Goal: Task Accomplishment & Management: Use online tool/utility

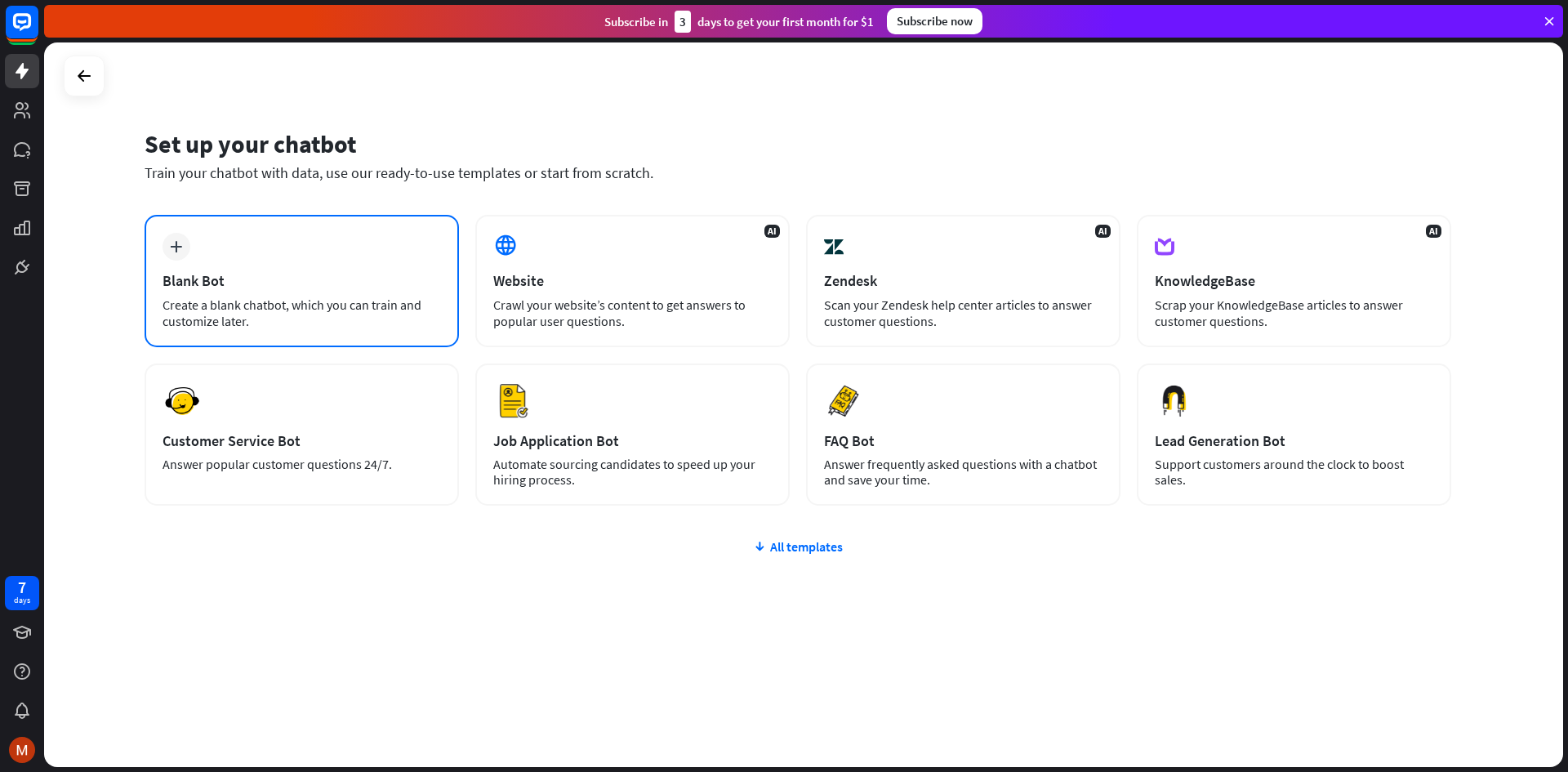
click at [347, 302] on div "Create a blank chatbot, which you can train and customize later." at bounding box center [301, 313] width 278 height 33
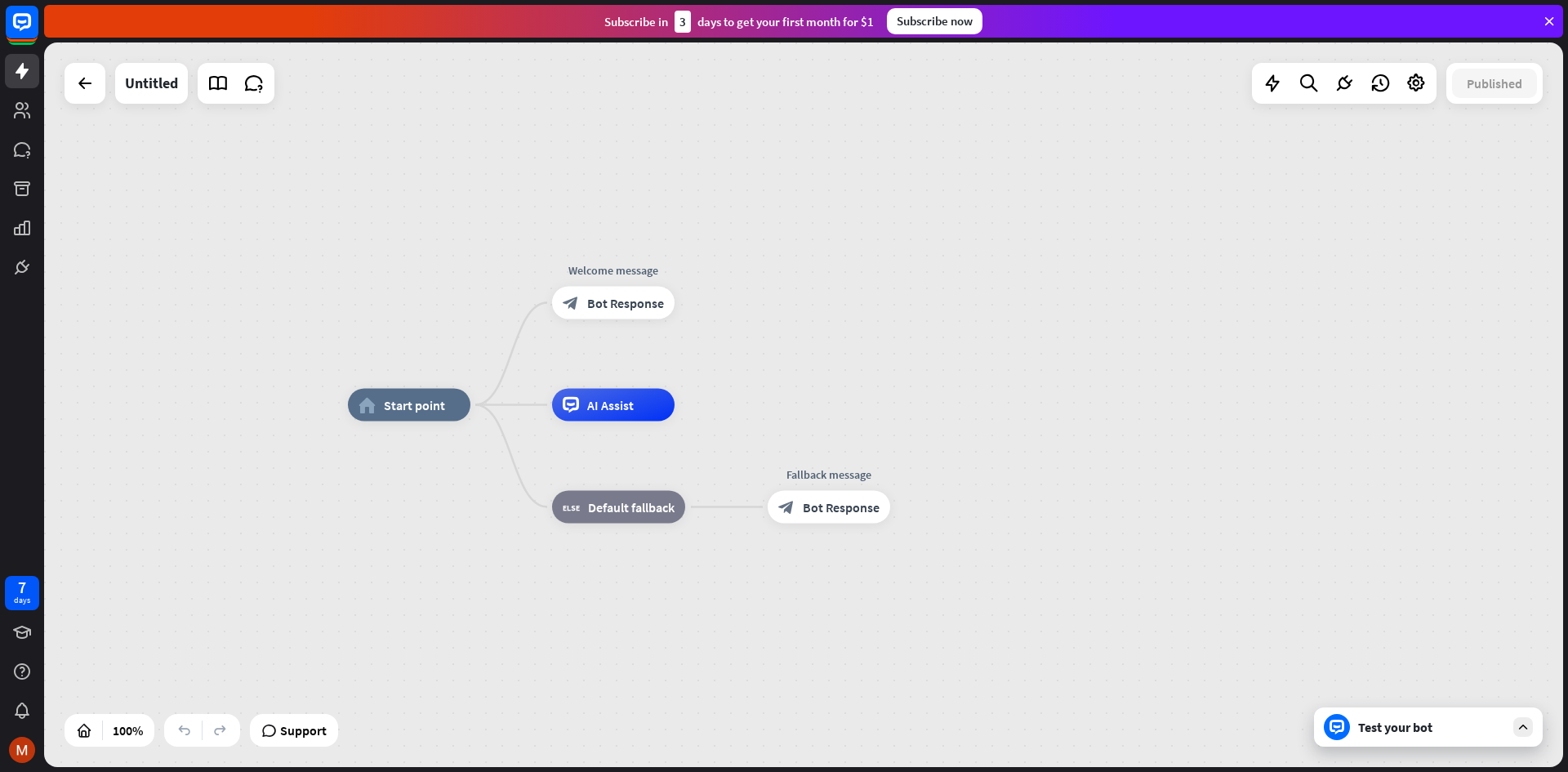
click at [1476, 745] on div "Test your bot" at bounding box center [1429, 727] width 229 height 40
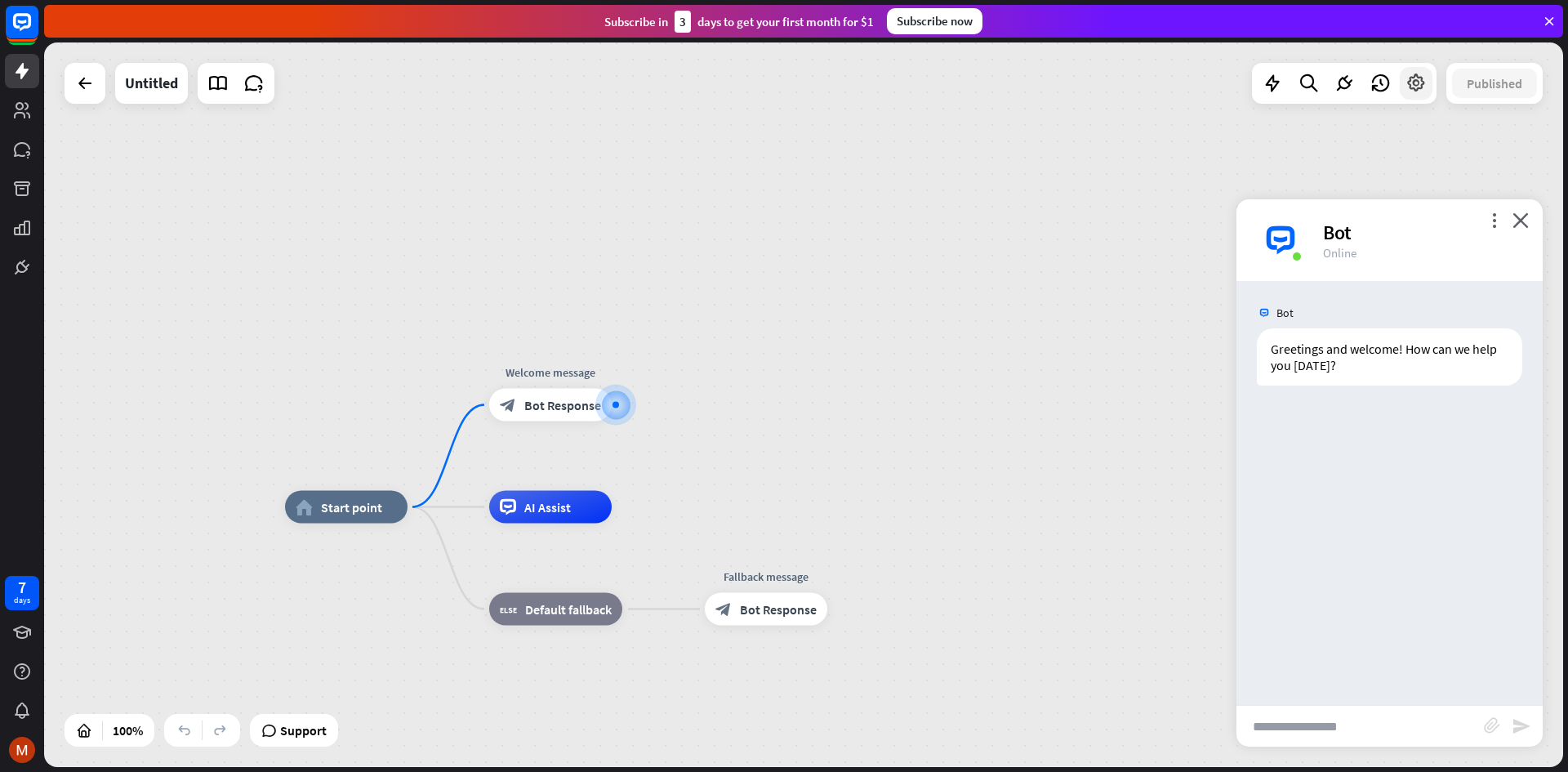
click at [1421, 90] on icon at bounding box center [1417, 83] width 21 height 21
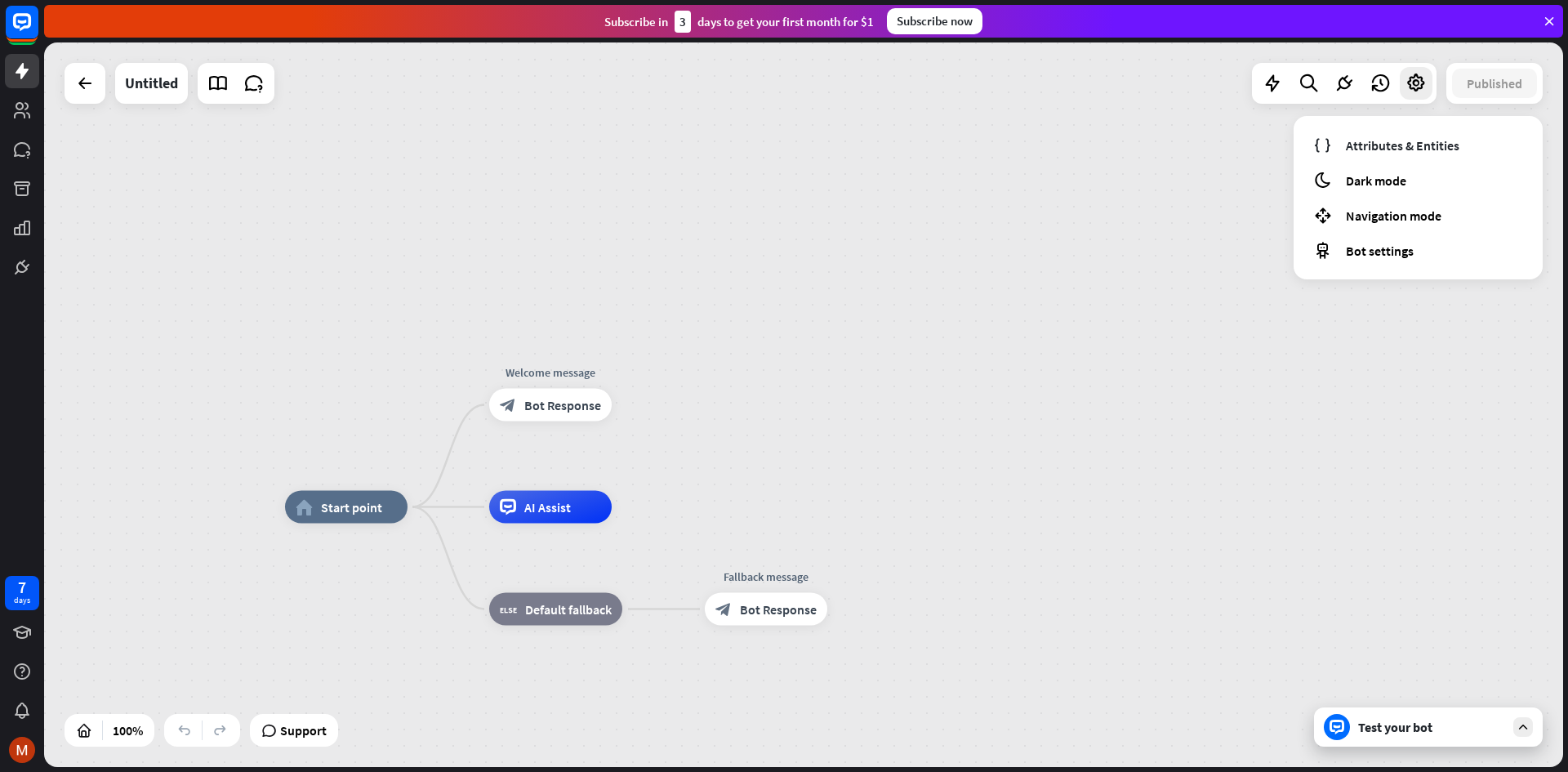
click at [804, 278] on div "home_2 Start point Welcome message block_bot_response Bot Response AI Assist bl…" at bounding box center [804, 405] width 1519 height 724
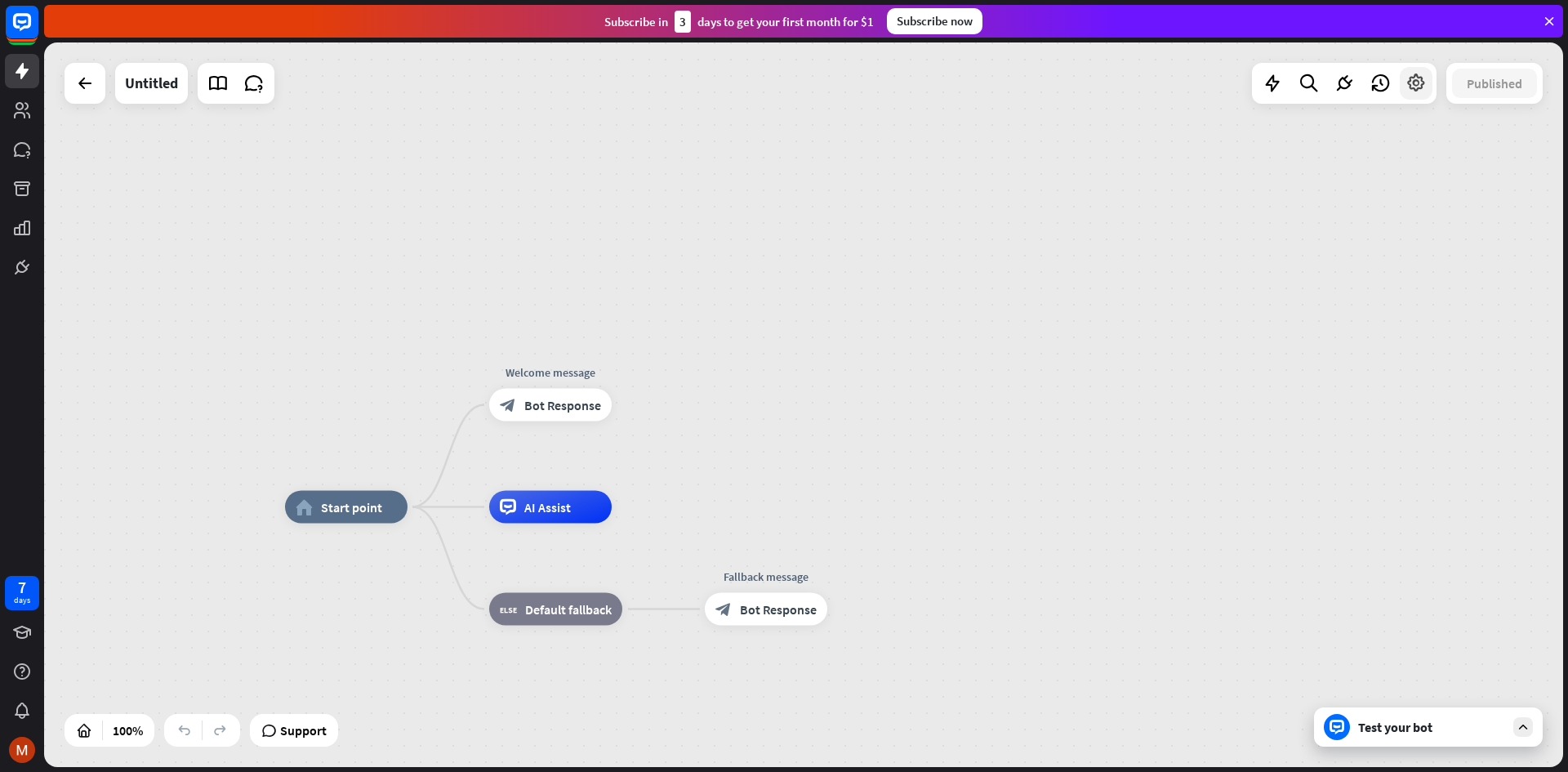
click at [1406, 79] on icon at bounding box center [1417, 83] width 21 height 21
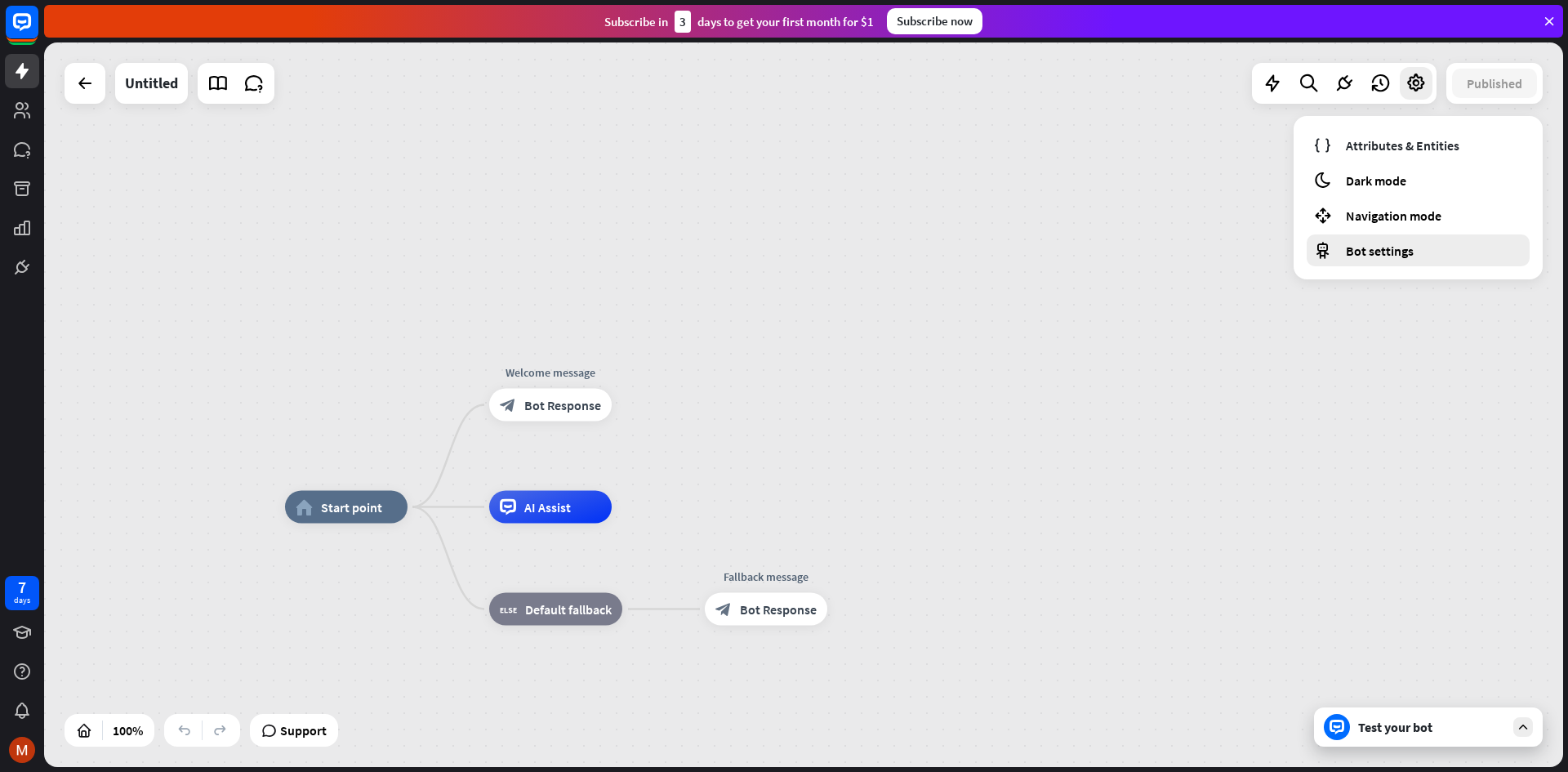
click at [1411, 263] on div "Bot settings" at bounding box center [1418, 250] width 223 height 32
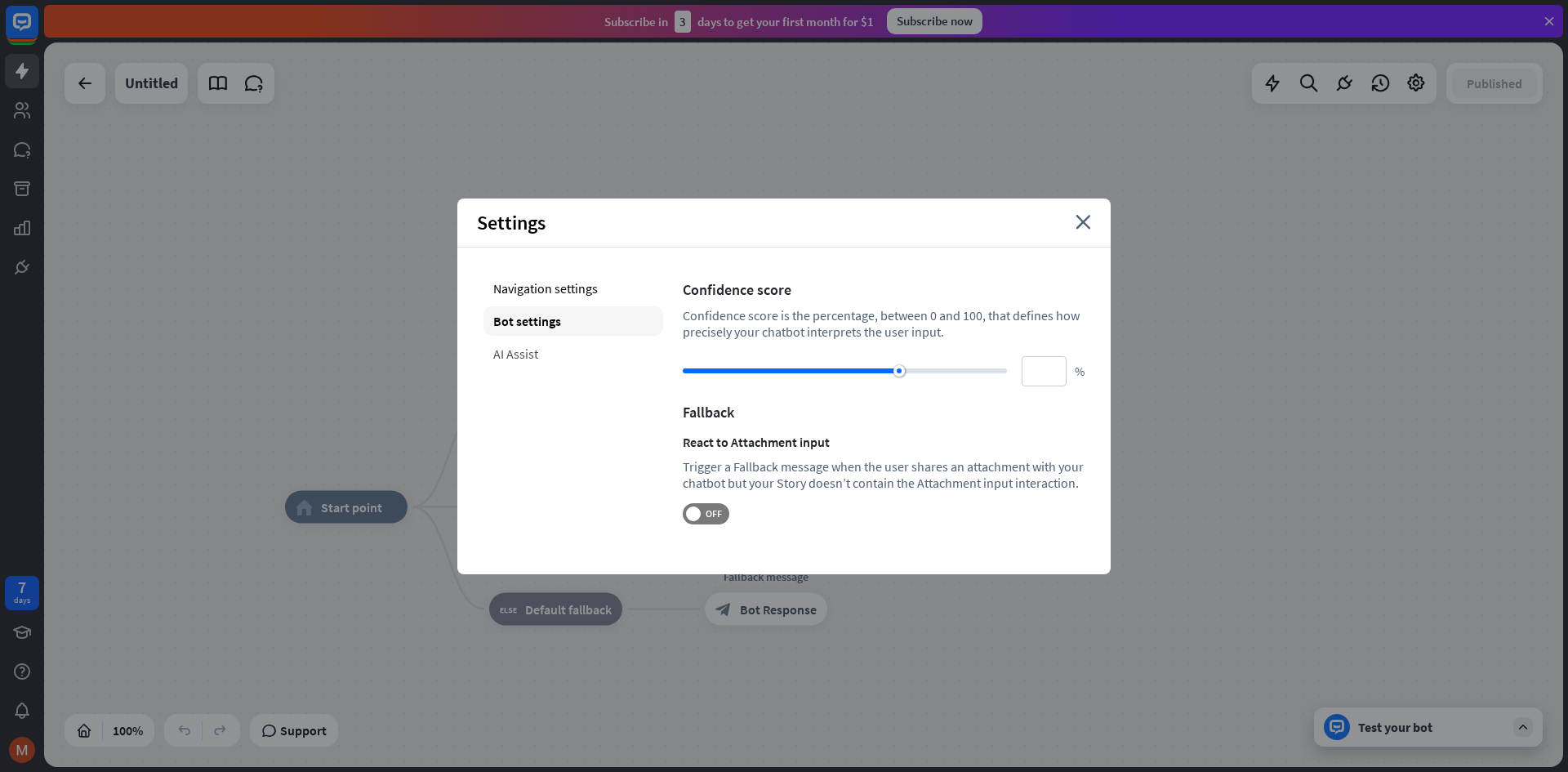
click at [548, 363] on div "AI Assist" at bounding box center [573, 354] width 179 height 30
type input "**"
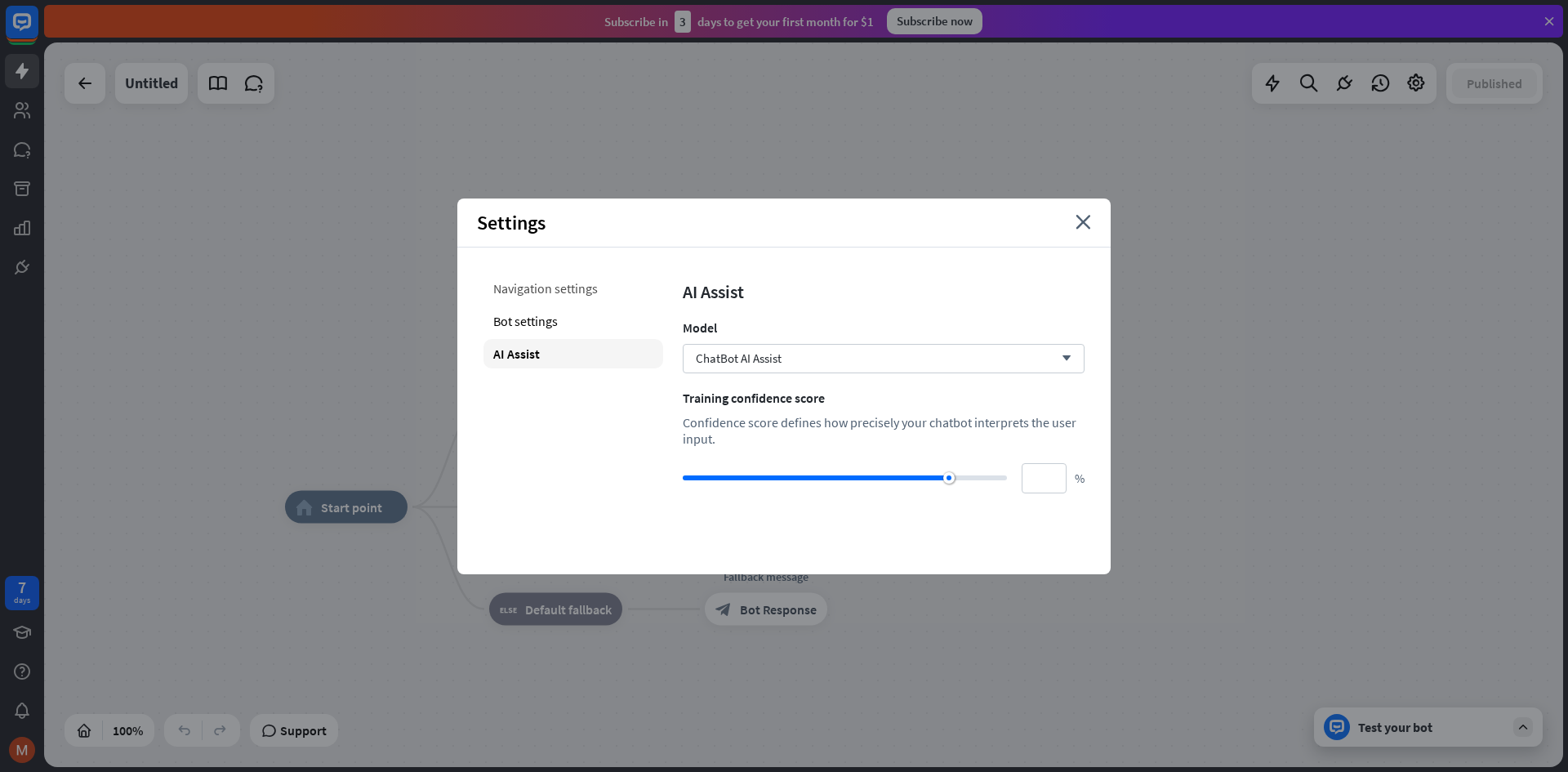
click at [543, 286] on div "Navigation settings" at bounding box center [573, 288] width 179 height 30
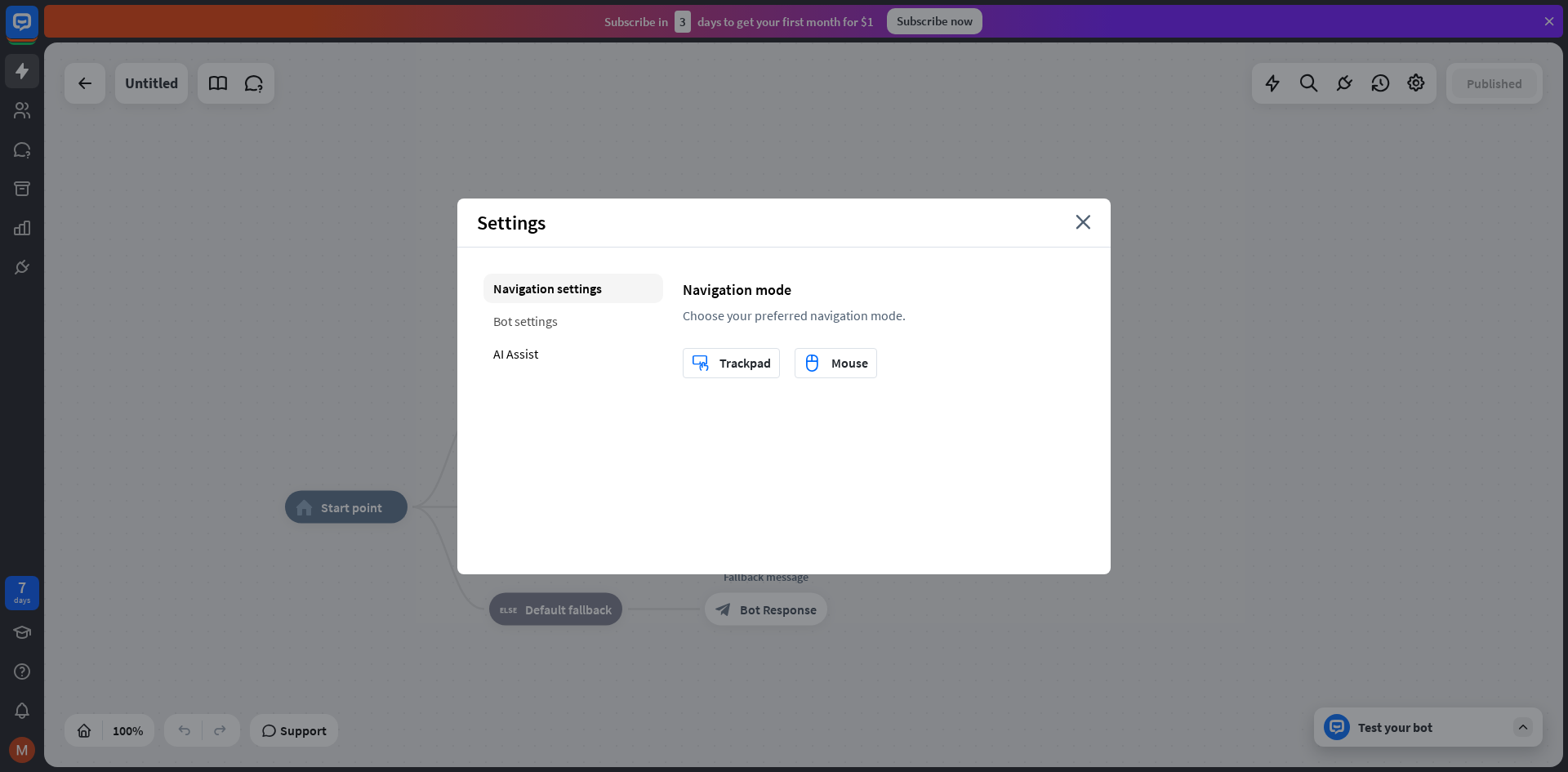
click at [551, 329] on div "Bot settings" at bounding box center [573, 321] width 179 height 30
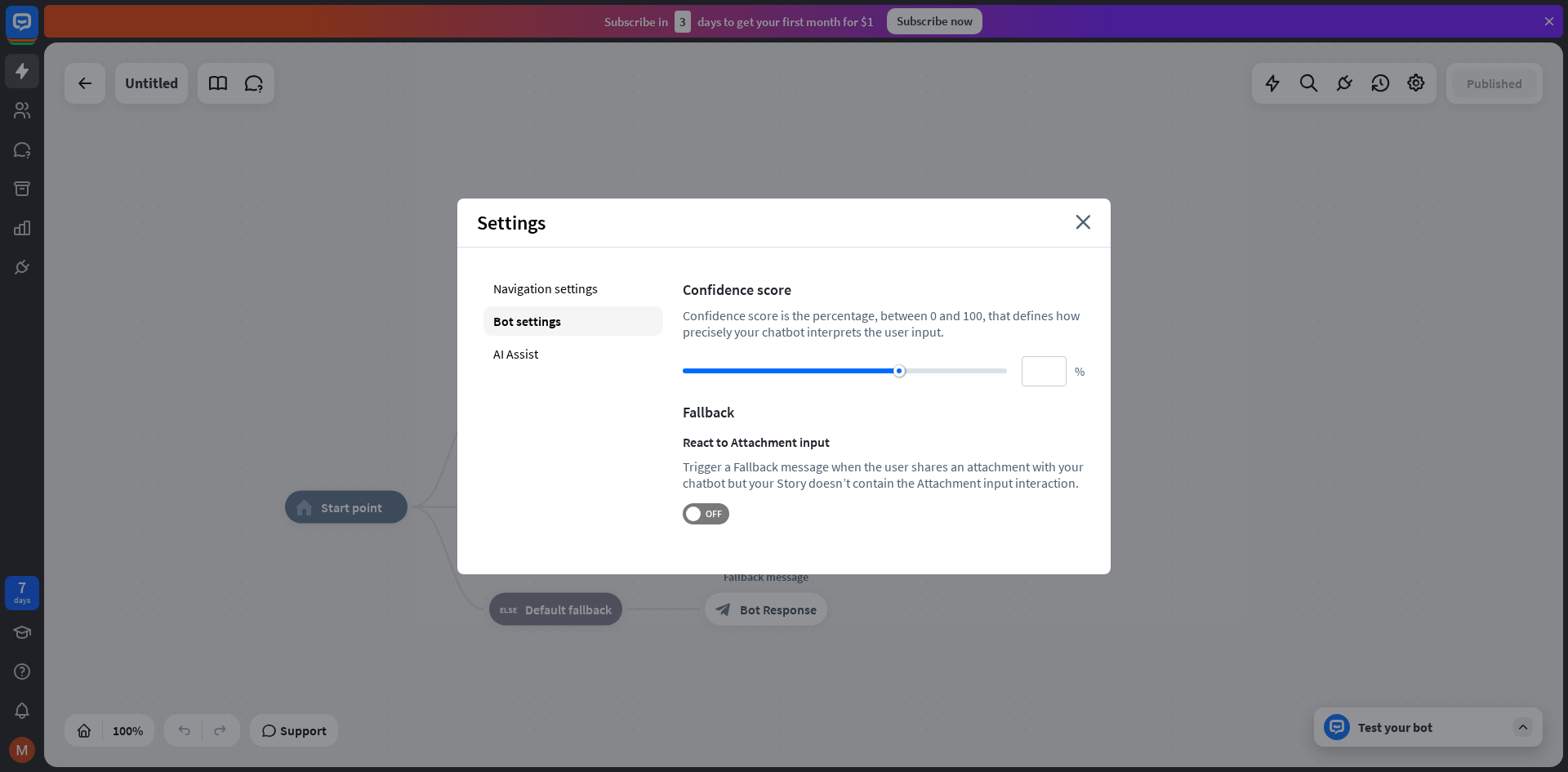
click at [244, 292] on div "home_2 Start point Welcome message block_bot_response Bot Response AI Assist bl…" at bounding box center [804, 405] width 1519 height 724
click at [1076, 226] on div "Settings close" at bounding box center [784, 223] width 654 height 49
click at [1079, 225] on icon "close" at bounding box center [1083, 222] width 16 height 15
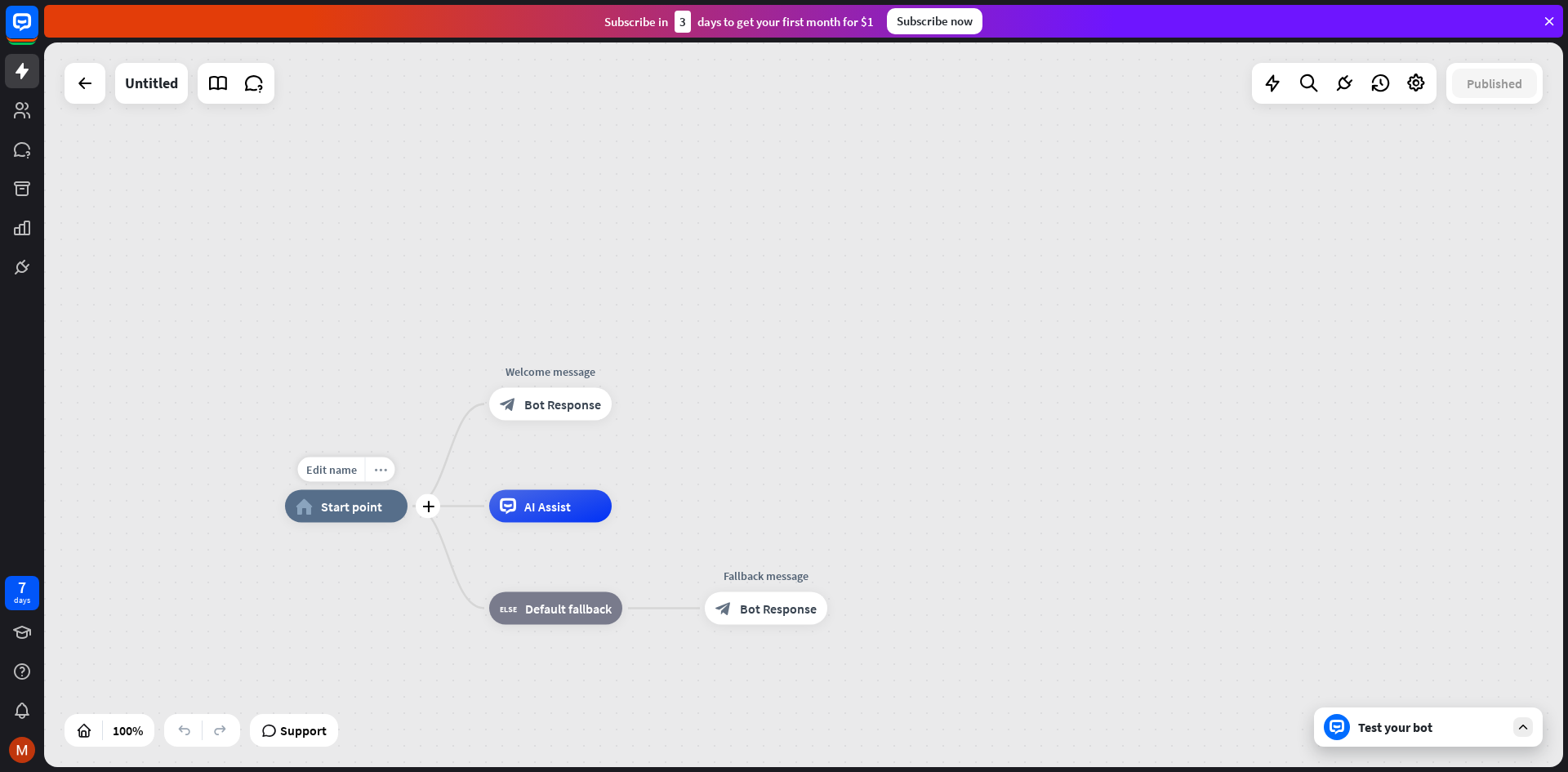
click at [377, 472] on icon "more_horiz" at bounding box center [381, 469] width 13 height 12
click at [373, 445] on div "home_2 Start point Welcome message block_bot_response Bot Response AI Assist bl…" at bounding box center [804, 405] width 1519 height 724
drag, startPoint x: 505, startPoint y: 511, endPoint x: 512, endPoint y: 501, distance: 12.2
click at [510, 500] on icon at bounding box center [508, 506] width 16 height 16
click at [579, 472] on icon "more_horiz" at bounding box center [585, 469] width 13 height 12
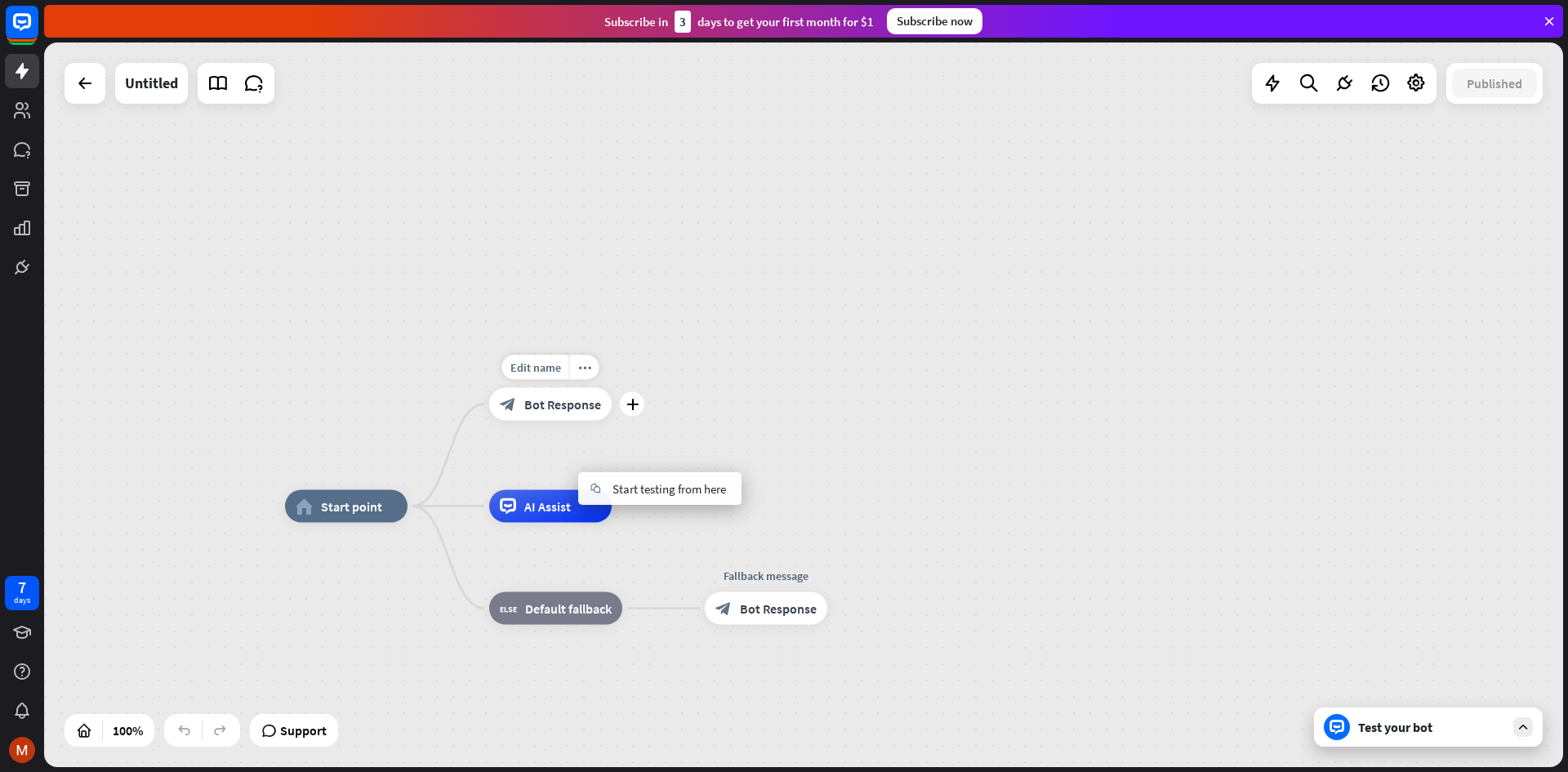
click at [520, 404] on div "block_bot_response Bot Response" at bounding box center [550, 404] width 123 height 33
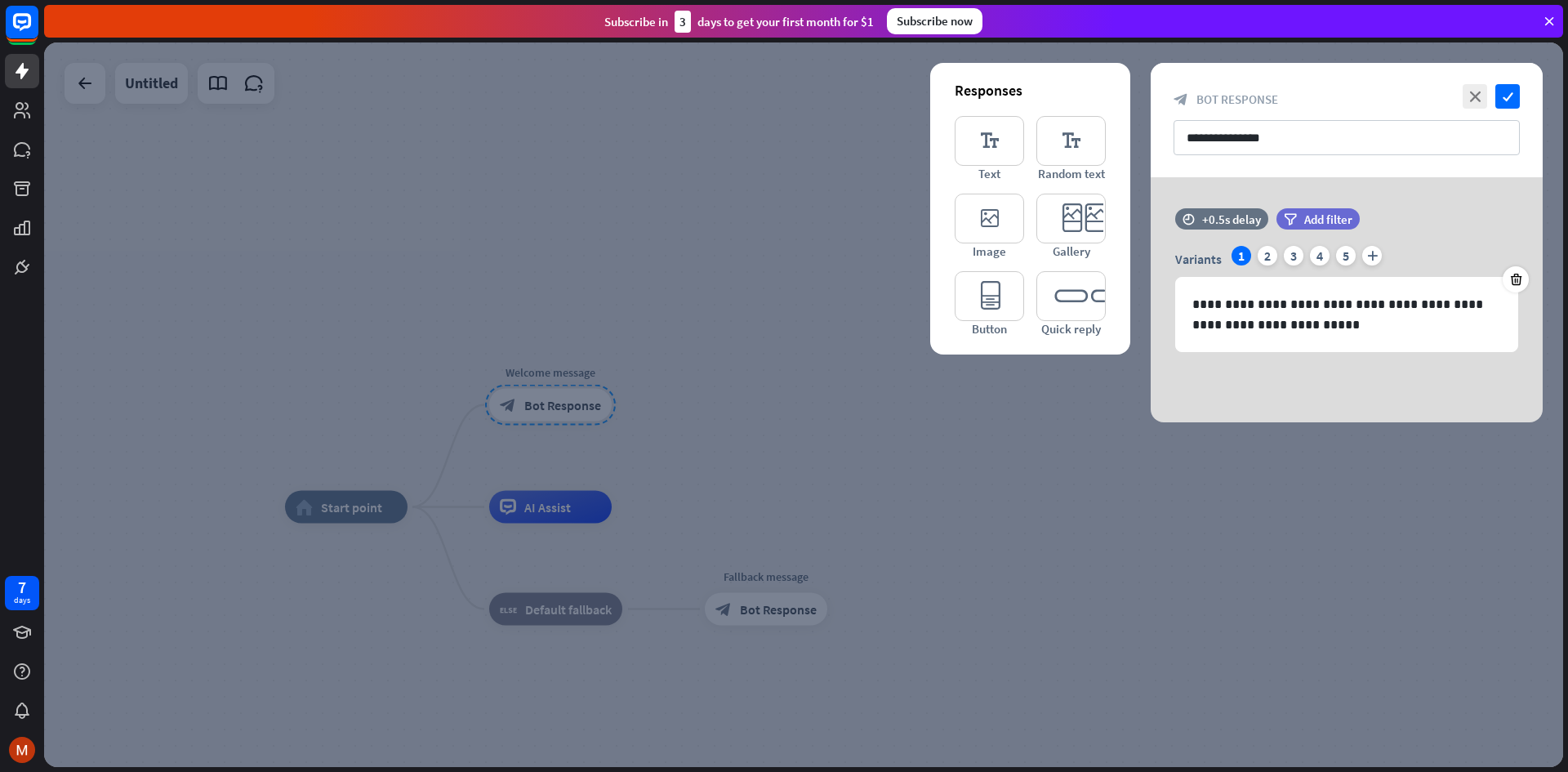
click at [565, 372] on div at bounding box center [804, 405] width 1519 height 724
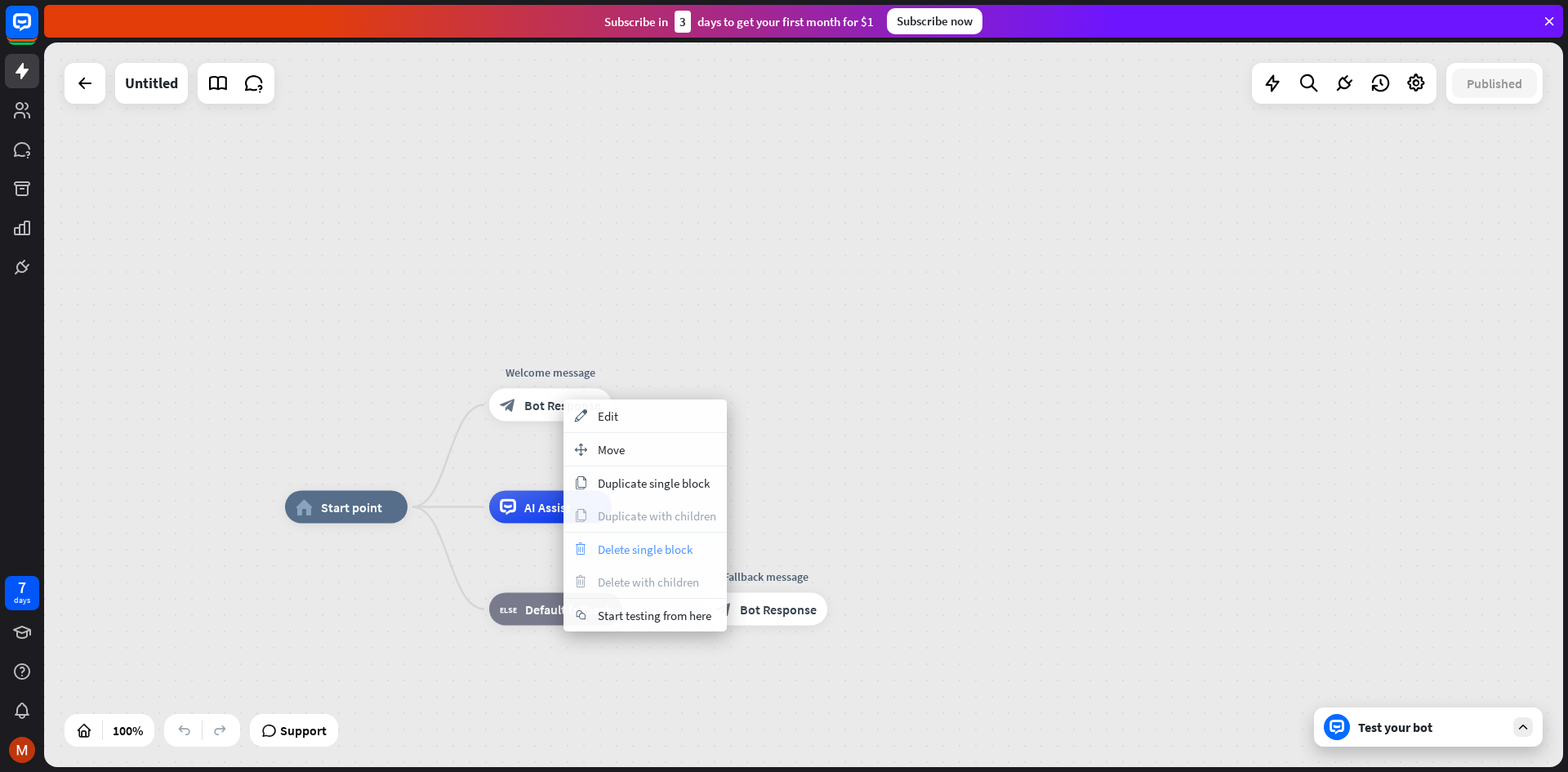
click at [652, 560] on div "trash Delete single block" at bounding box center [645, 549] width 163 height 33
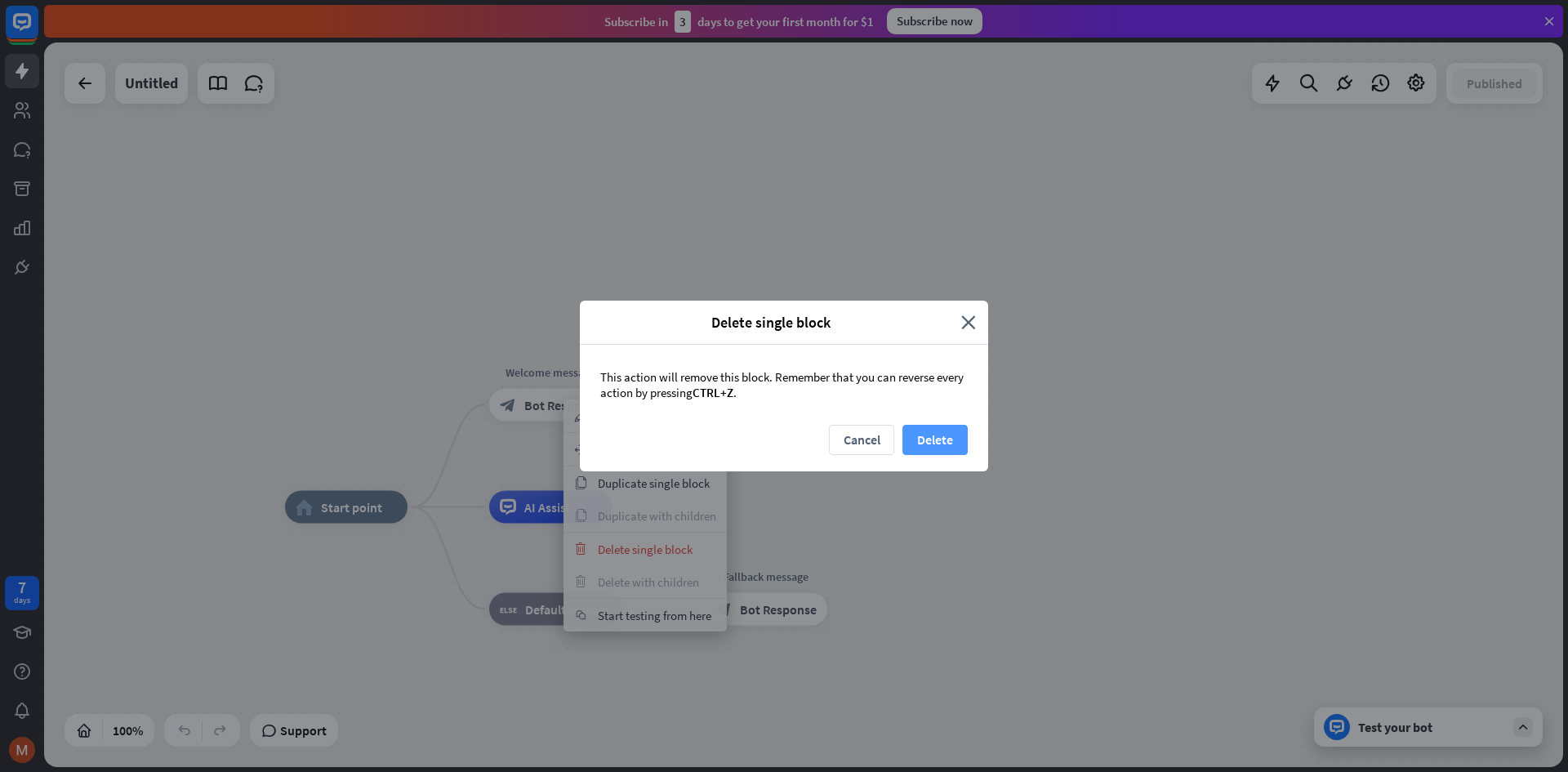
click at [963, 444] on button "Delete" at bounding box center [935, 439] width 65 height 30
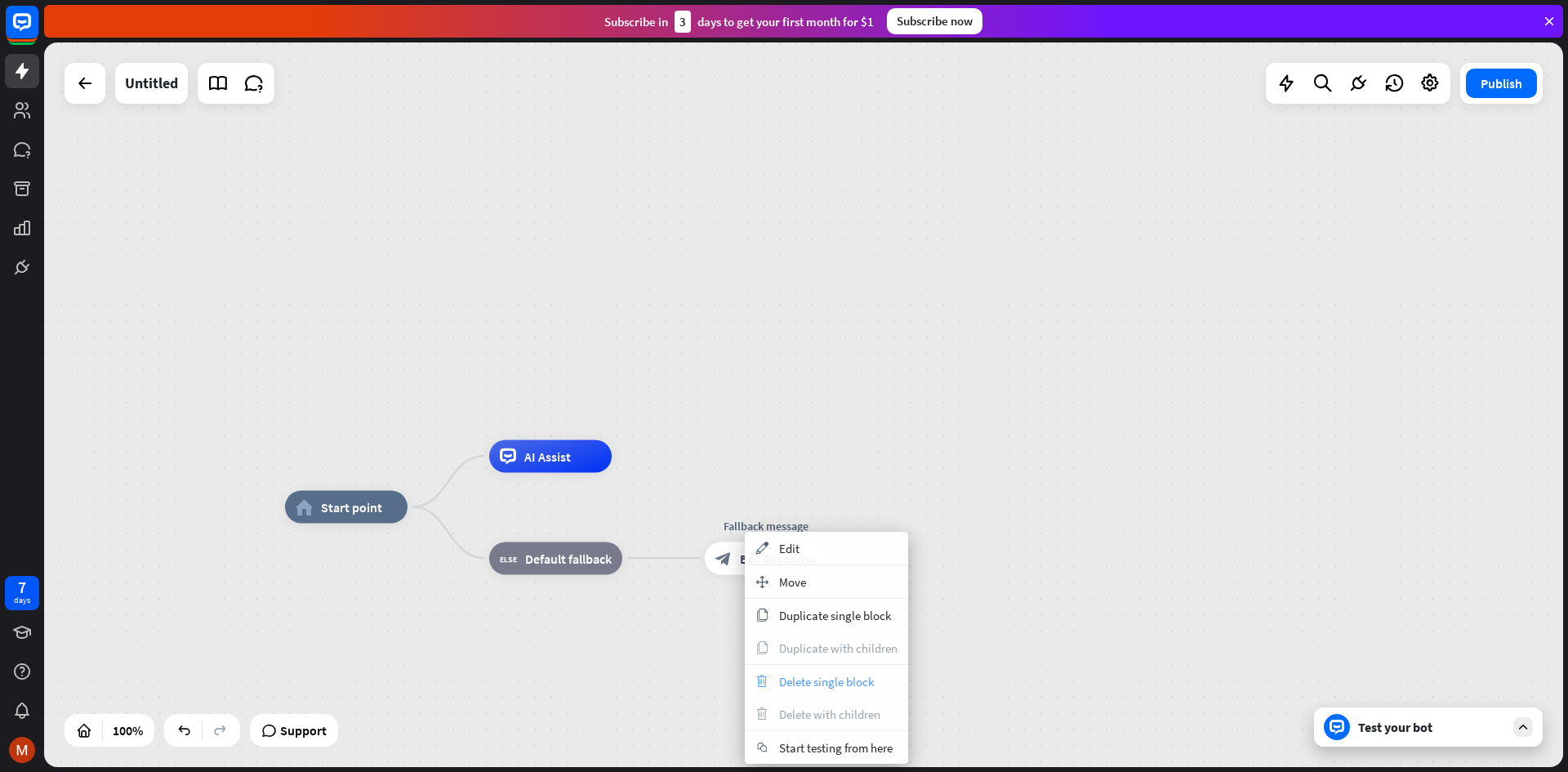
click at [841, 685] on span "Delete single block" at bounding box center [826, 681] width 95 height 16
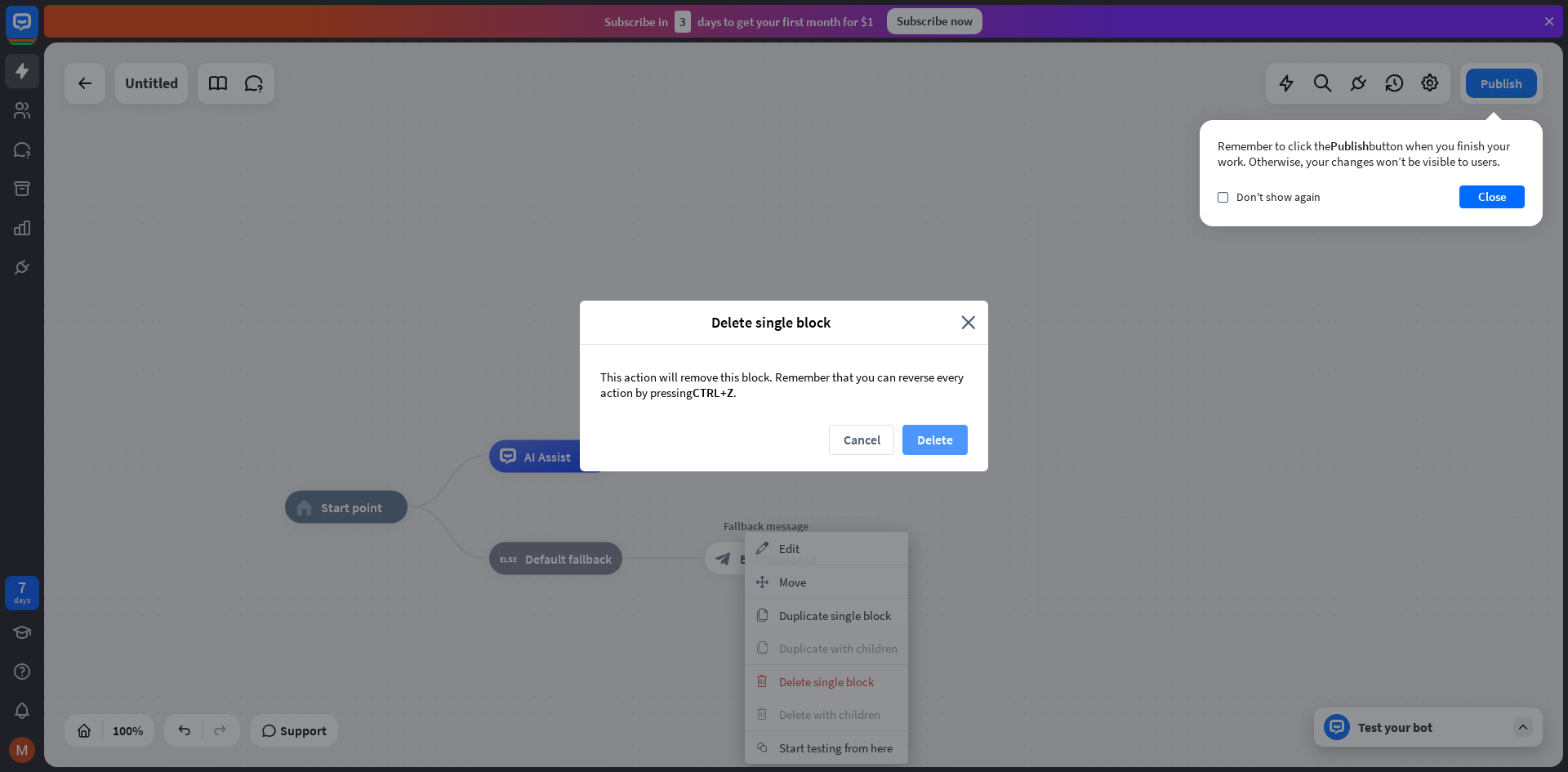
click at [927, 442] on button "Delete" at bounding box center [935, 439] width 65 height 30
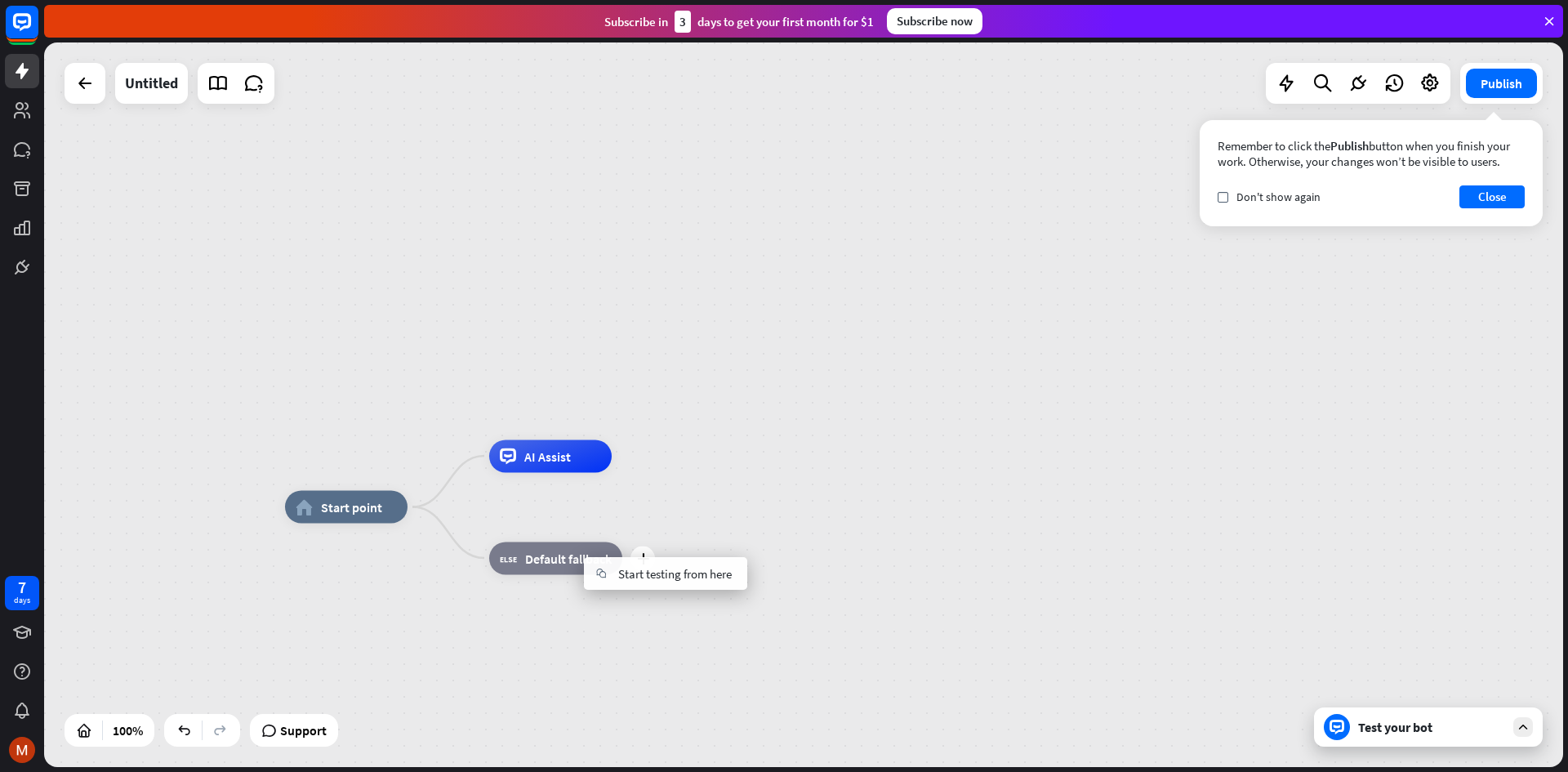
click at [564, 557] on span "Default fallback" at bounding box center [568, 558] width 86 height 16
click at [584, 523] on icon "more_horiz" at bounding box center [590, 521] width 13 height 12
click at [549, 557] on span "Default fallback" at bounding box center [568, 558] width 86 height 16
click at [1352, 85] on icon at bounding box center [1358, 83] width 21 height 21
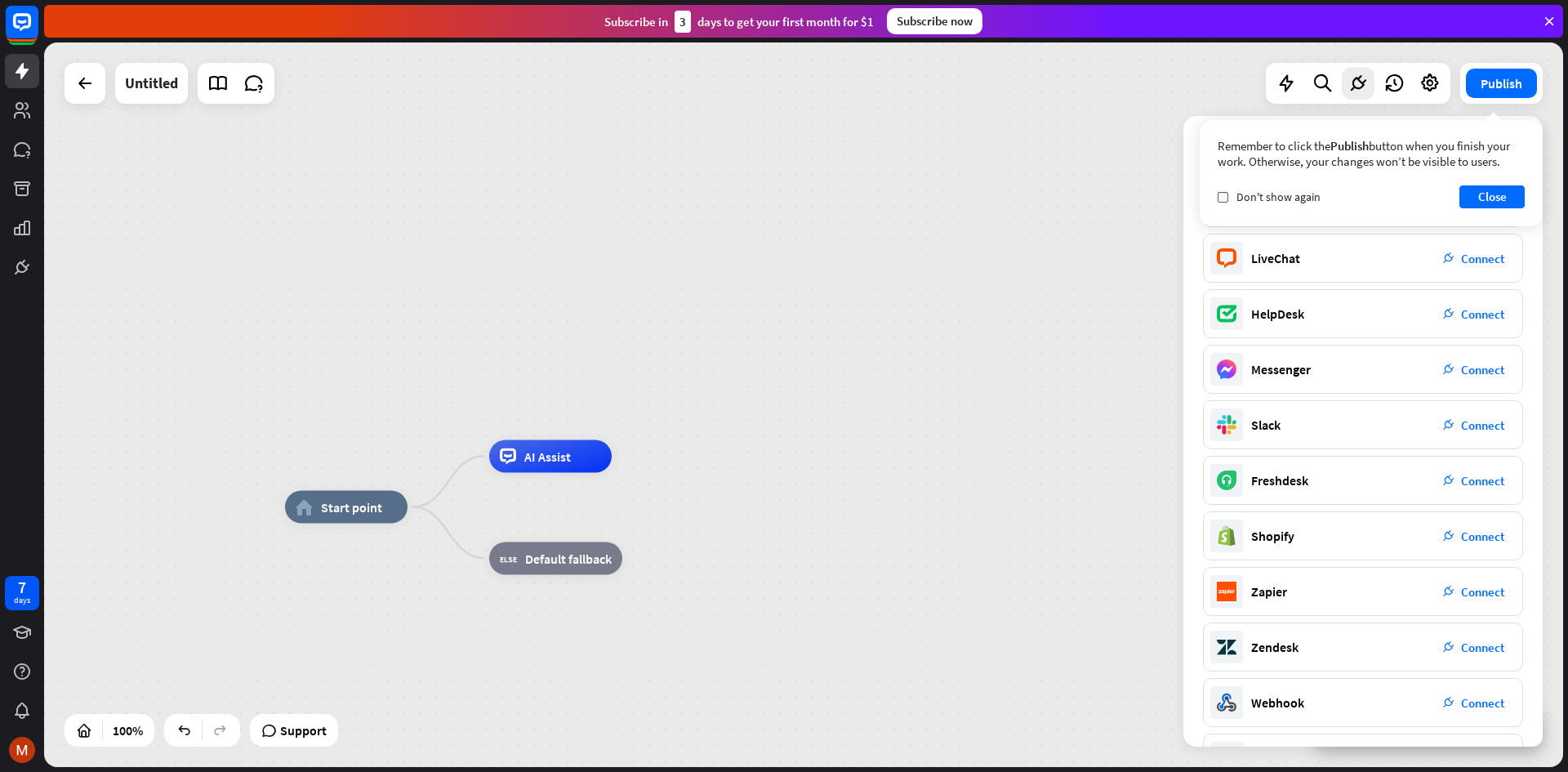
click at [990, 212] on div "home_2 Start point AI Assist block_fallback Default fallback" at bounding box center [804, 405] width 1519 height 724
click at [1499, 200] on button "Close" at bounding box center [1491, 197] width 65 height 23
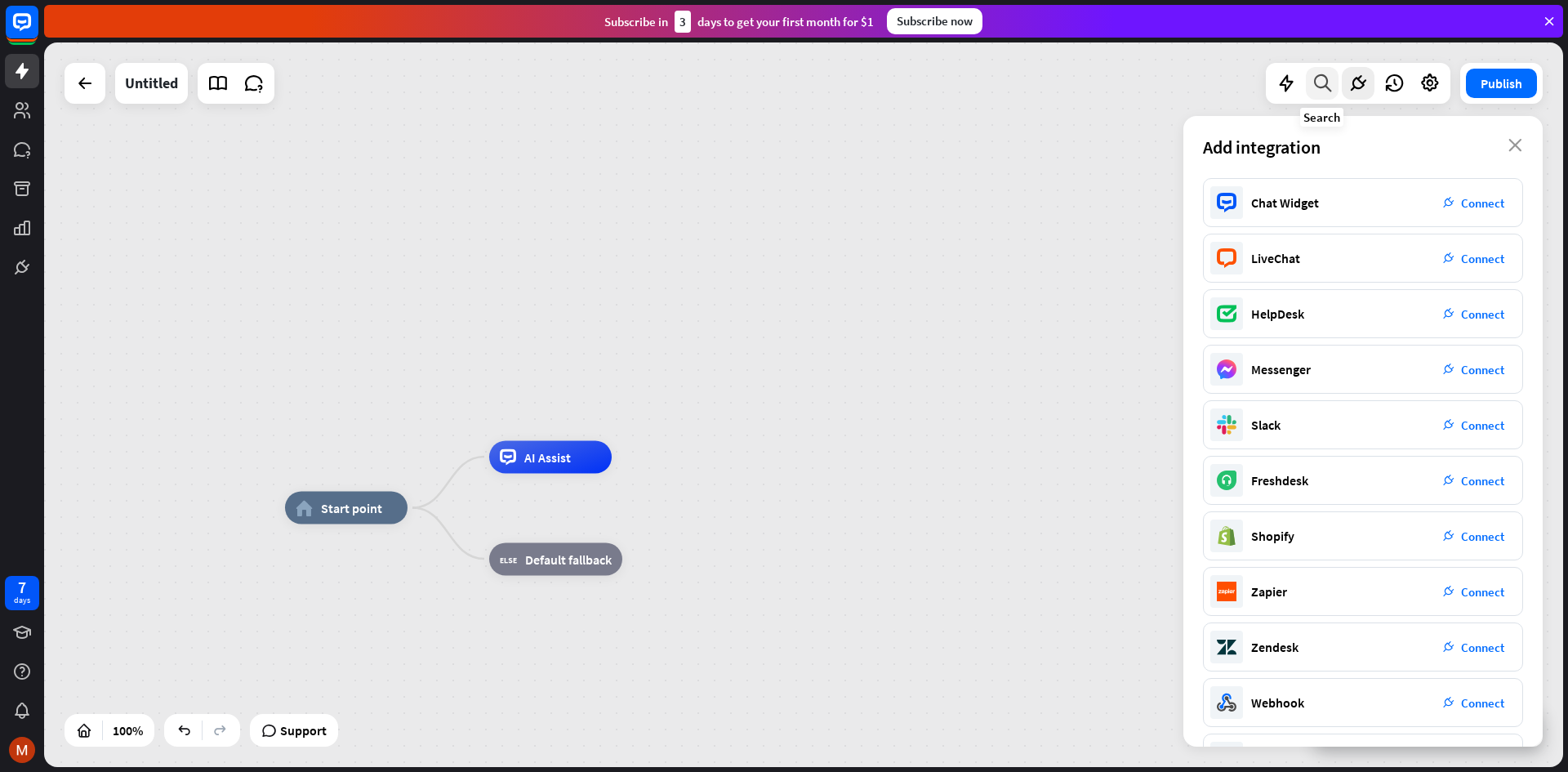
click at [1320, 87] on icon at bounding box center [1323, 83] width 22 height 21
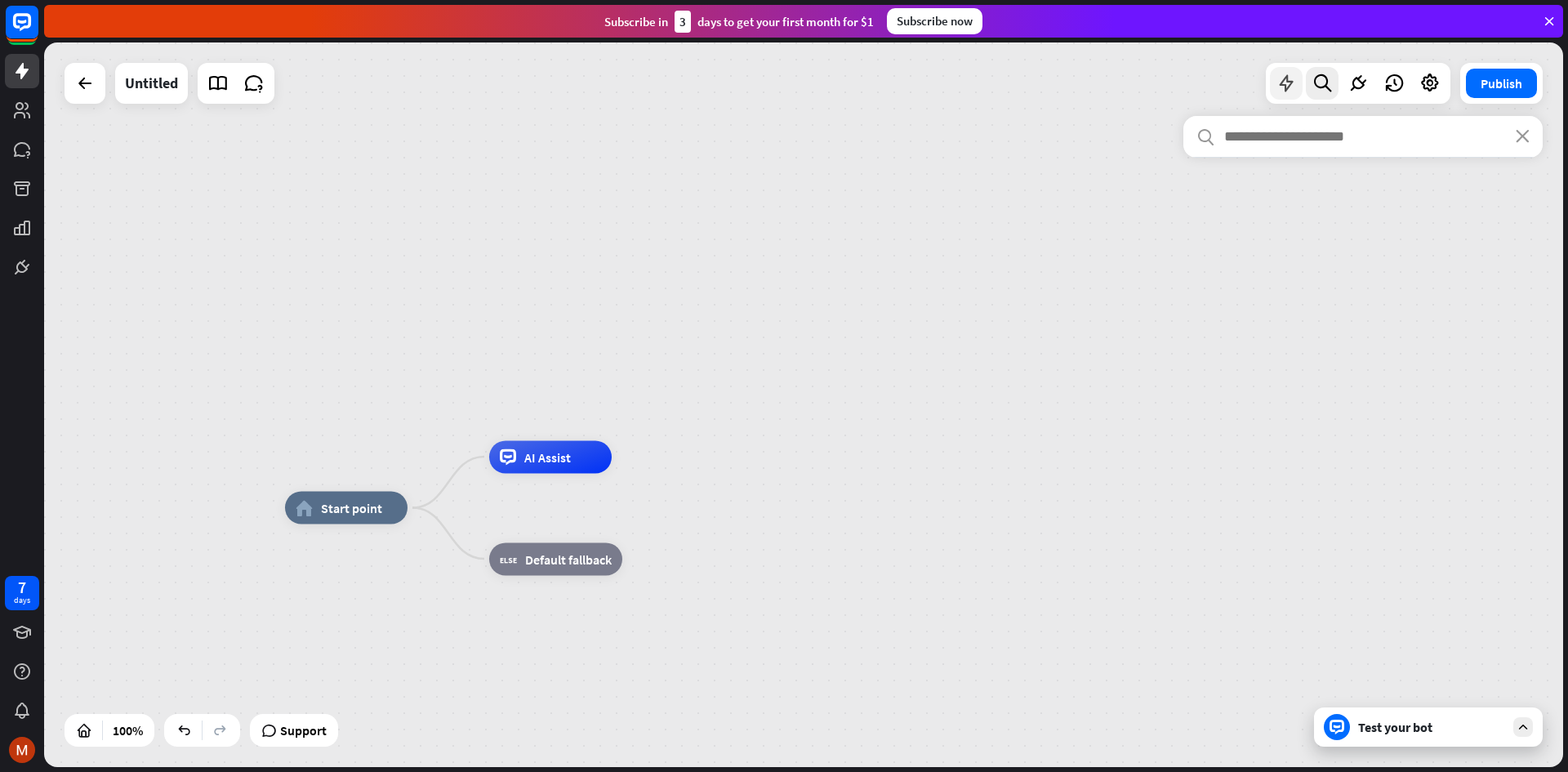
click at [1286, 84] on icon at bounding box center [1287, 83] width 21 height 21
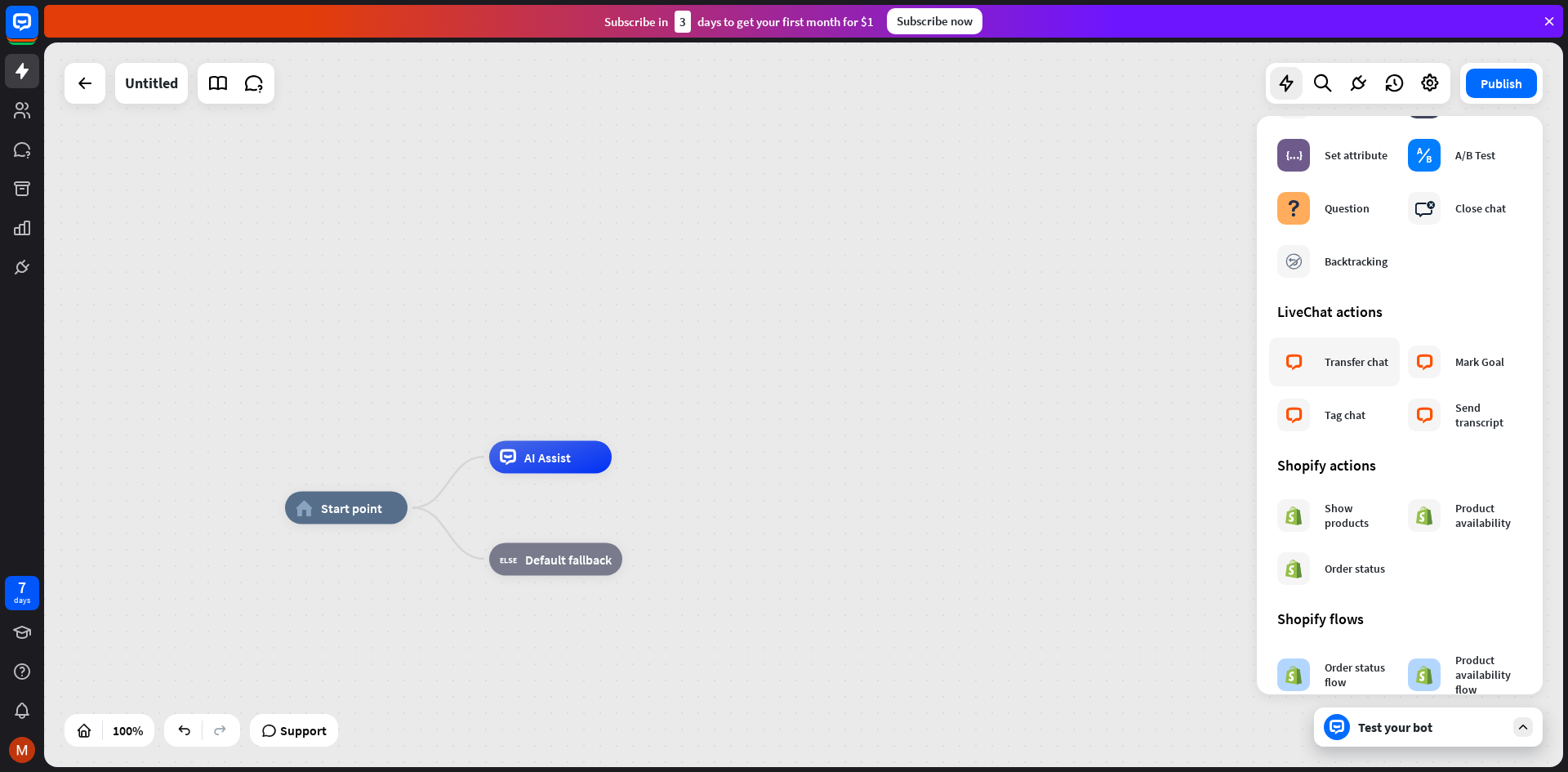
scroll to position [408, 0]
click at [1049, 333] on div "home_2 Start point AI Assist block_fallback Default fallback" at bounding box center [804, 405] width 1519 height 724
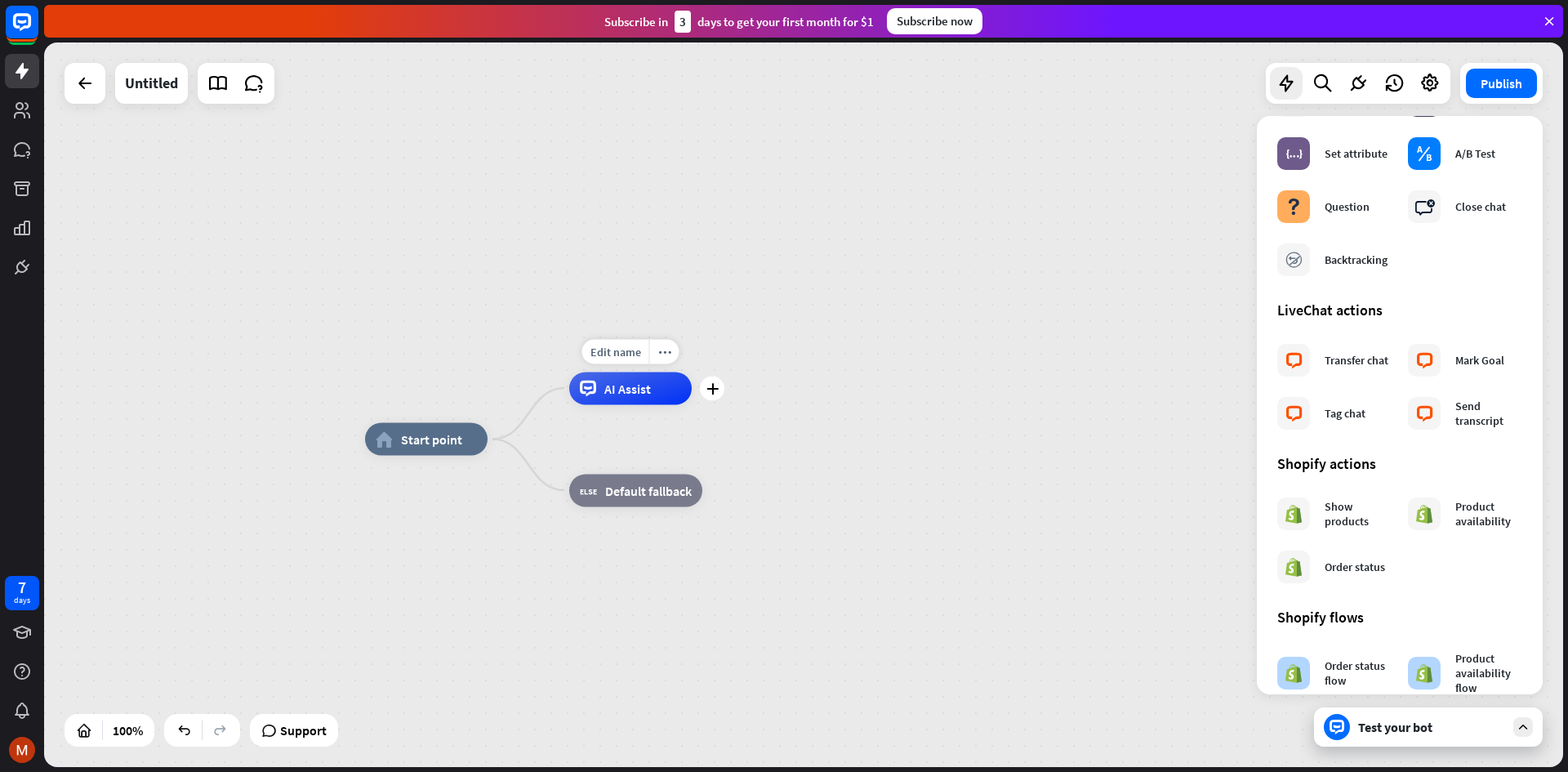
drag, startPoint x: 645, startPoint y: 474, endPoint x: 696, endPoint y: 411, distance: 81.1
click at [692, 404] on div "Edit name more_horiz plus AI Assist" at bounding box center [630, 388] width 123 height 33
click at [673, 451] on icon "more_horiz" at bounding box center [671, 453] width 13 height 12
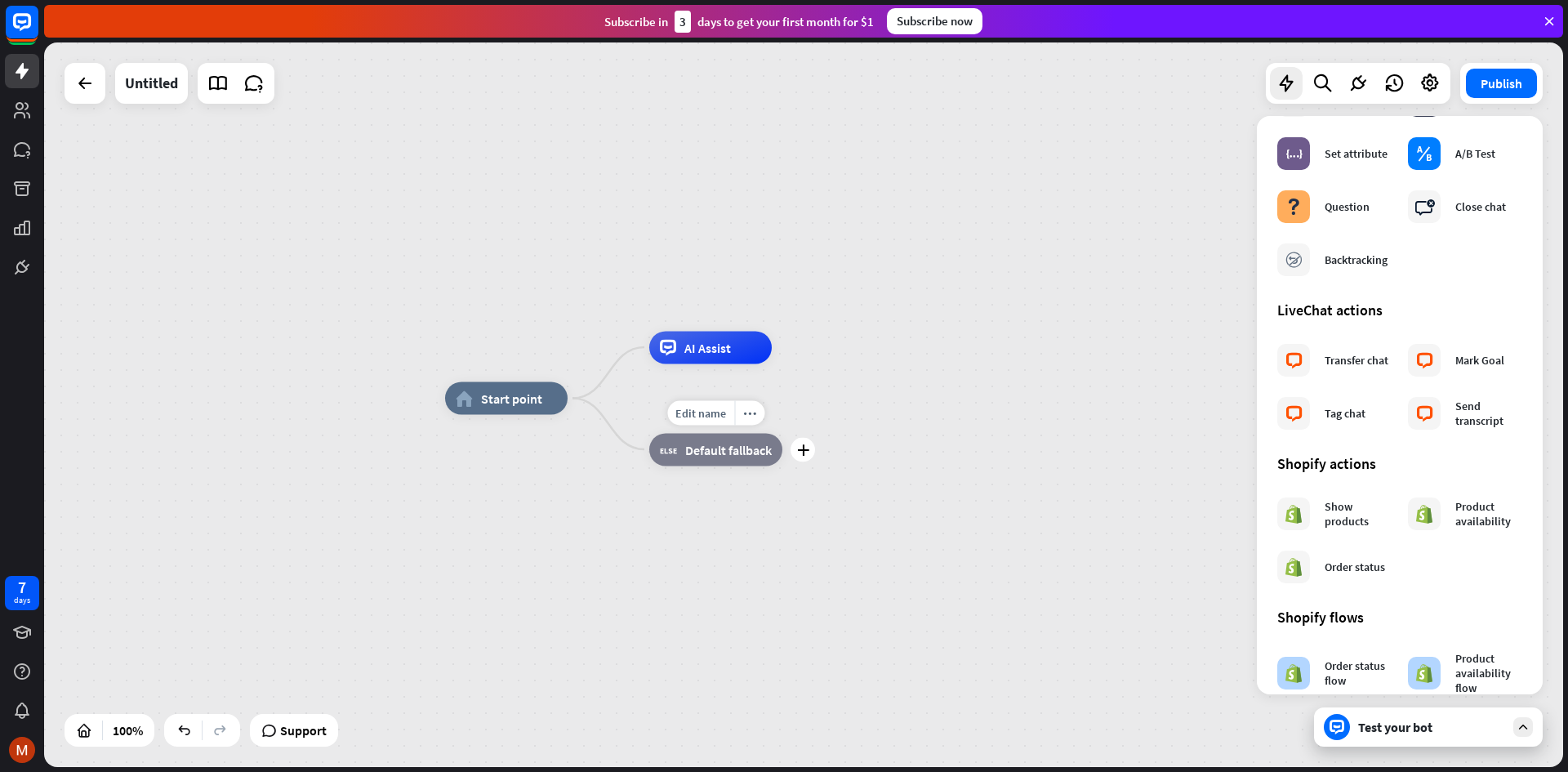
drag, startPoint x: 582, startPoint y: 463, endPoint x: 664, endPoint y: 420, distance: 92.6
click at [664, 433] on div "Edit name more_horiz plus block_fallback Default fallback" at bounding box center [716, 449] width 133 height 33
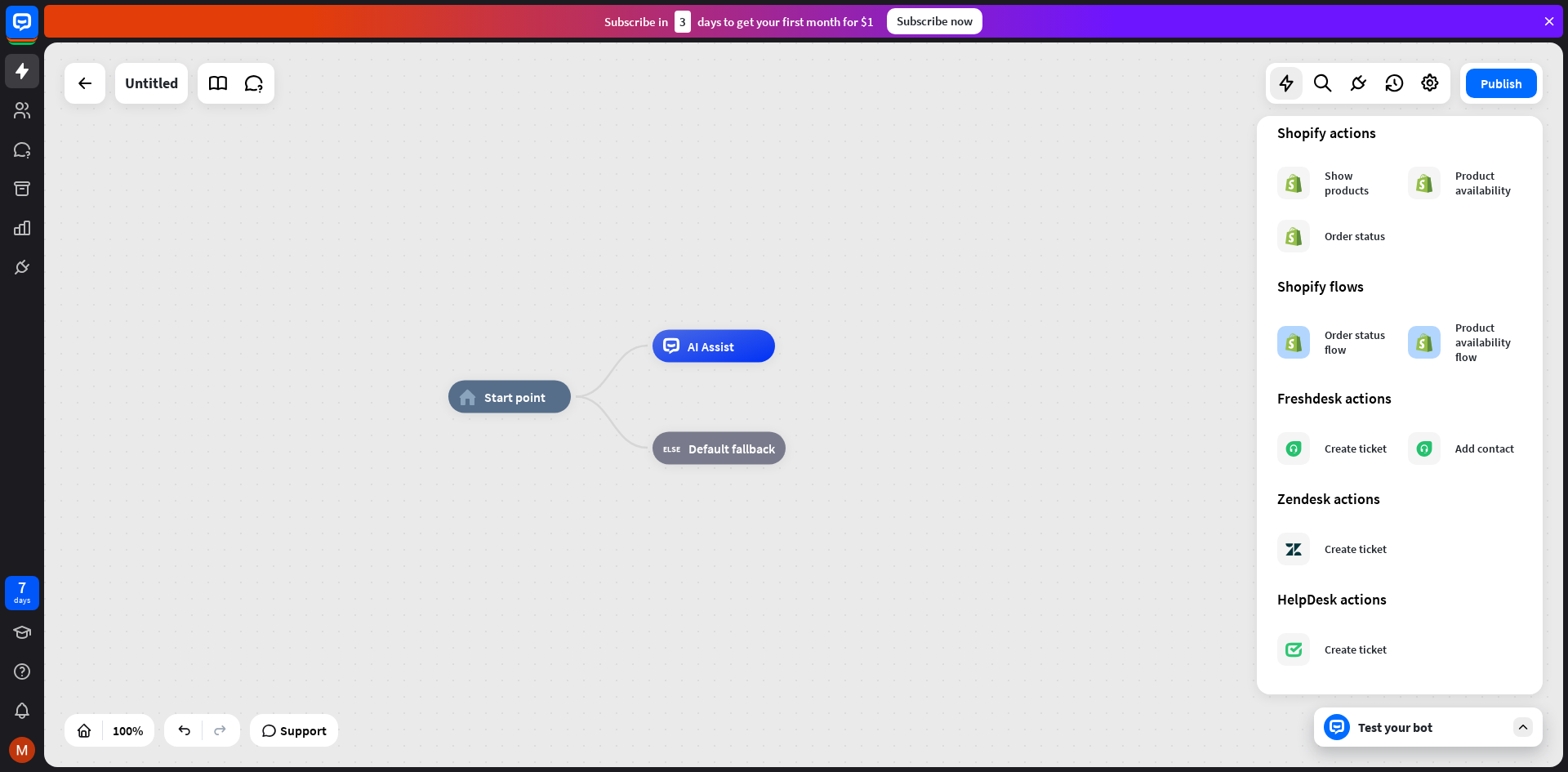
click at [1073, 260] on div "home_2 Start point AI Assist block_fallback Default fallback" at bounding box center [804, 405] width 1519 height 724
click at [1070, 262] on div "home_2 Start point AI Assist block_fallback Default fallback" at bounding box center [804, 405] width 1519 height 724
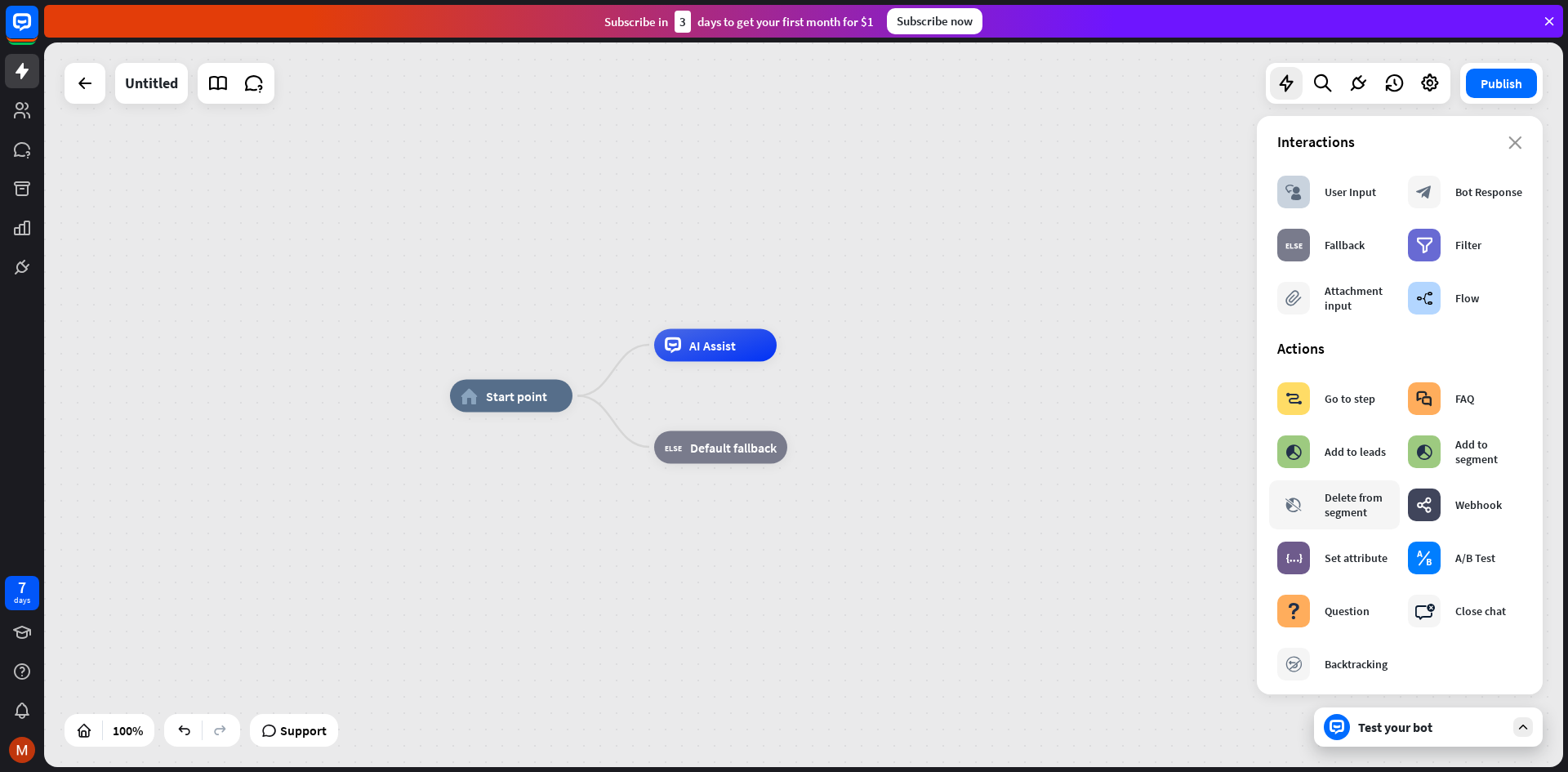
scroll to position [0, 0]
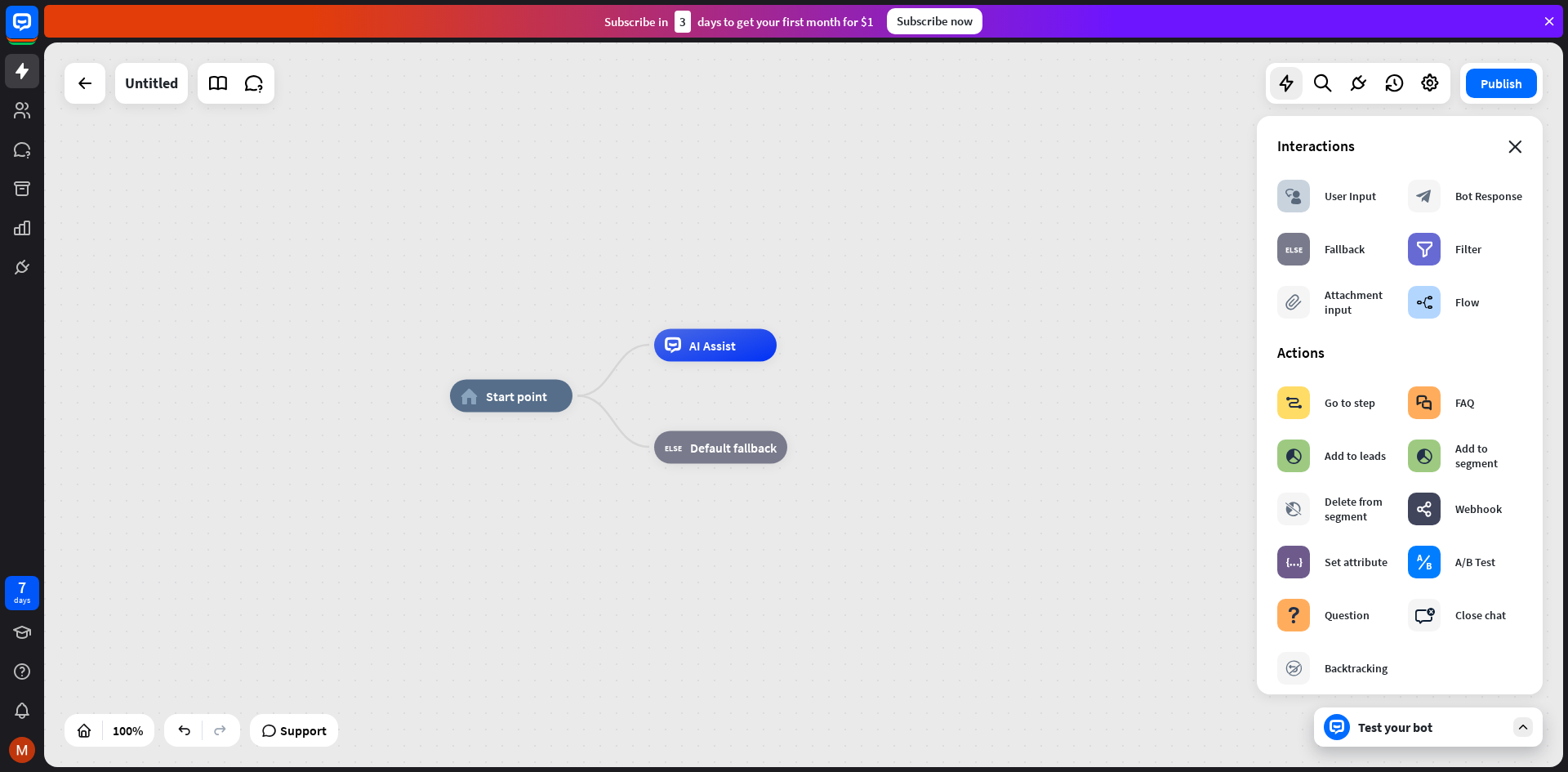
click at [1509, 146] on icon "close" at bounding box center [1515, 147] width 14 height 13
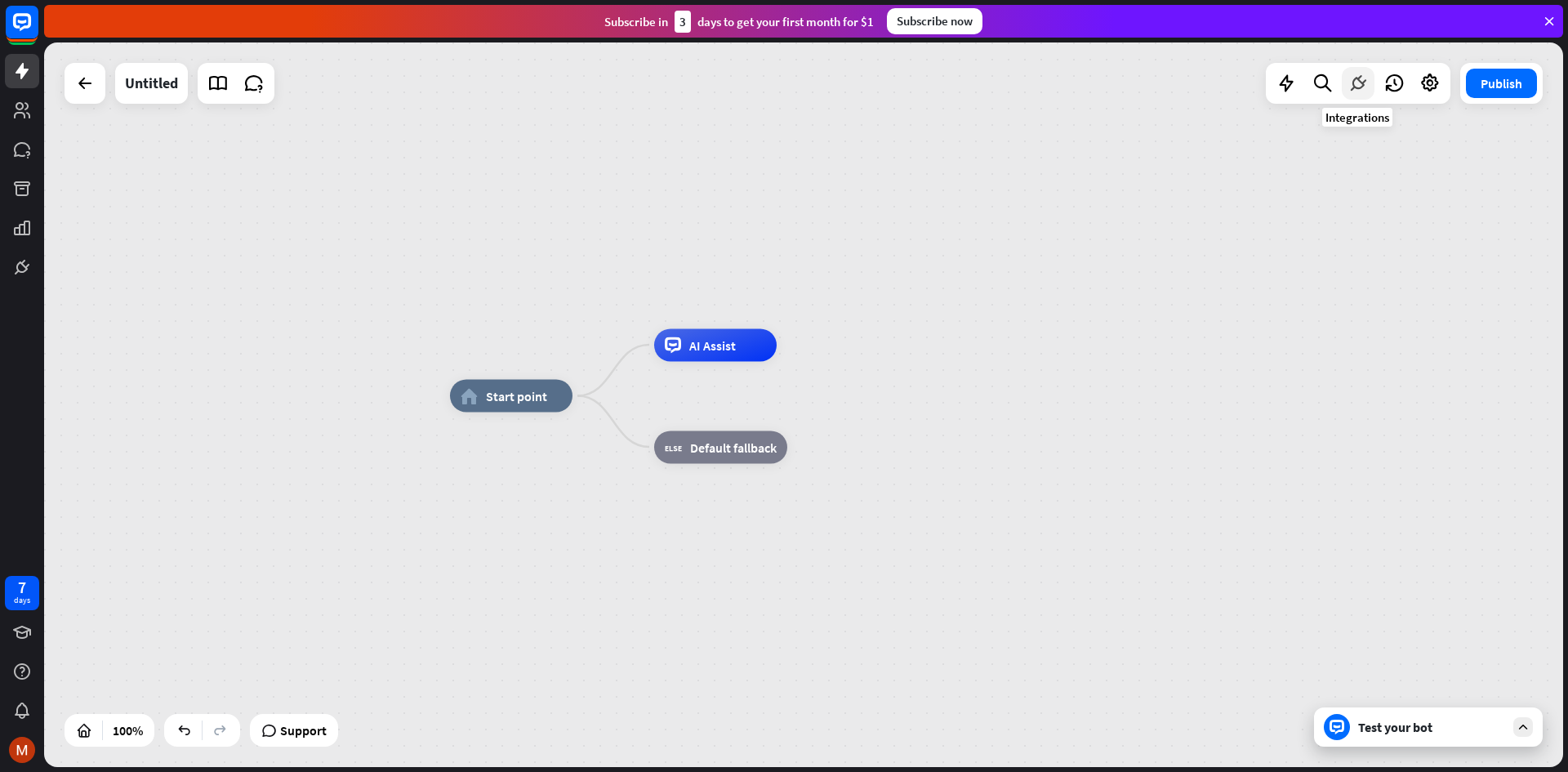
click at [1356, 95] on div at bounding box center [1358, 83] width 33 height 33
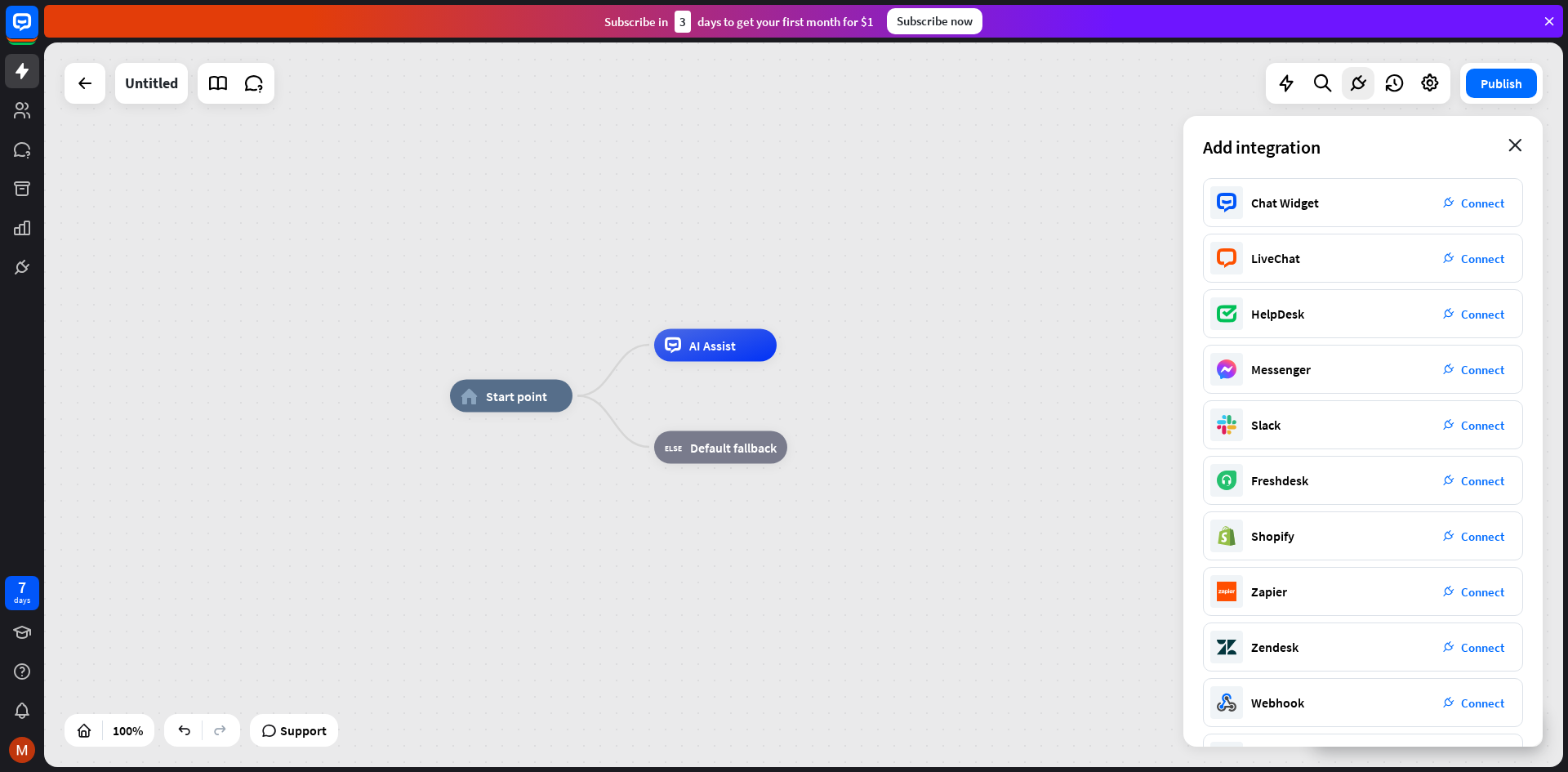
click at [1516, 146] on icon "close" at bounding box center [1515, 146] width 14 height 13
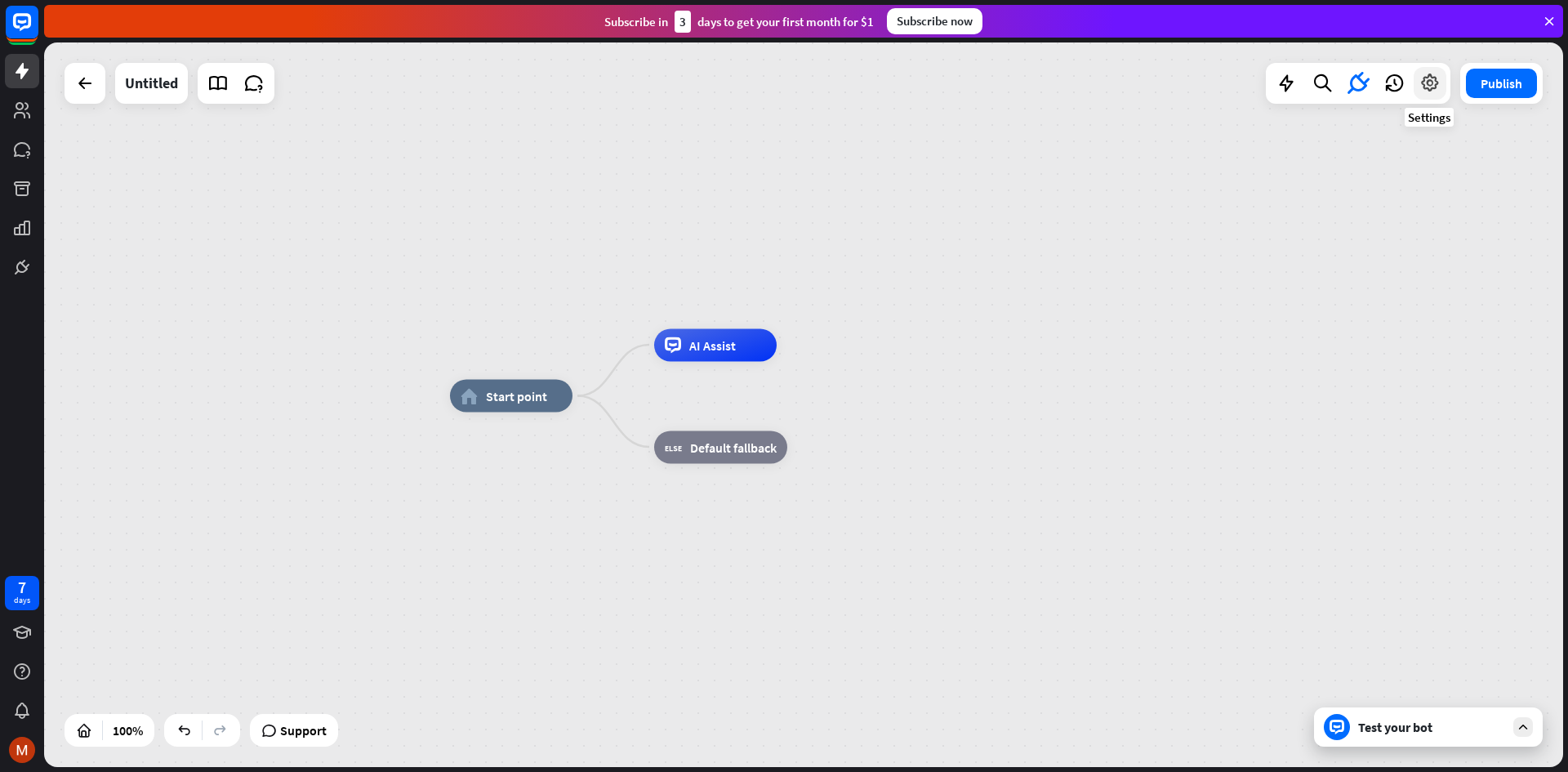
click at [1436, 87] on icon at bounding box center [1431, 83] width 21 height 21
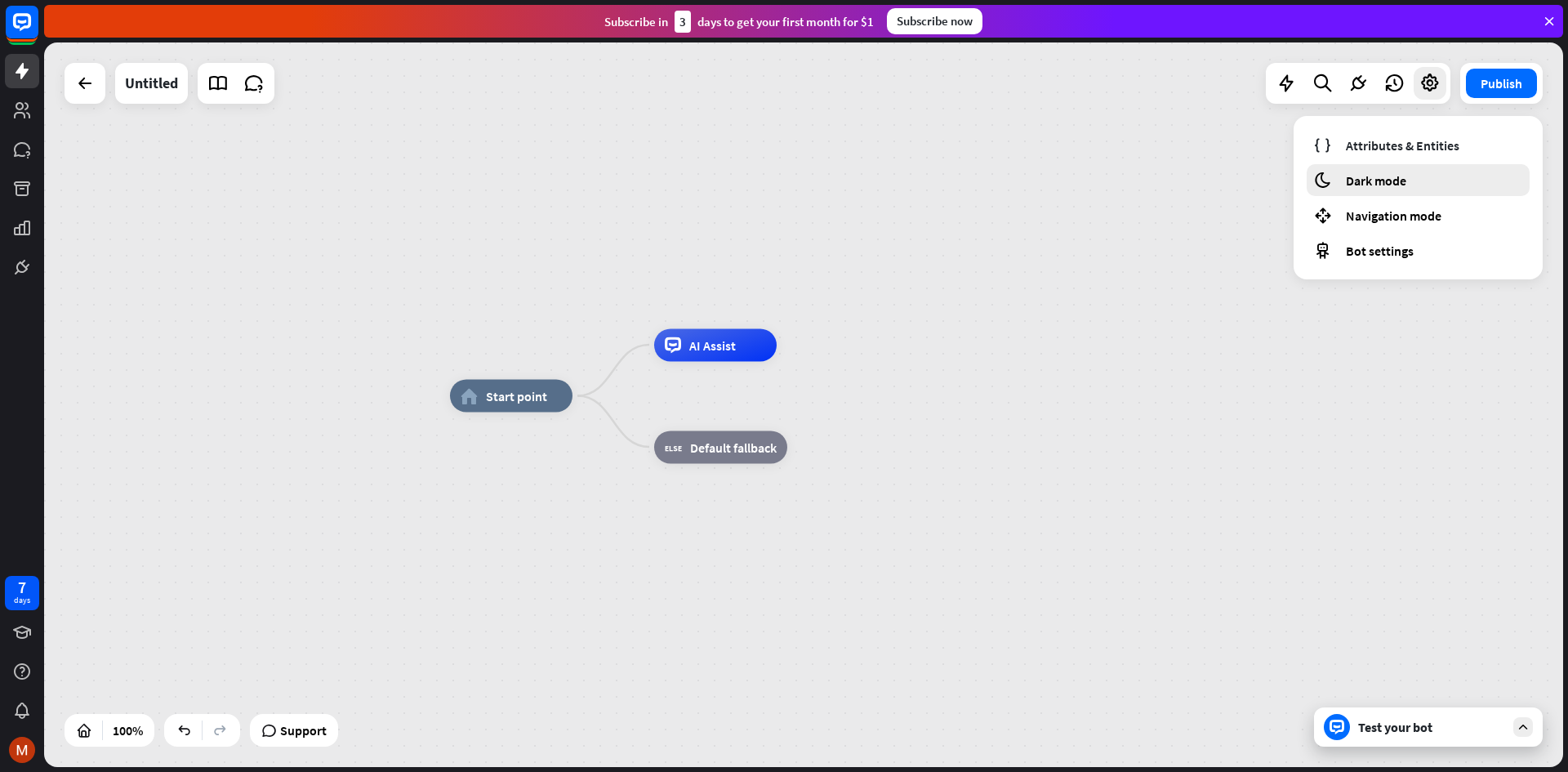
click at [1387, 180] on span "Dark mode" at bounding box center [1375, 180] width 60 height 16
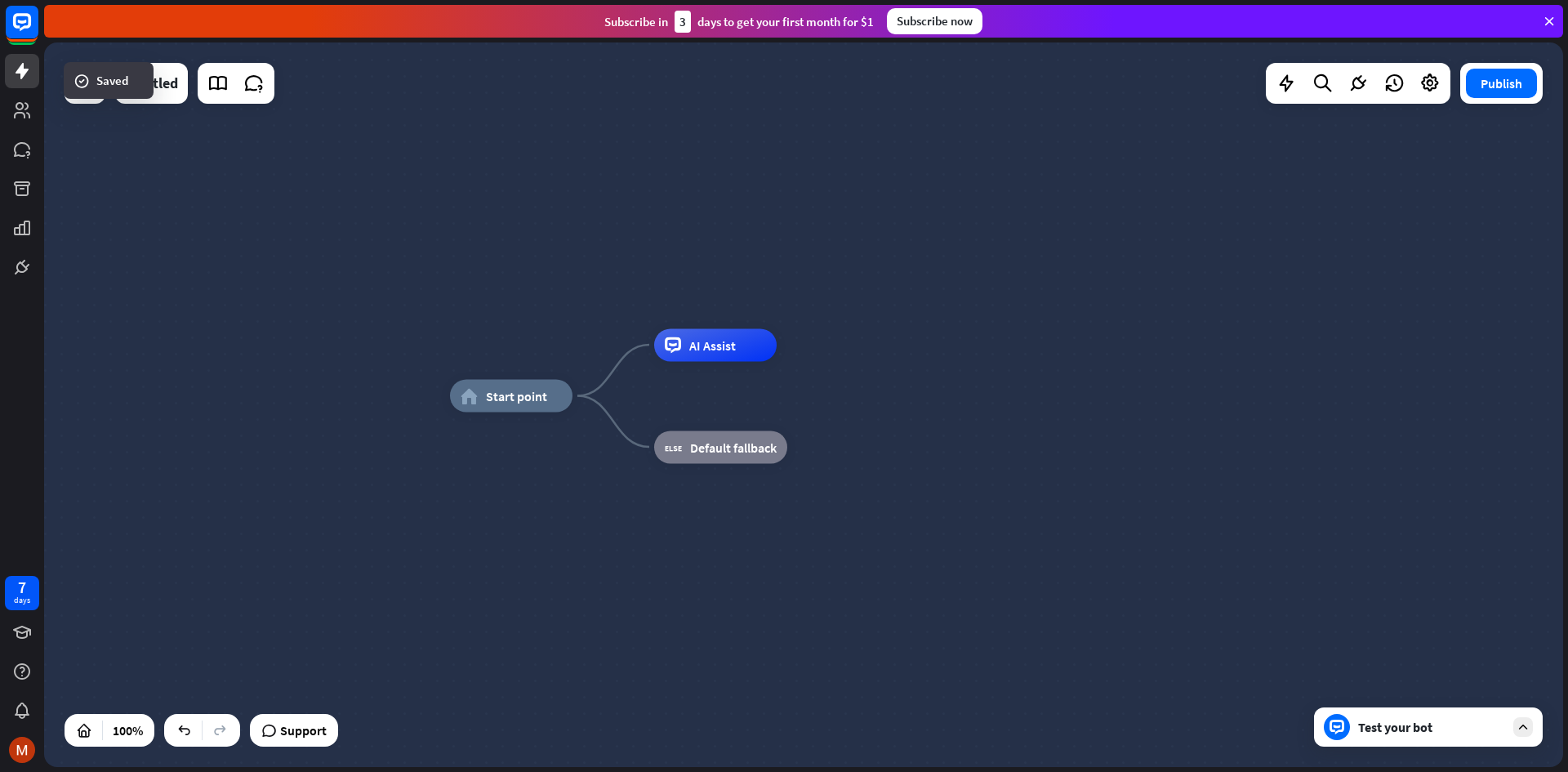
click at [1409, 742] on div "Test your bot" at bounding box center [1429, 727] width 229 height 40
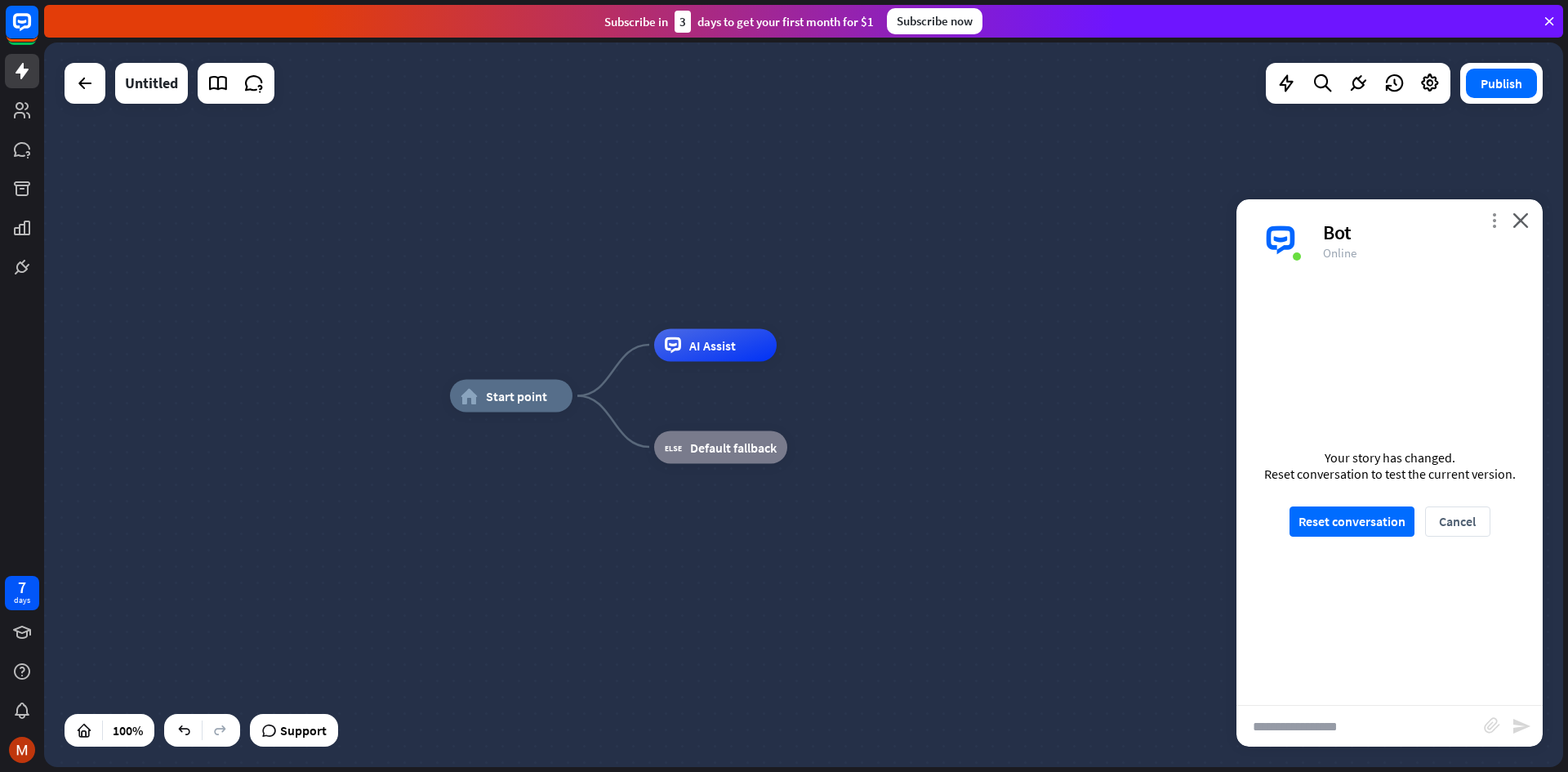
click at [1491, 224] on icon "more_vert" at bounding box center [1494, 220] width 16 height 16
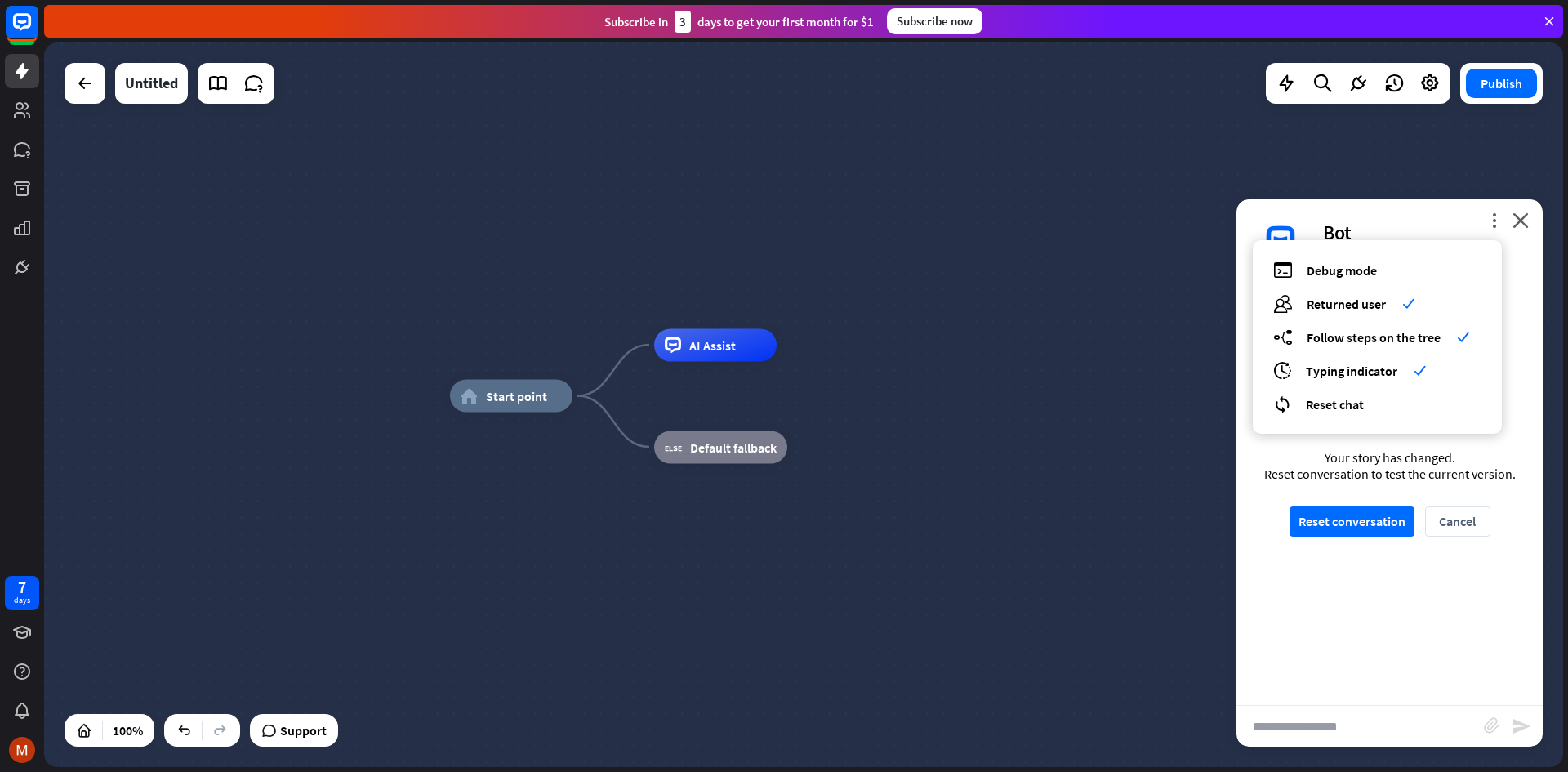
click at [1003, 369] on div "home_2 Start point AI Assist block_fallback Default fallback" at bounding box center [804, 405] width 1519 height 724
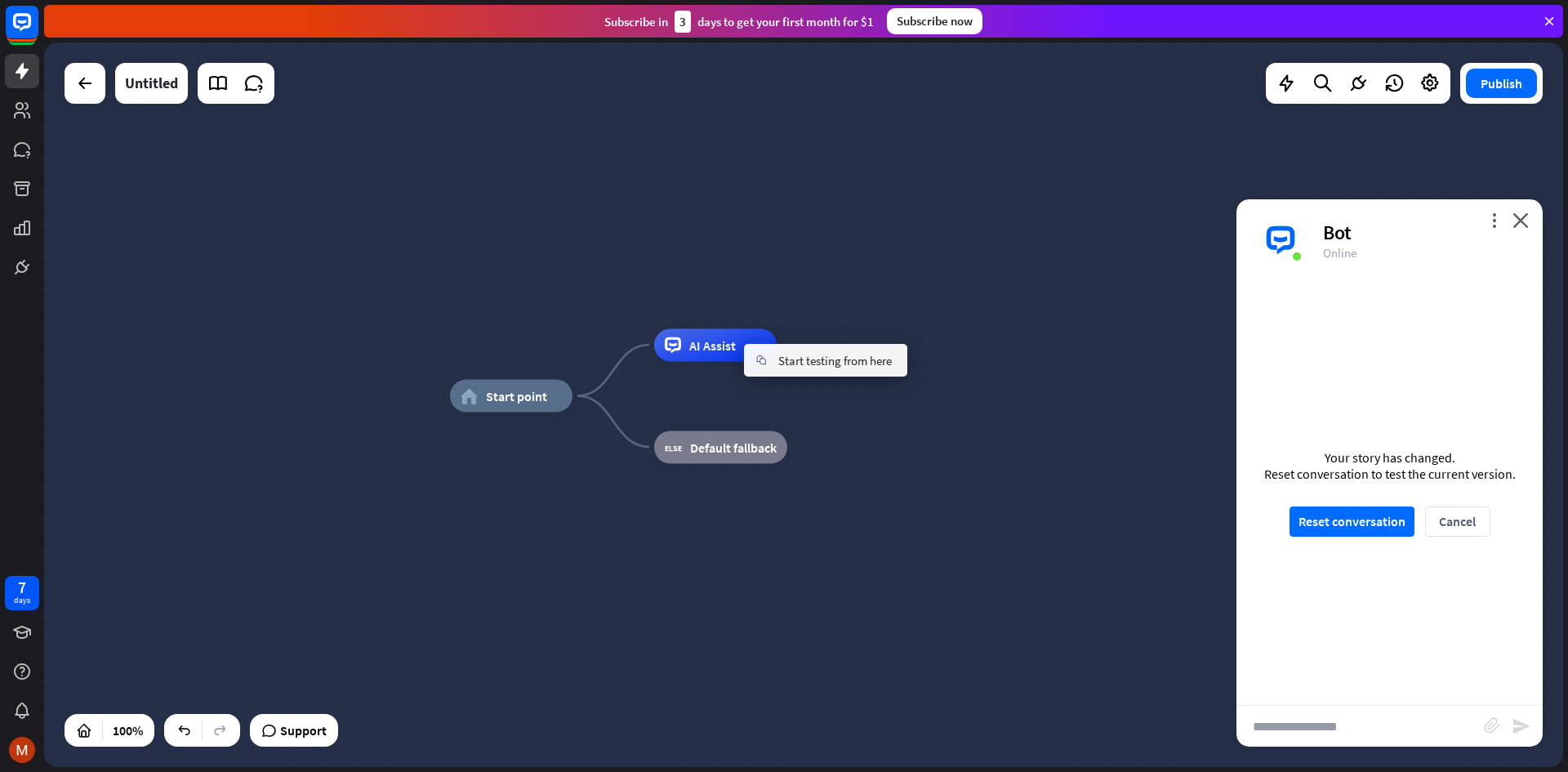
click at [779, 292] on div "home_2 Start point AI Assist block_fallback Default fallback" at bounding box center [804, 405] width 1519 height 724
click at [538, 396] on span "Start point" at bounding box center [516, 396] width 61 height 16
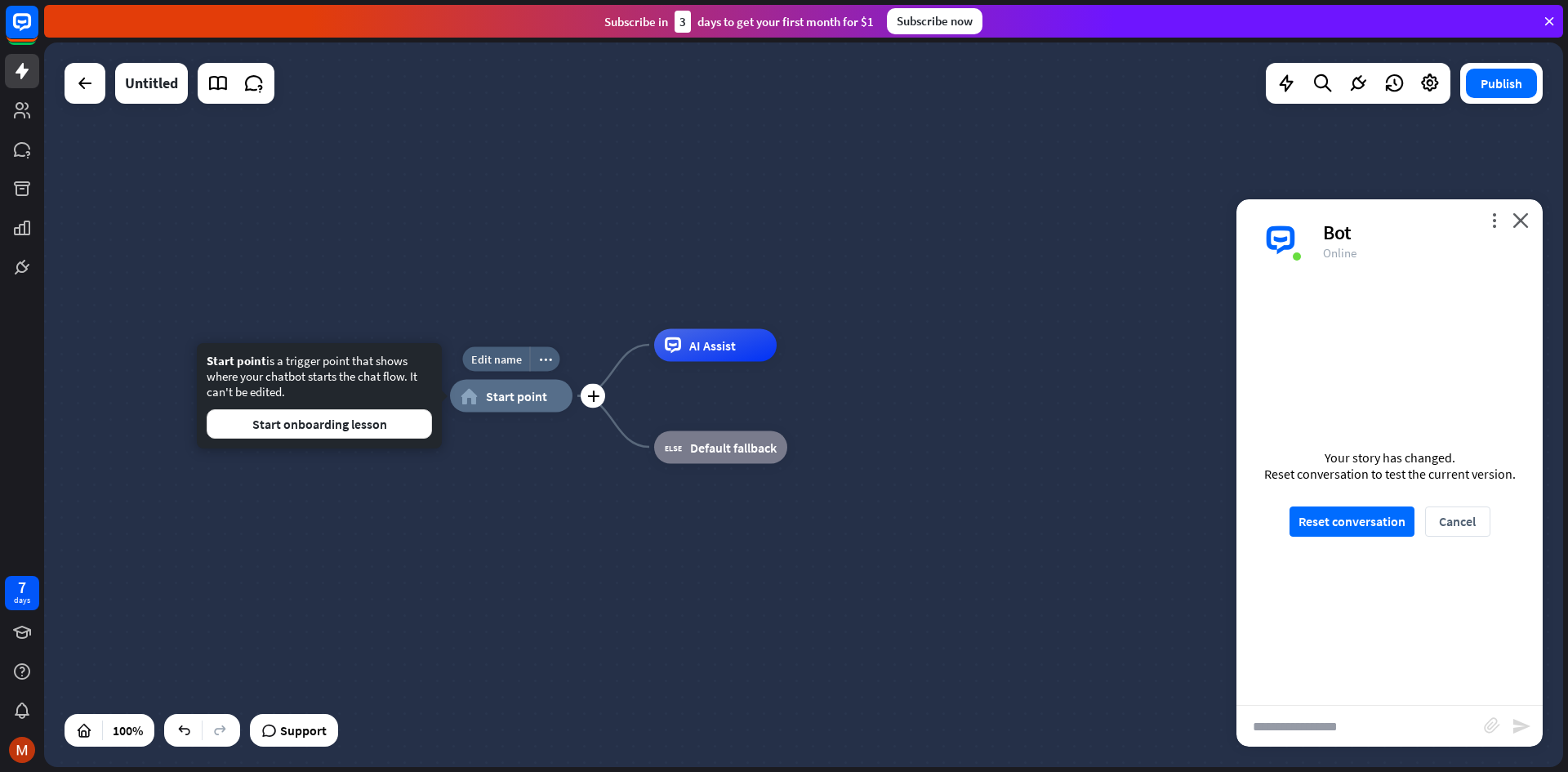
click at [531, 401] on span "Start point" at bounding box center [516, 396] width 61 height 16
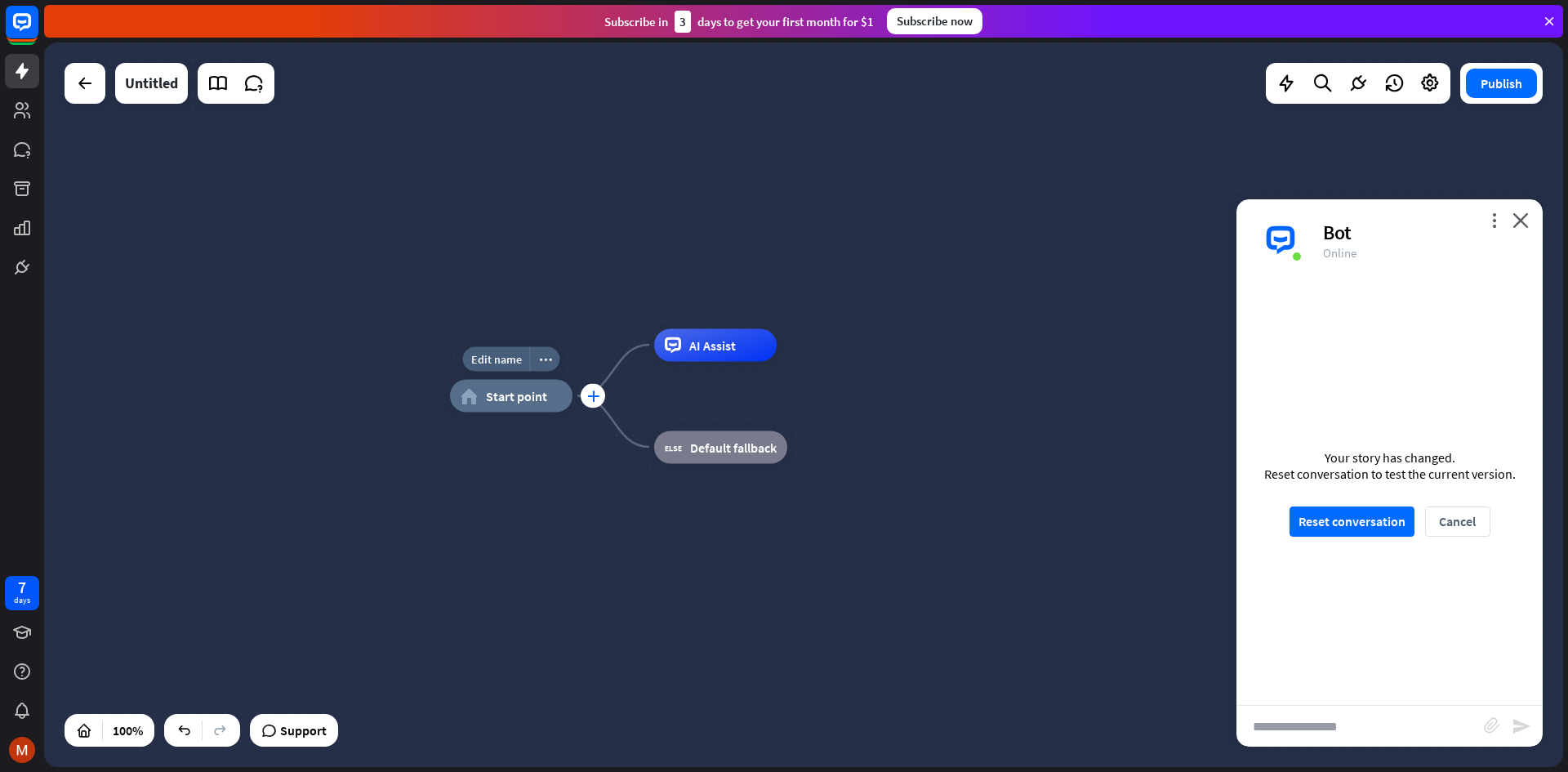
click at [593, 404] on div "plus" at bounding box center [593, 396] width 25 height 25
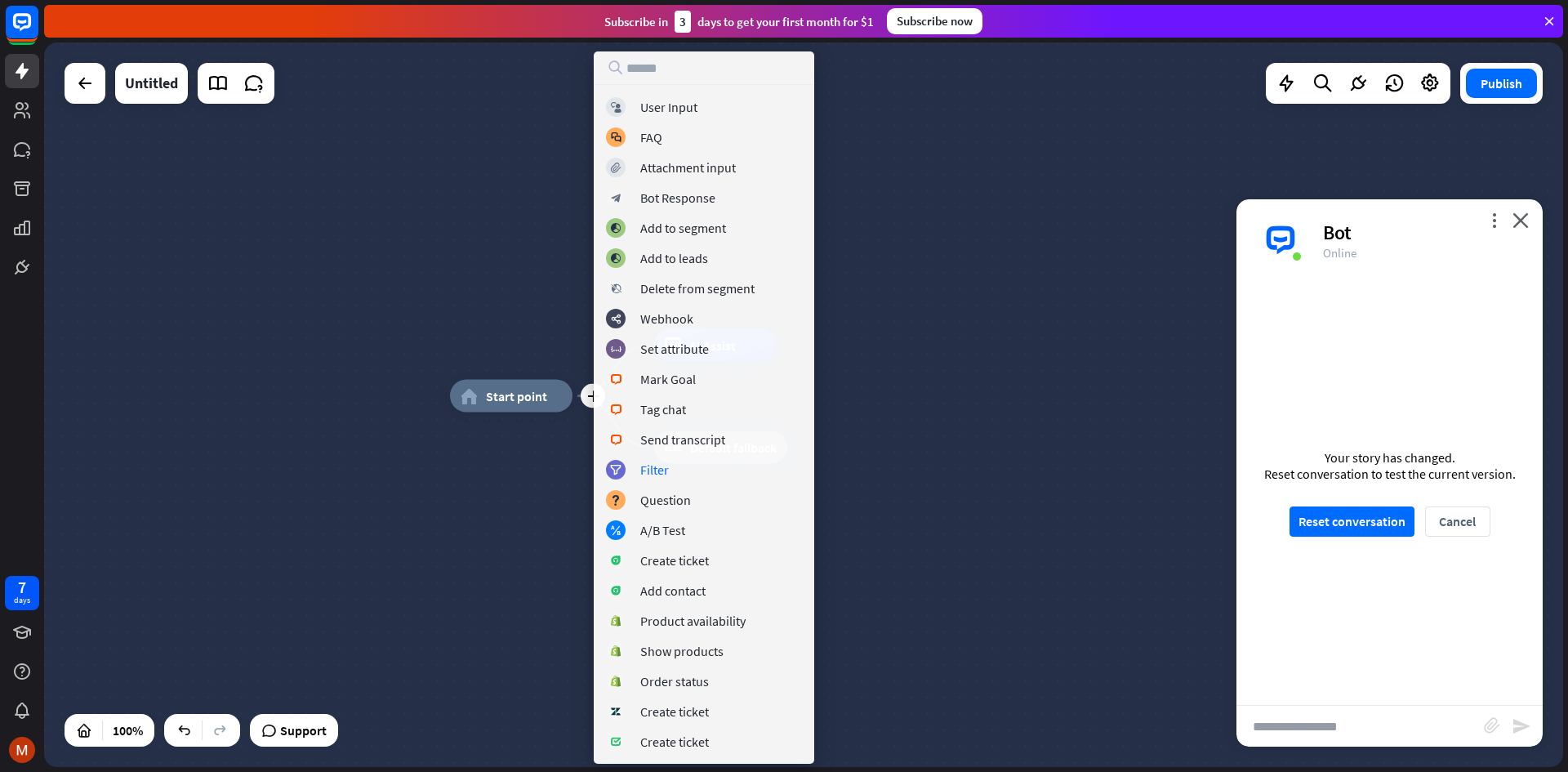
click at [958, 435] on div "plus home_2 Start point AI Assist block_fallback Default fallback" at bounding box center [1210, 758] width 1519 height 724
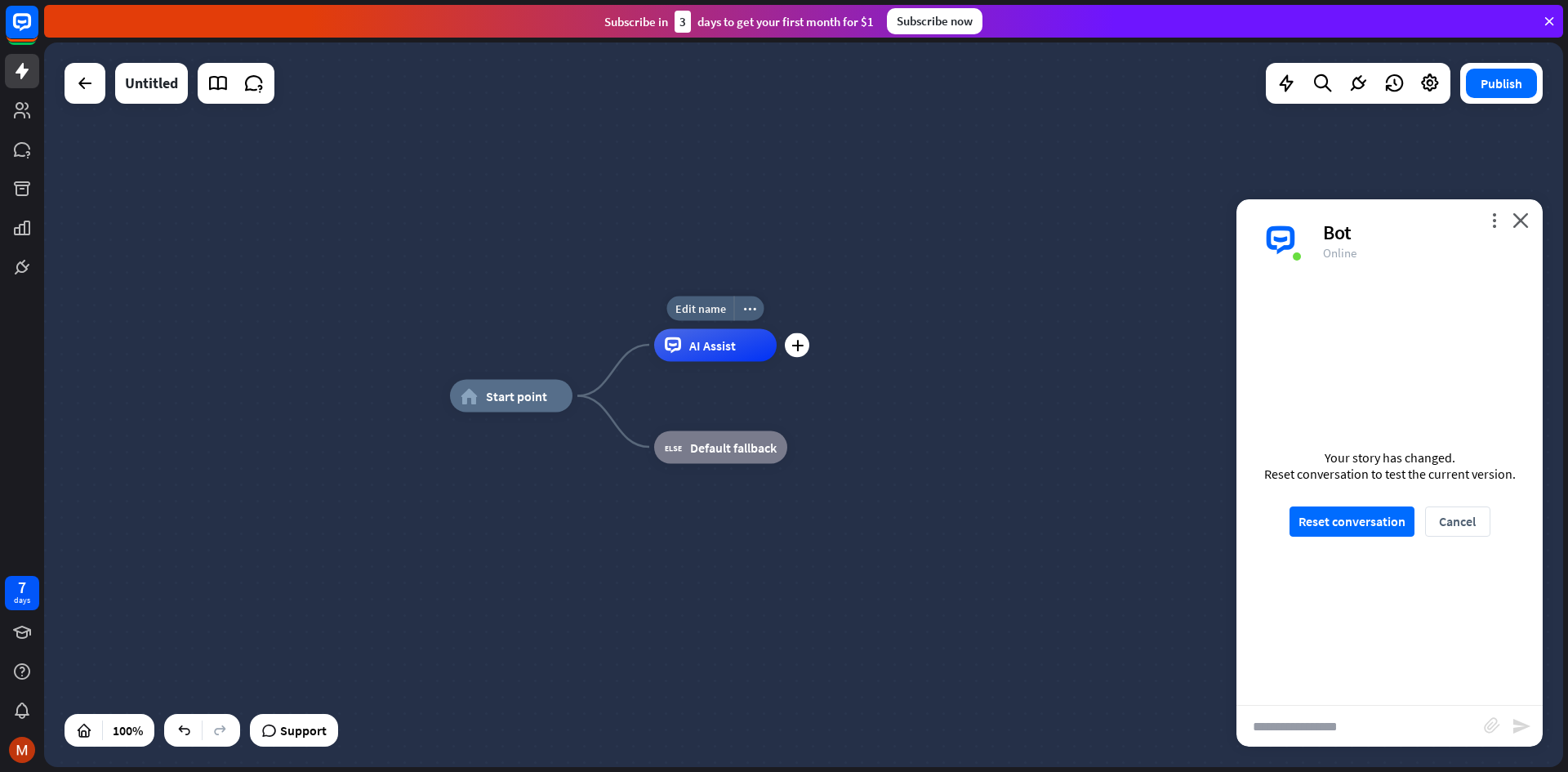
click at [710, 356] on div "AI Assist" at bounding box center [715, 345] width 123 height 33
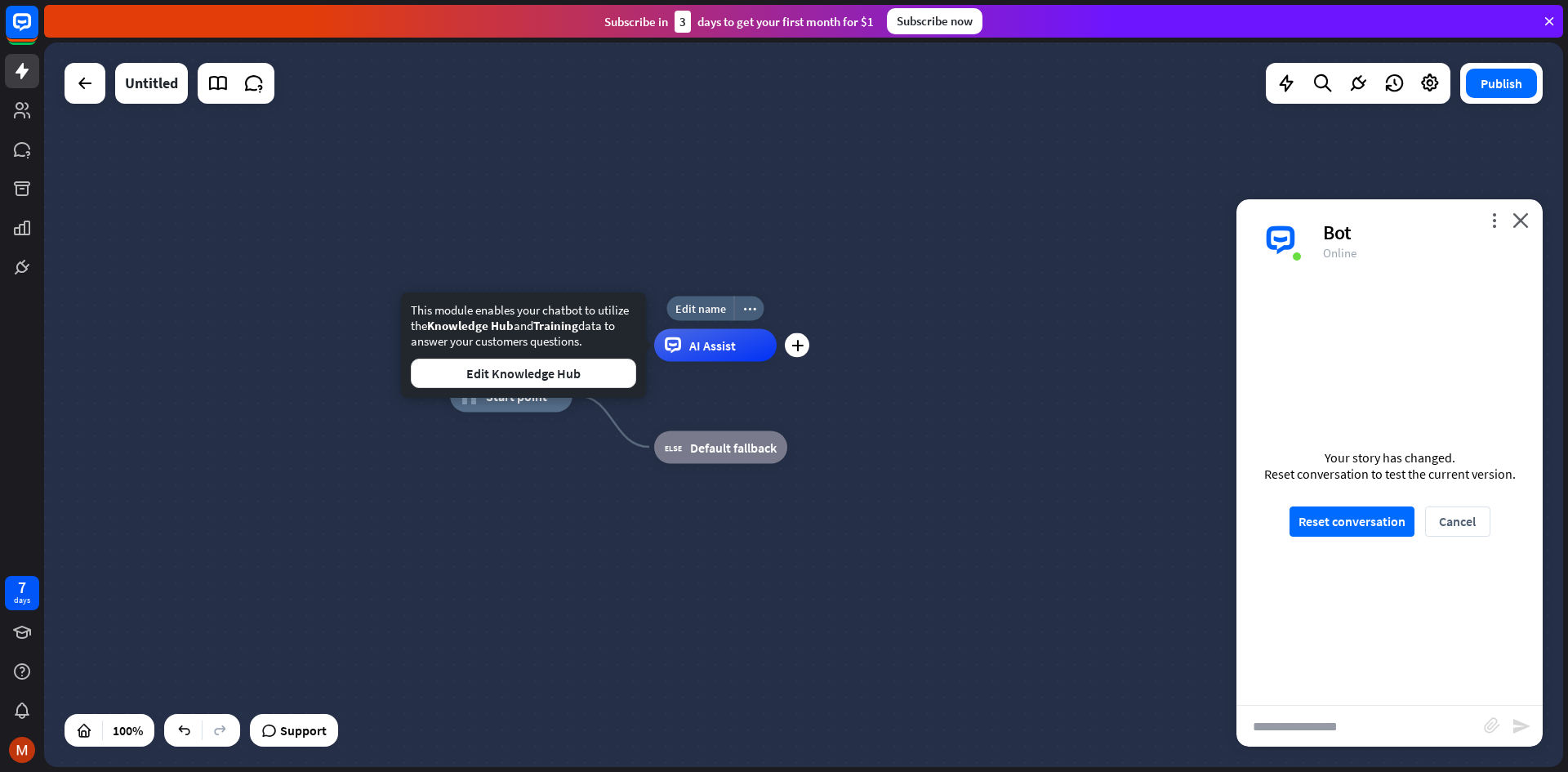
click at [710, 356] on div "AI Assist" at bounding box center [715, 345] width 123 height 33
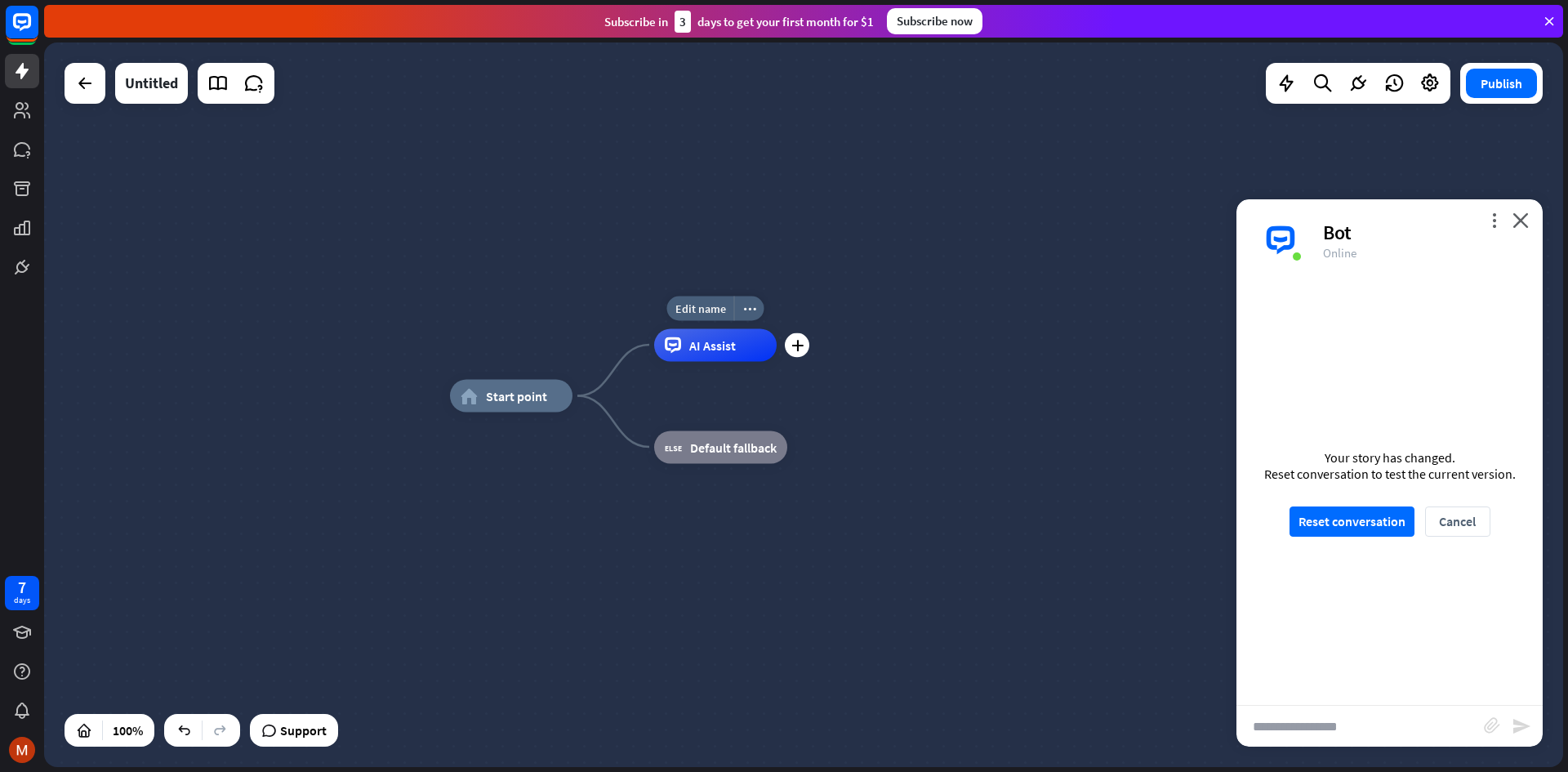
click at [710, 356] on div "AI Assist" at bounding box center [715, 345] width 123 height 33
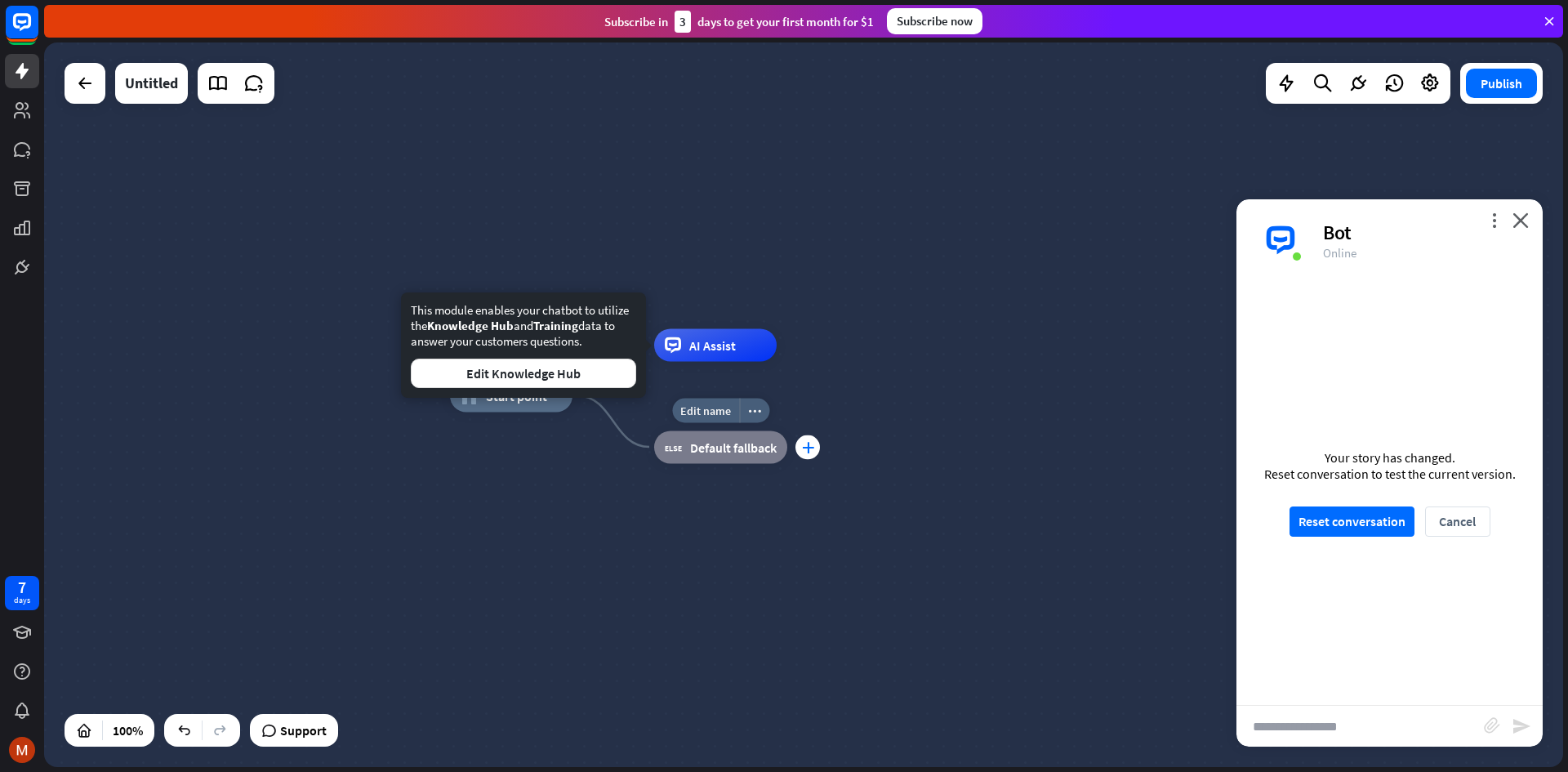
click at [788, 458] on div "Edit name more_horiz plus block_fallback Default fallback" at bounding box center [721, 447] width 133 height 33
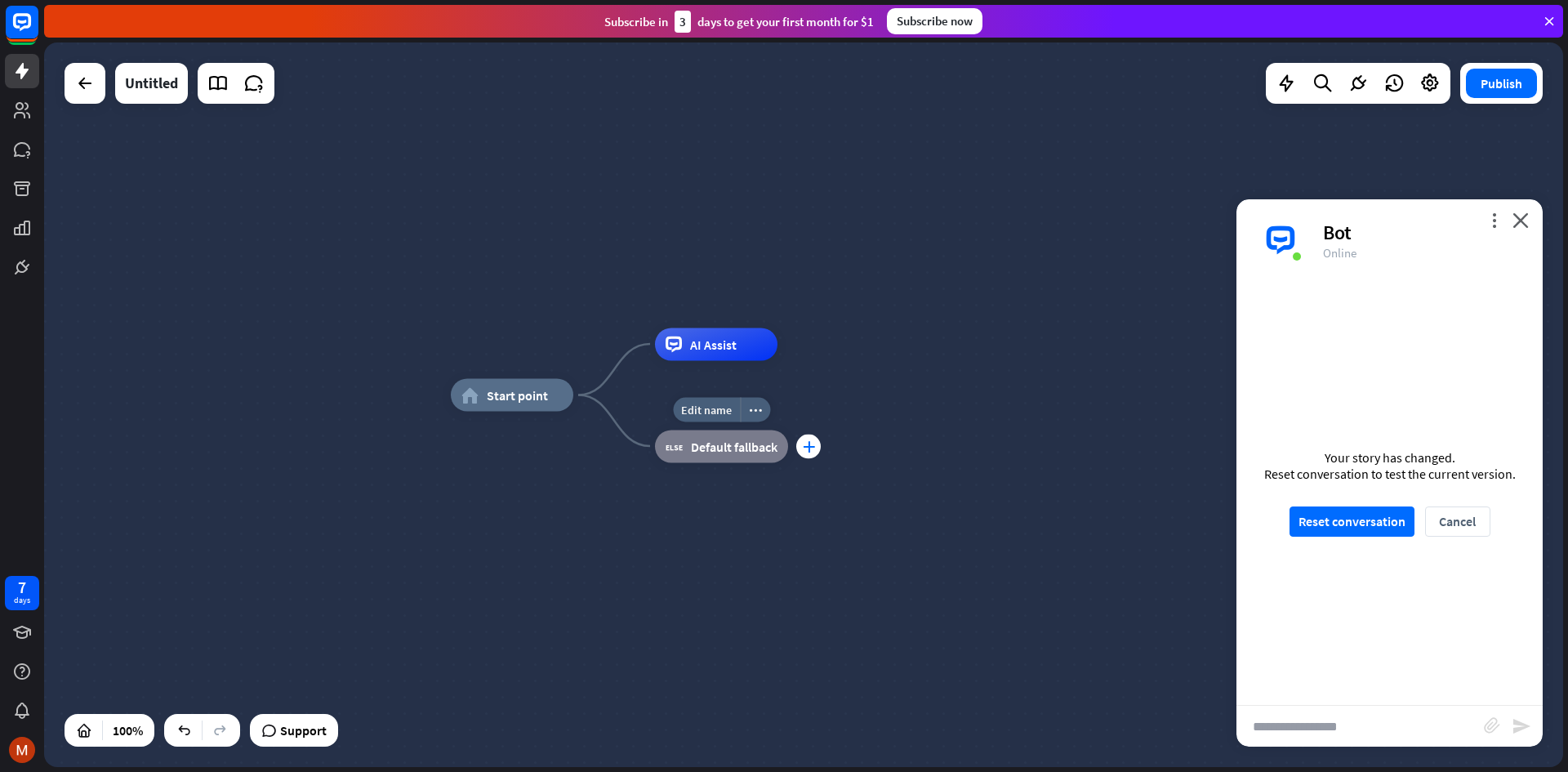
click at [812, 449] on icon "plus" at bounding box center [809, 446] width 12 height 12
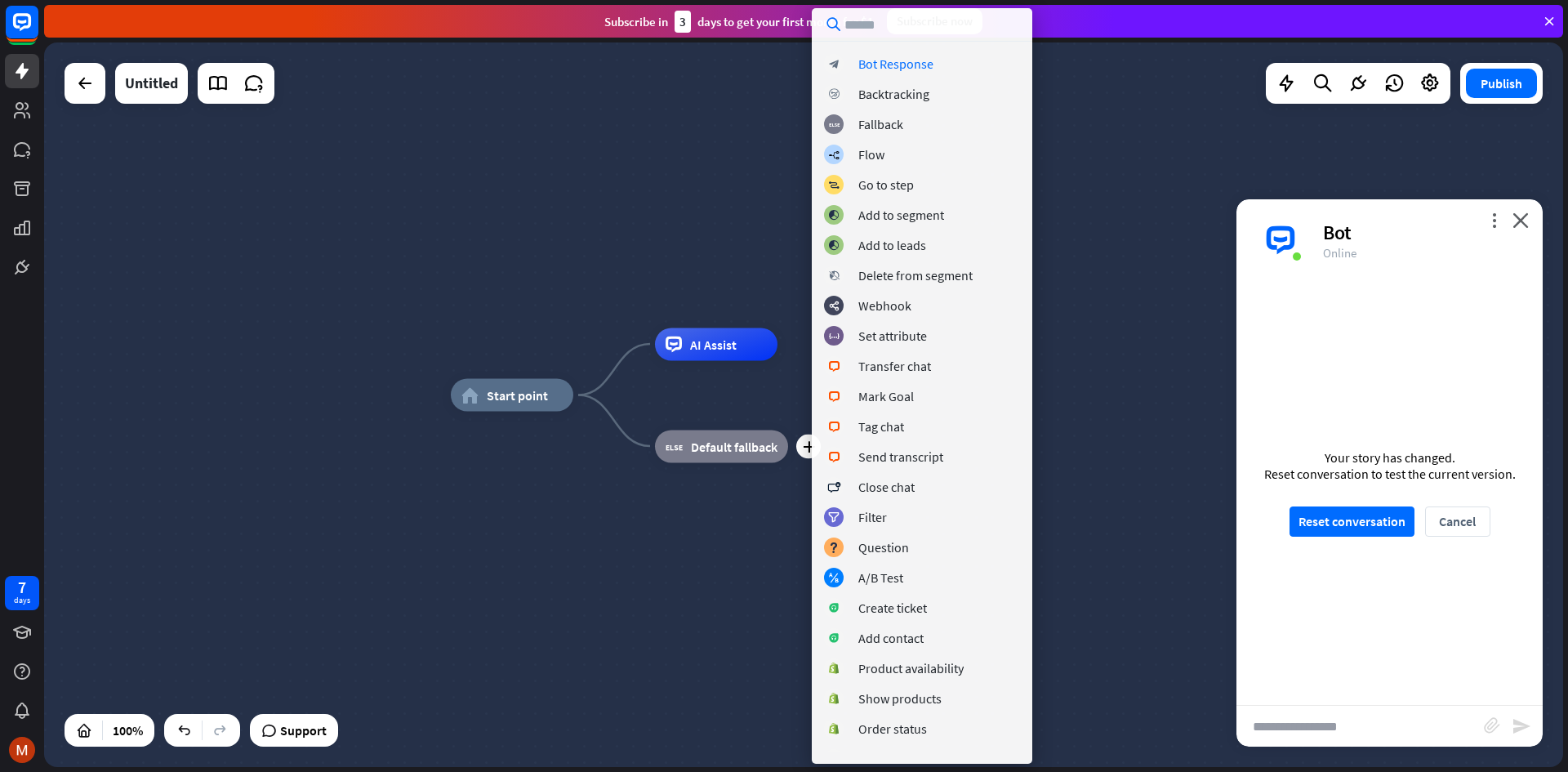
drag, startPoint x: 740, startPoint y: 505, endPoint x: 743, endPoint y: 444, distance: 61.1
click at [737, 501] on div "home_2 Start point AI Assist Edit name more_horiz plus block_fallback Default f…" at bounding box center [1211, 757] width 1519 height 724
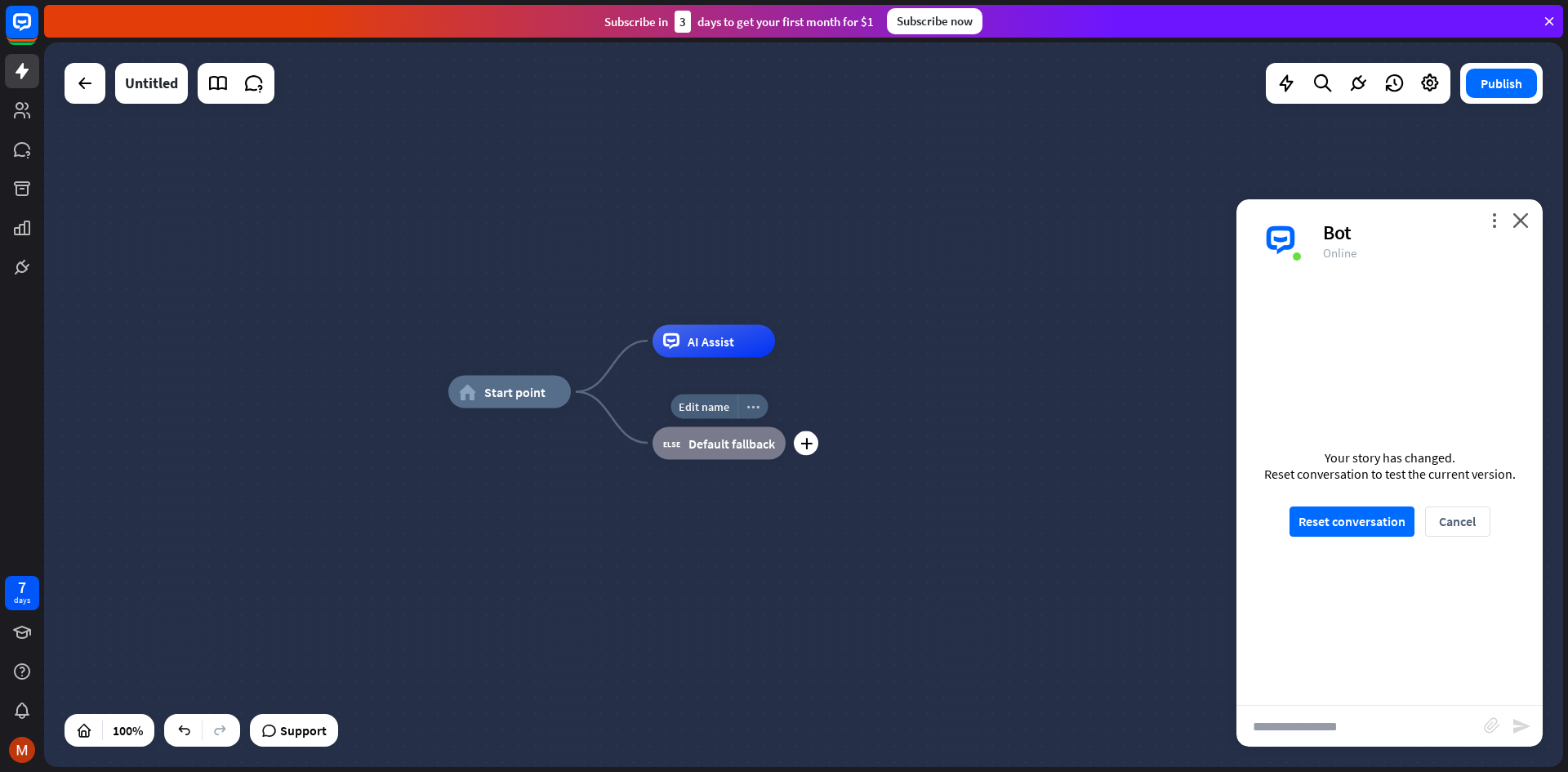
click at [756, 400] on icon "more_horiz" at bounding box center [753, 406] width 13 height 12
click at [775, 500] on div "home_2 Start point AI Assist block_fallback Default fallback" at bounding box center [1208, 754] width 1519 height 724
drag, startPoint x: 719, startPoint y: 457, endPoint x: 751, endPoint y: 543, distance: 91.8
click at [697, 680] on div "home_2 Start point AI Assist block_fallback Default fallback" at bounding box center [1208, 754] width 1519 height 724
click at [555, 407] on div "home_2 Start point" at bounding box center [509, 392] width 123 height 33
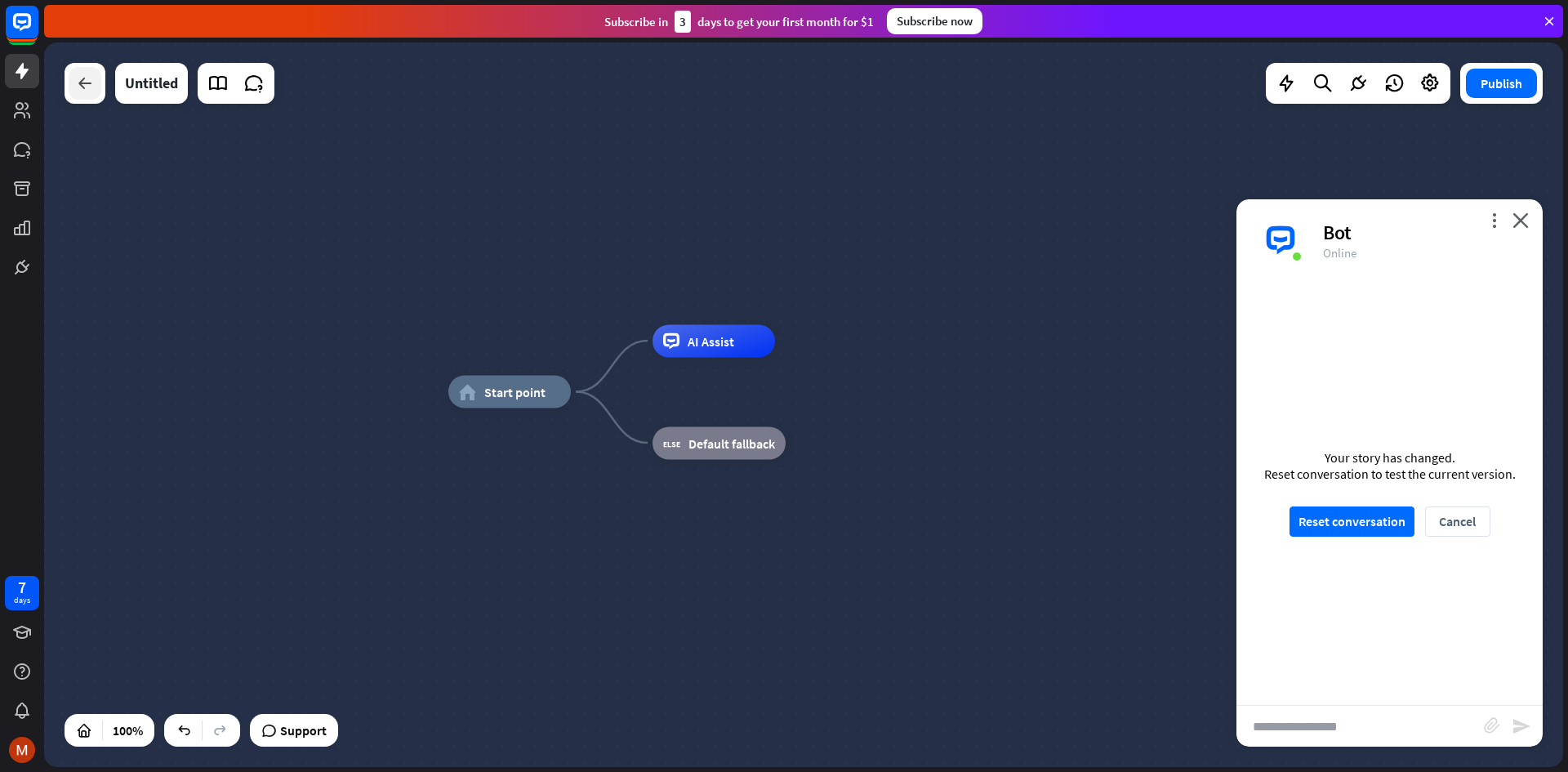
click at [85, 77] on icon at bounding box center [85, 83] width 20 height 20
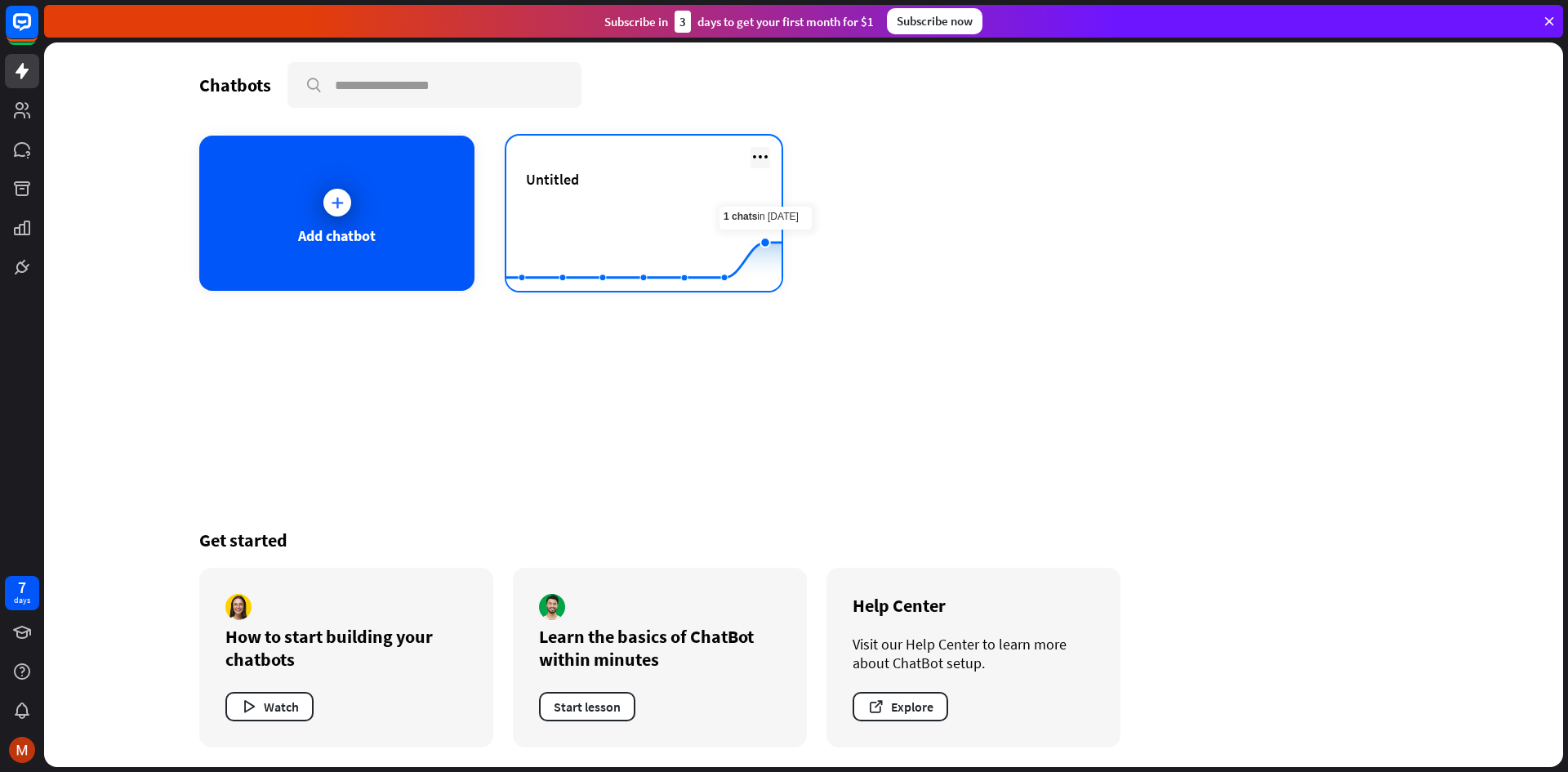
click at [764, 153] on icon at bounding box center [761, 157] width 20 height 20
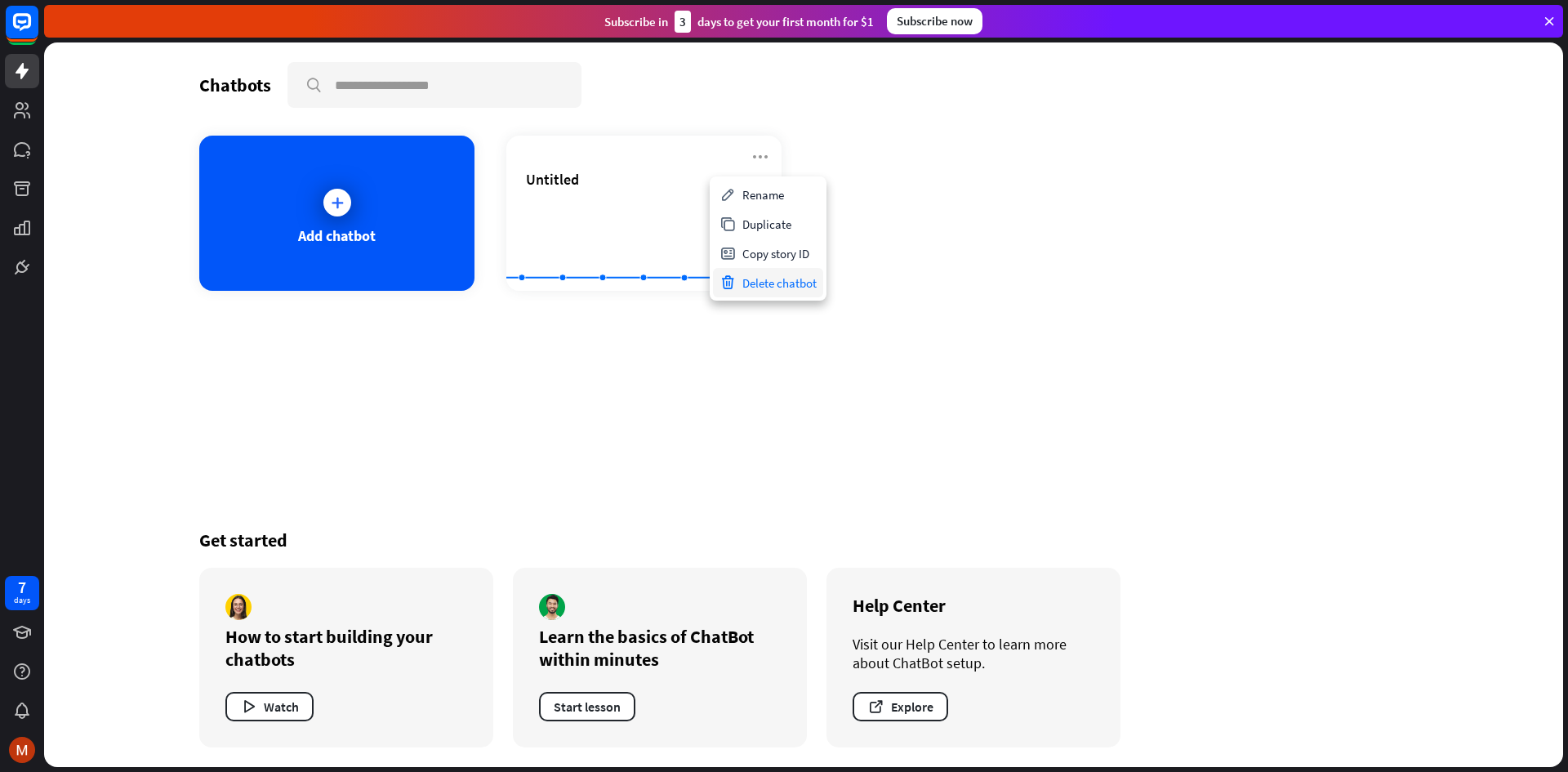
click at [766, 279] on div "Delete chatbot" at bounding box center [768, 283] width 110 height 30
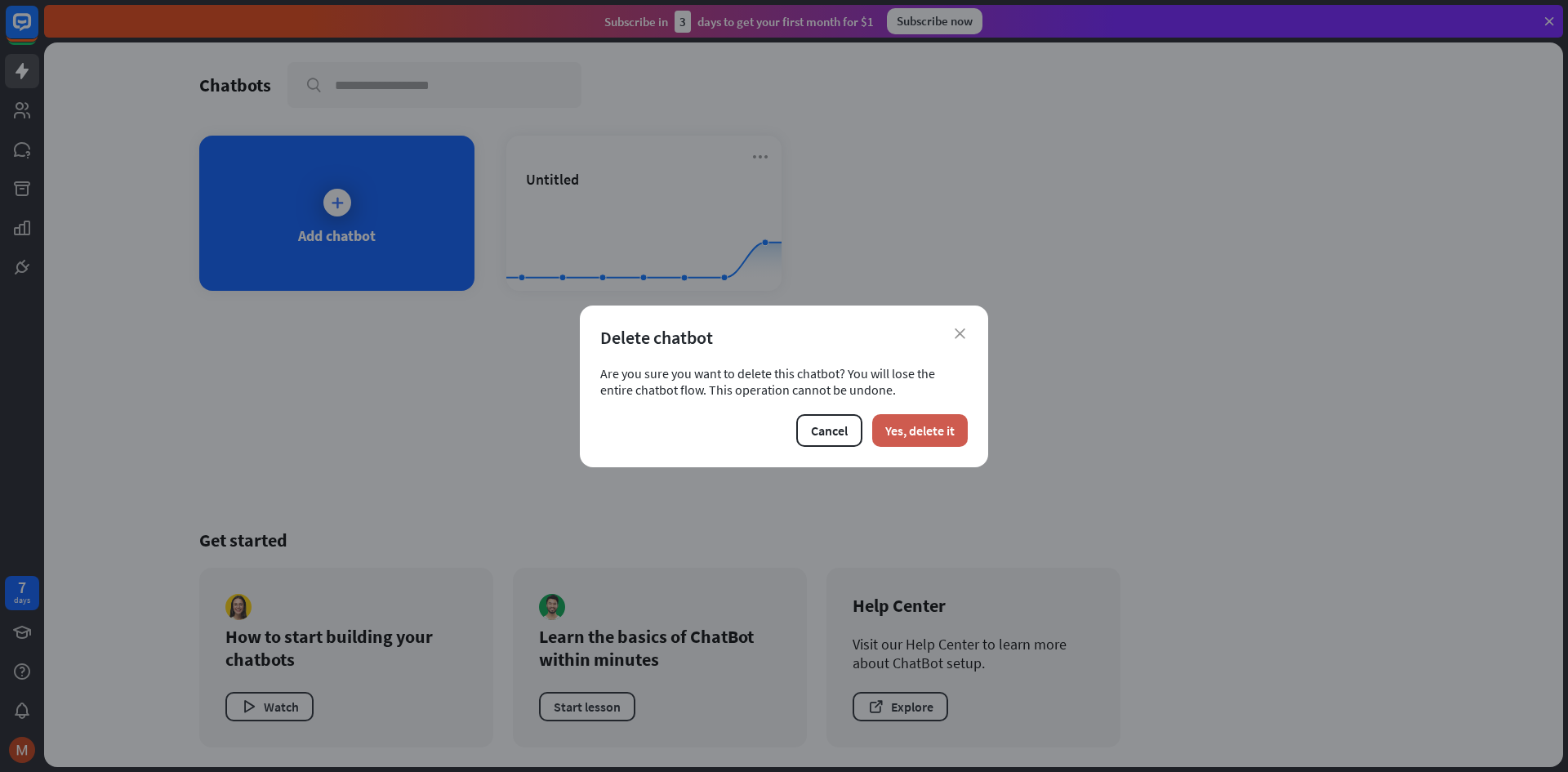
click at [938, 433] on button "Yes, delete it" at bounding box center [920, 430] width 95 height 33
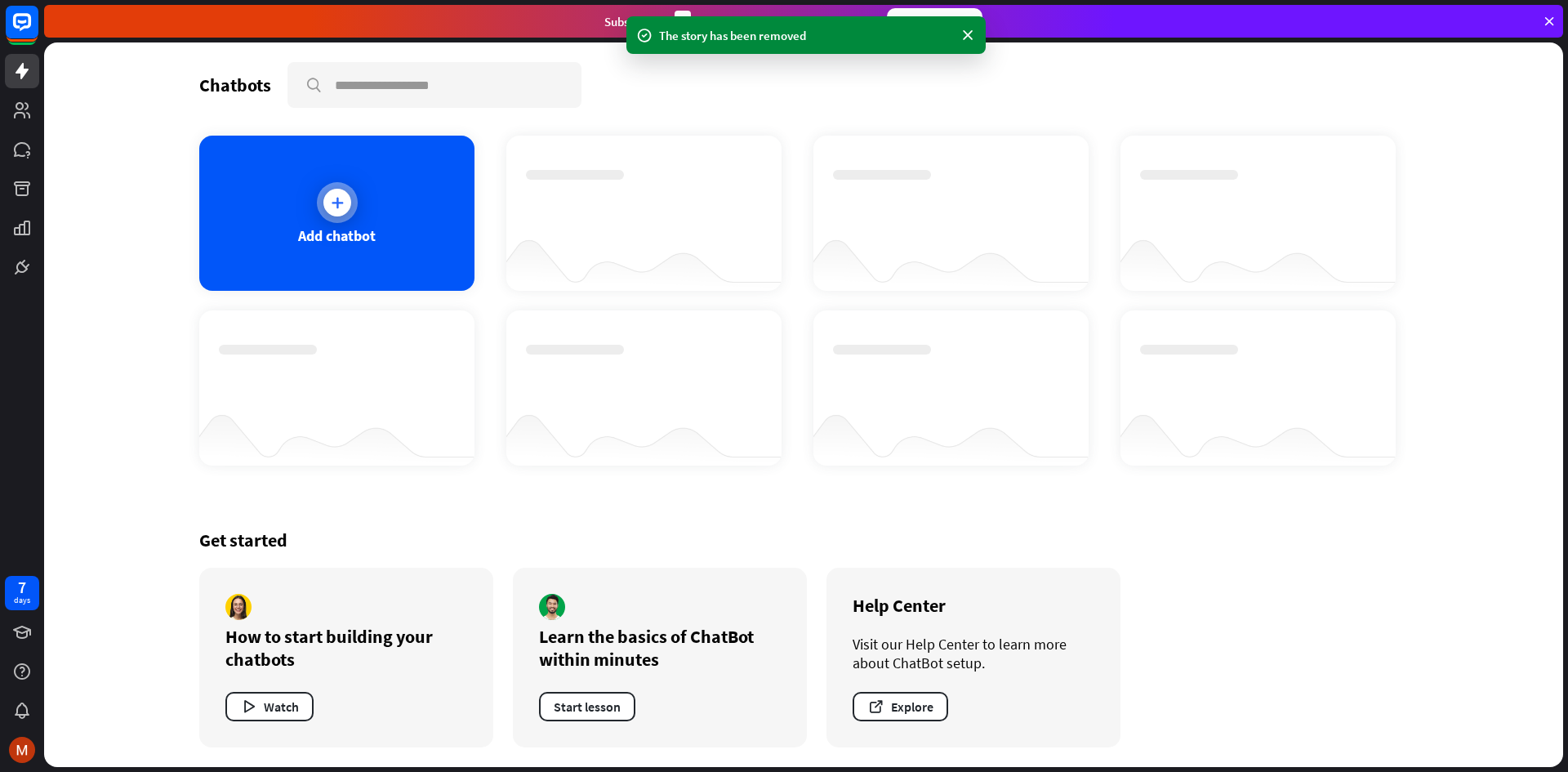
click at [382, 238] on div "Add chatbot" at bounding box center [337, 213] width 275 height 156
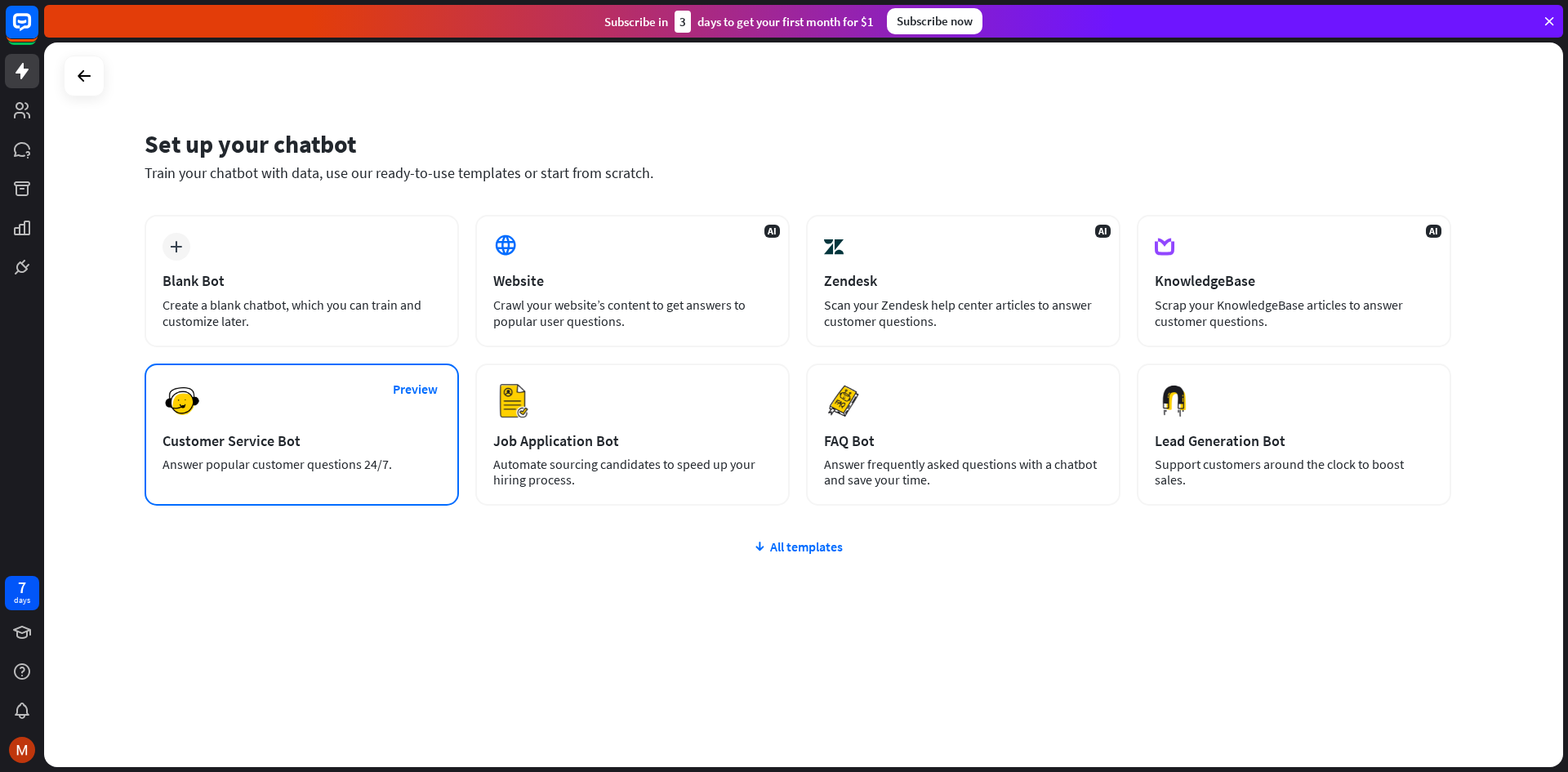
click at [371, 400] on div "Preview Customer Service Bot Answer popular customer questions 24/7." at bounding box center [302, 435] width 314 height 142
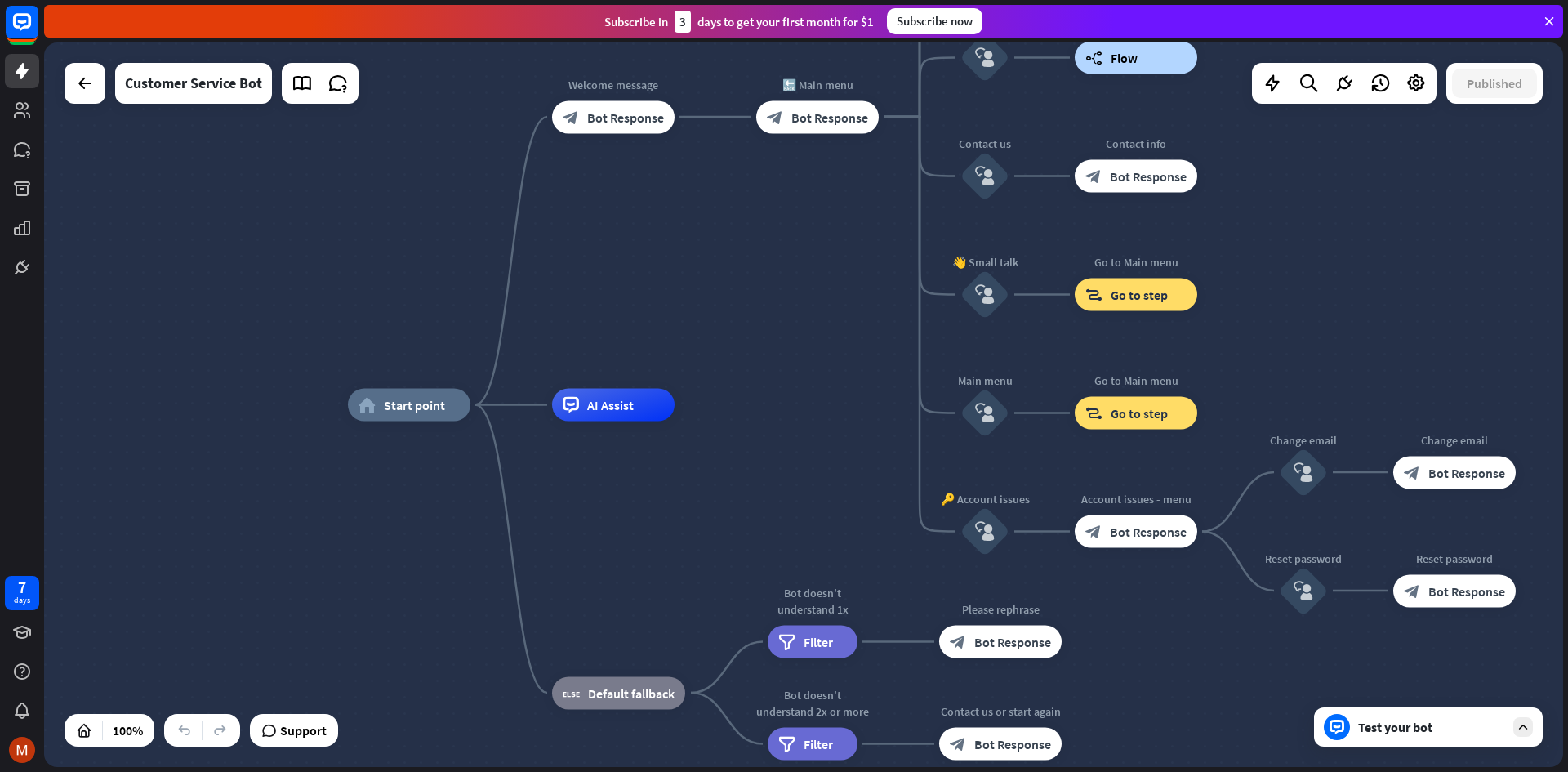
click at [103, 91] on div at bounding box center [85, 83] width 41 height 41
click at [86, 80] on icon at bounding box center [85, 83] width 20 height 20
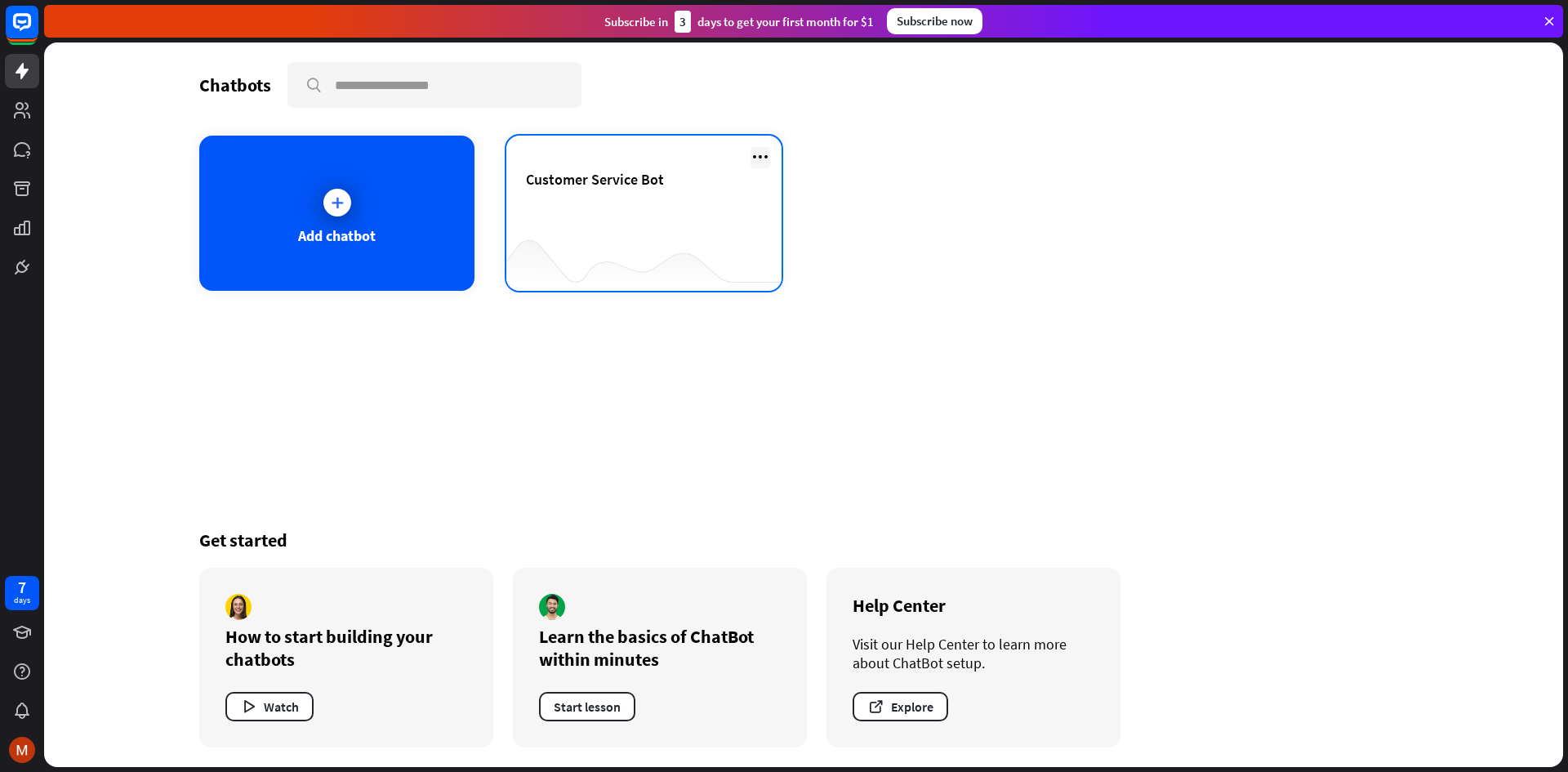
click at [759, 150] on icon at bounding box center [761, 157] width 20 height 20
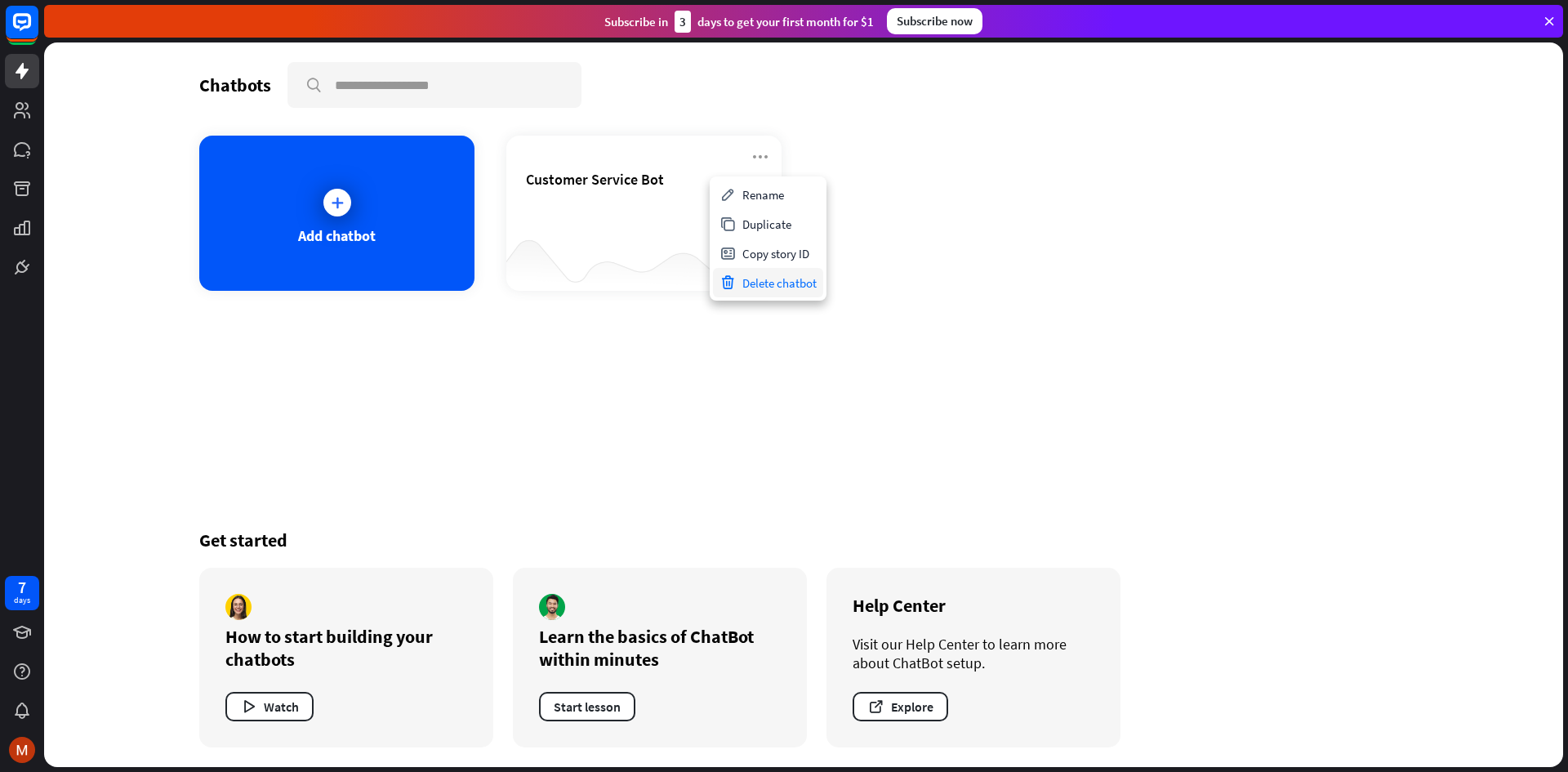
click at [780, 272] on div "Delete chatbot" at bounding box center [768, 283] width 110 height 30
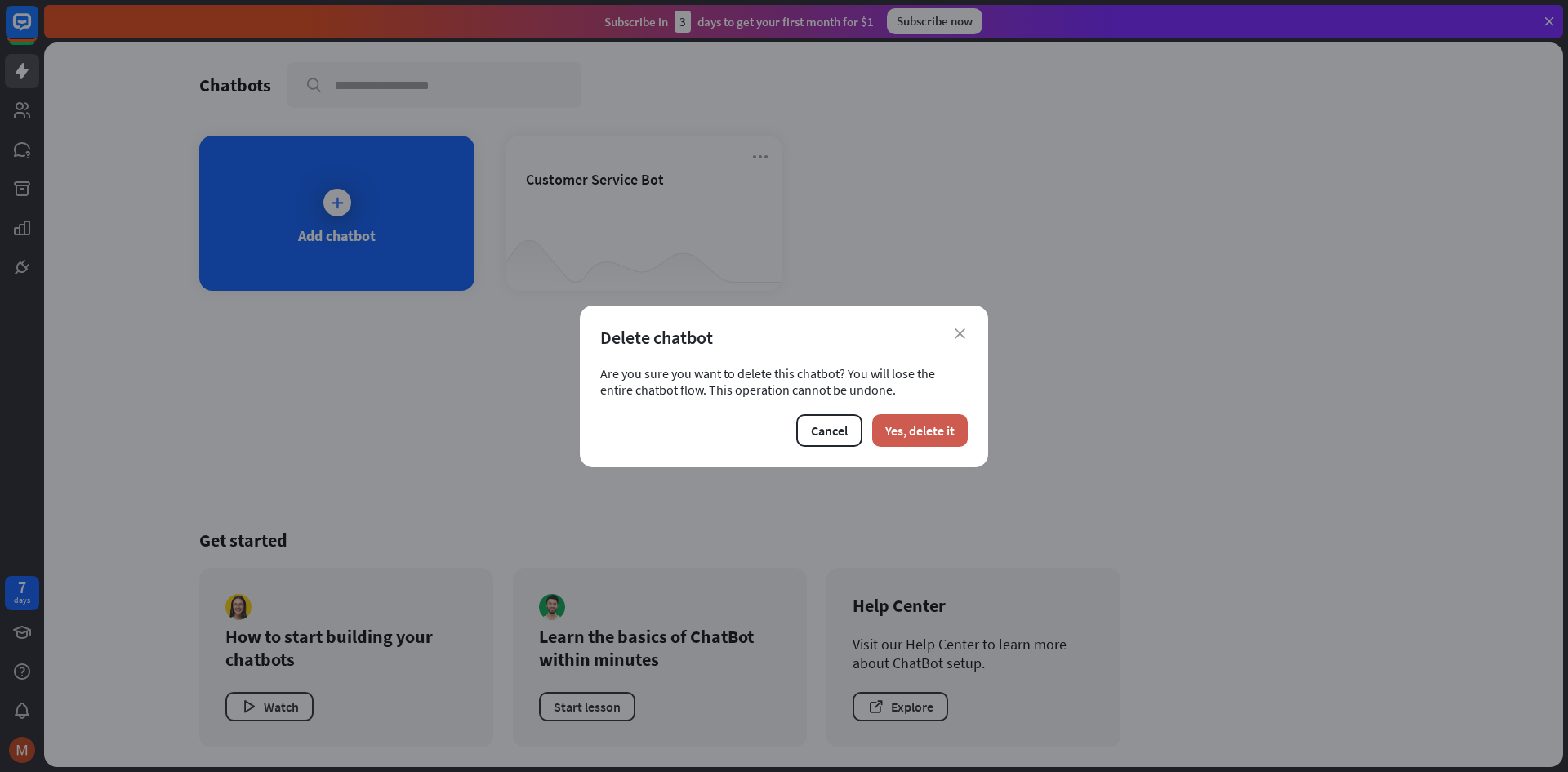
click at [935, 436] on button "Yes, delete it" at bounding box center [920, 430] width 95 height 33
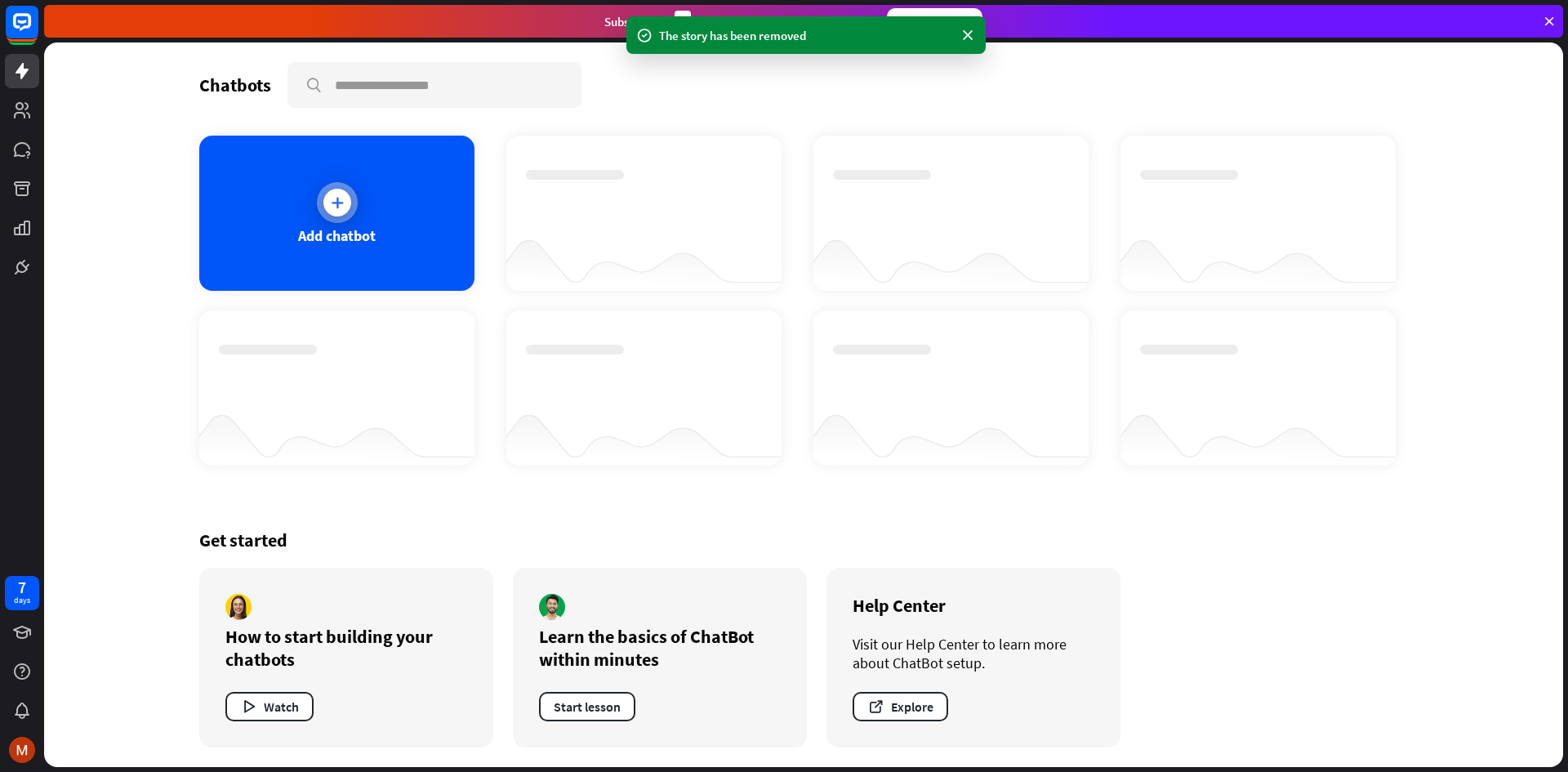
click at [350, 196] on div at bounding box center [337, 202] width 28 height 28
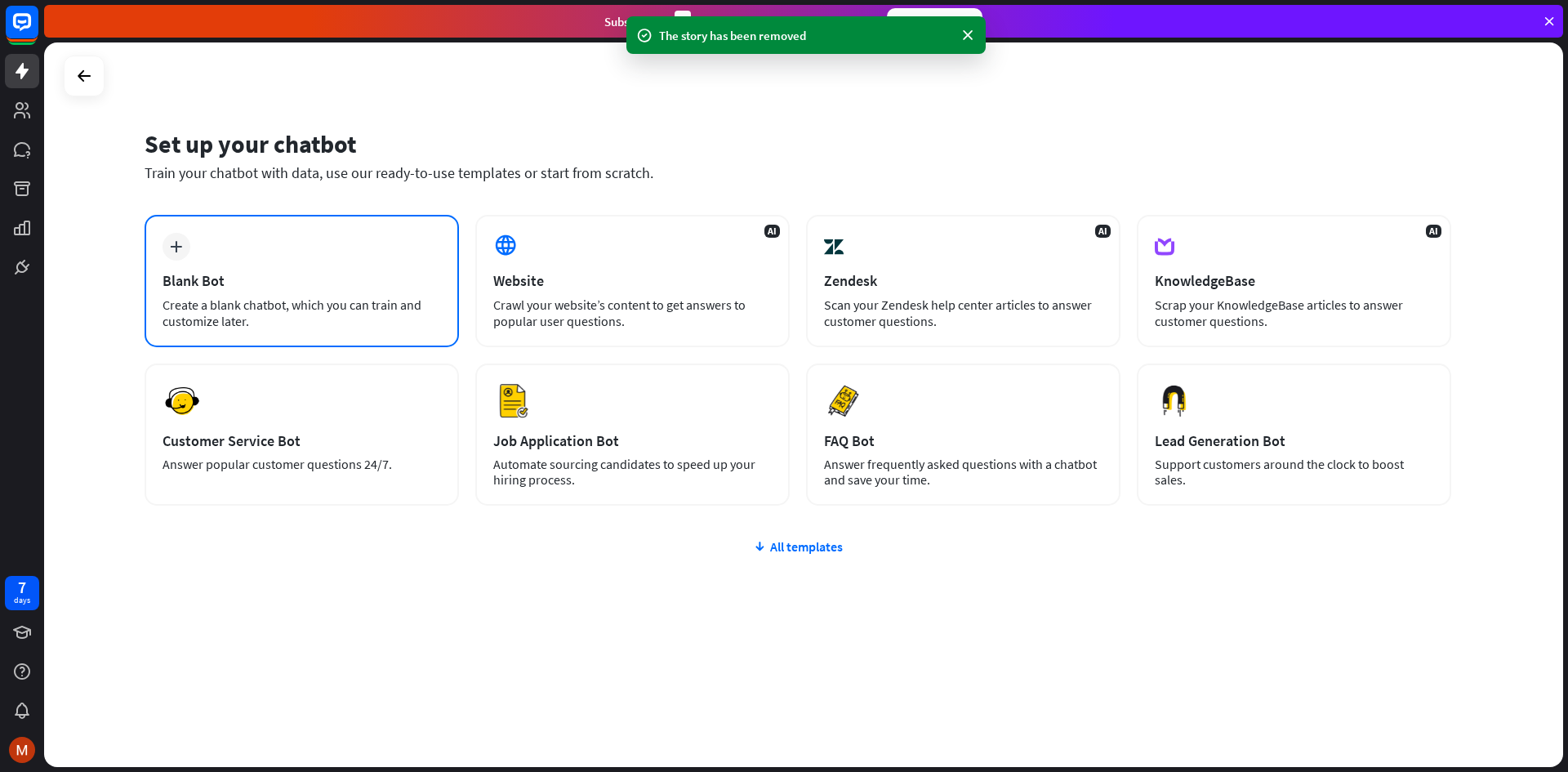
click at [310, 295] on div "plus Blank Bot Create a blank chatbot, which you can train and customize later." at bounding box center [302, 281] width 314 height 133
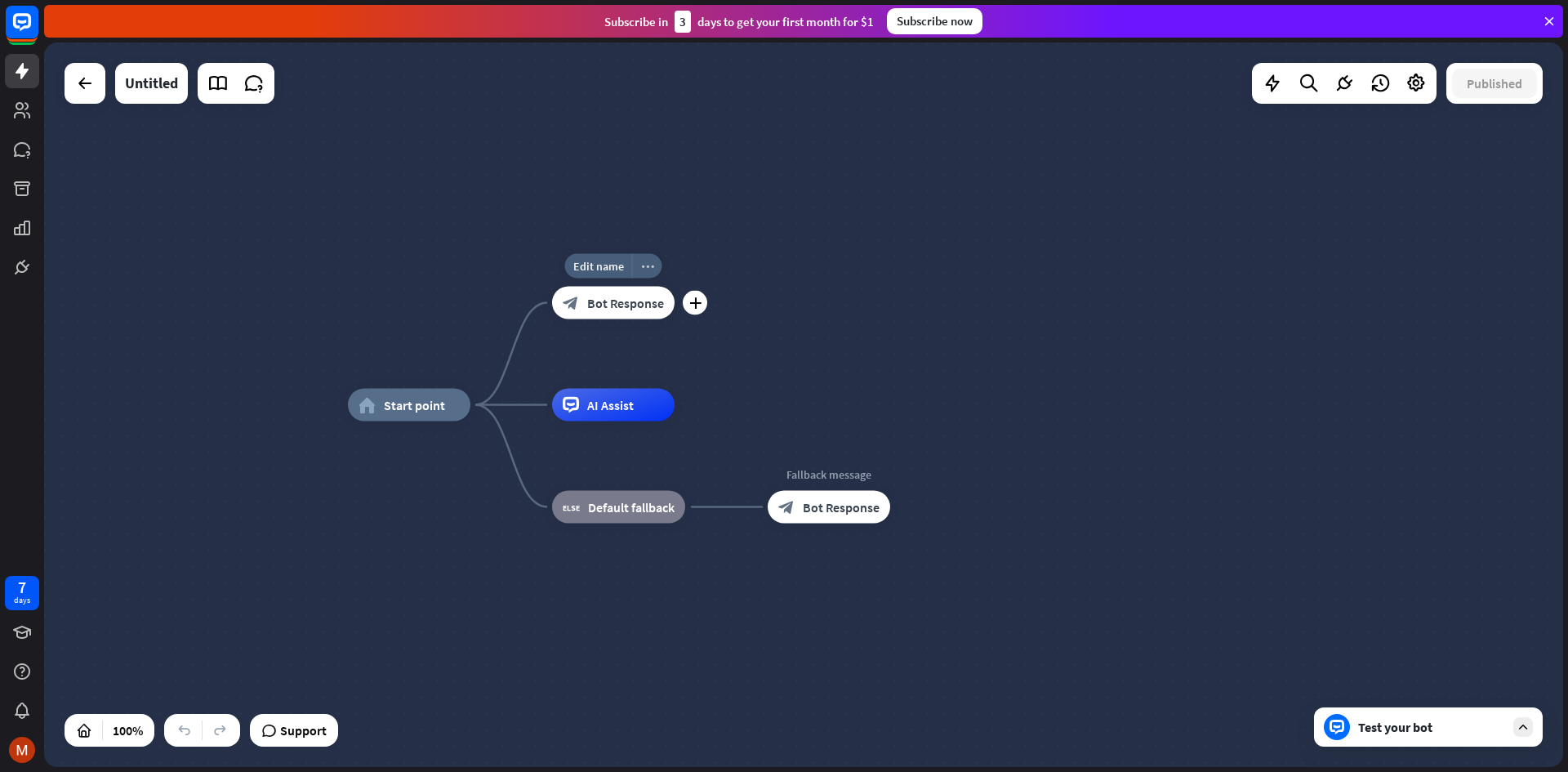
click at [644, 269] on icon "more_horiz" at bounding box center [648, 266] width 13 height 12
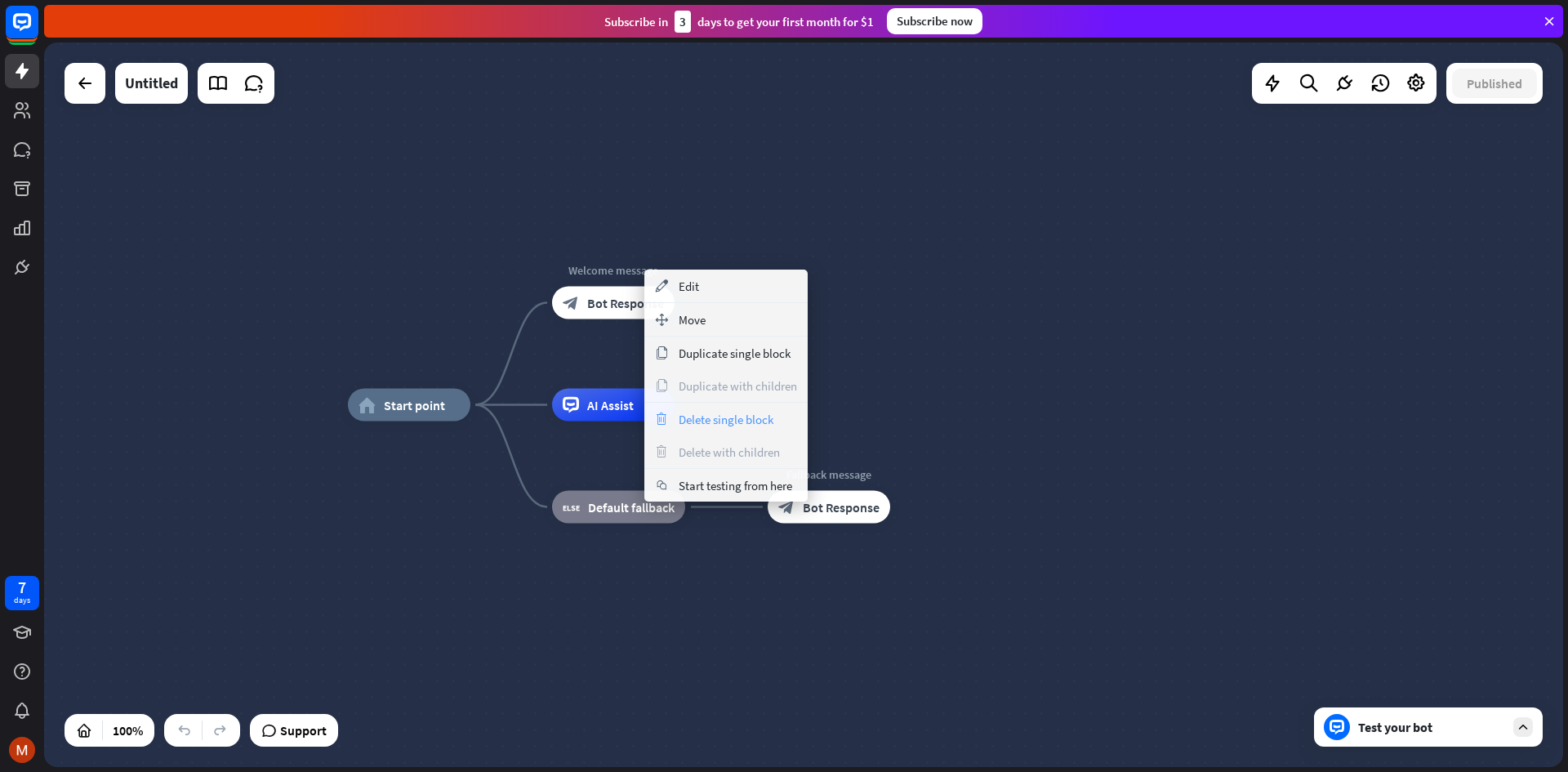
click at [705, 416] on span "Delete single block" at bounding box center [726, 419] width 95 height 16
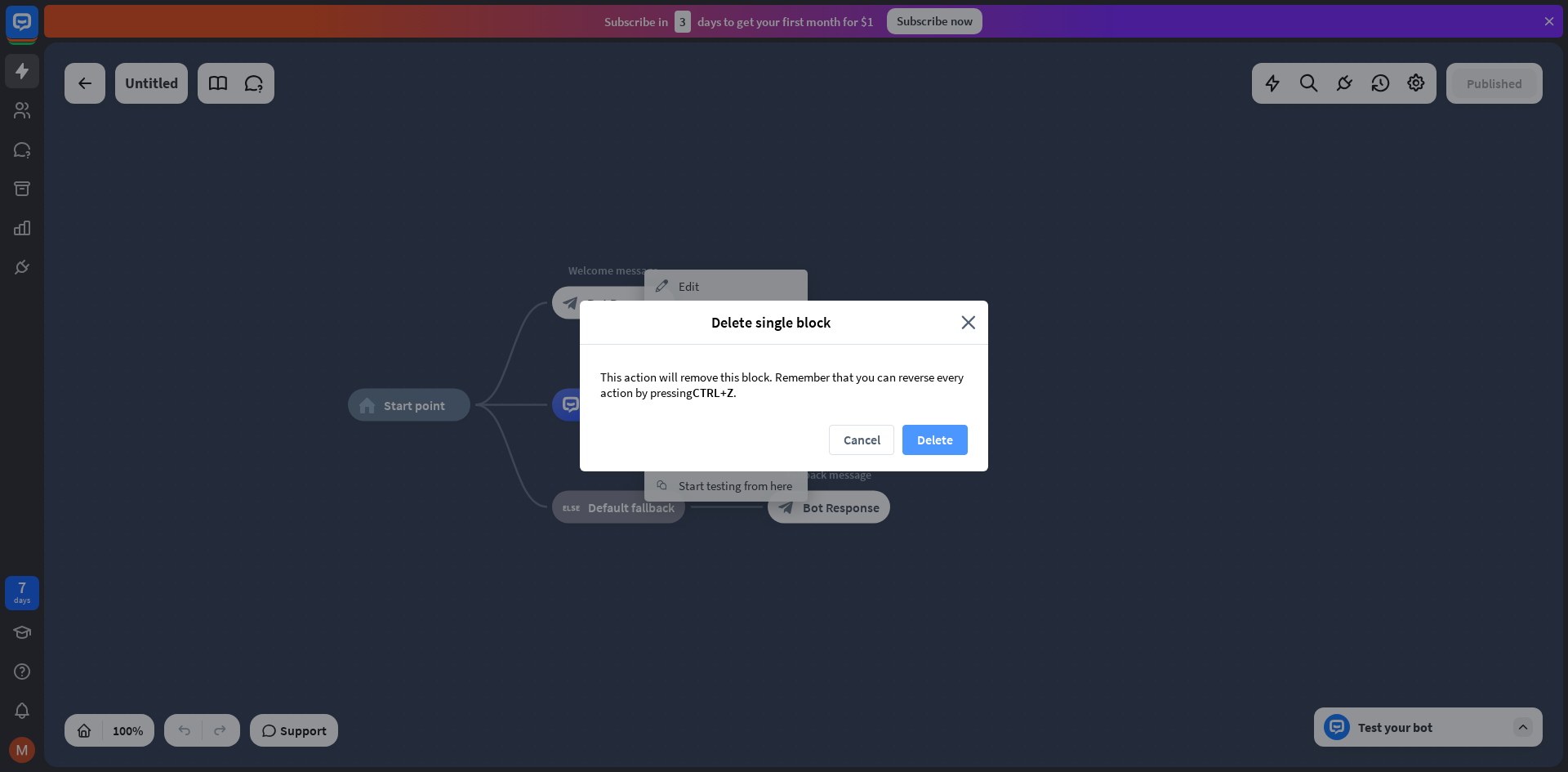
click at [959, 436] on button "Delete" at bounding box center [935, 439] width 65 height 30
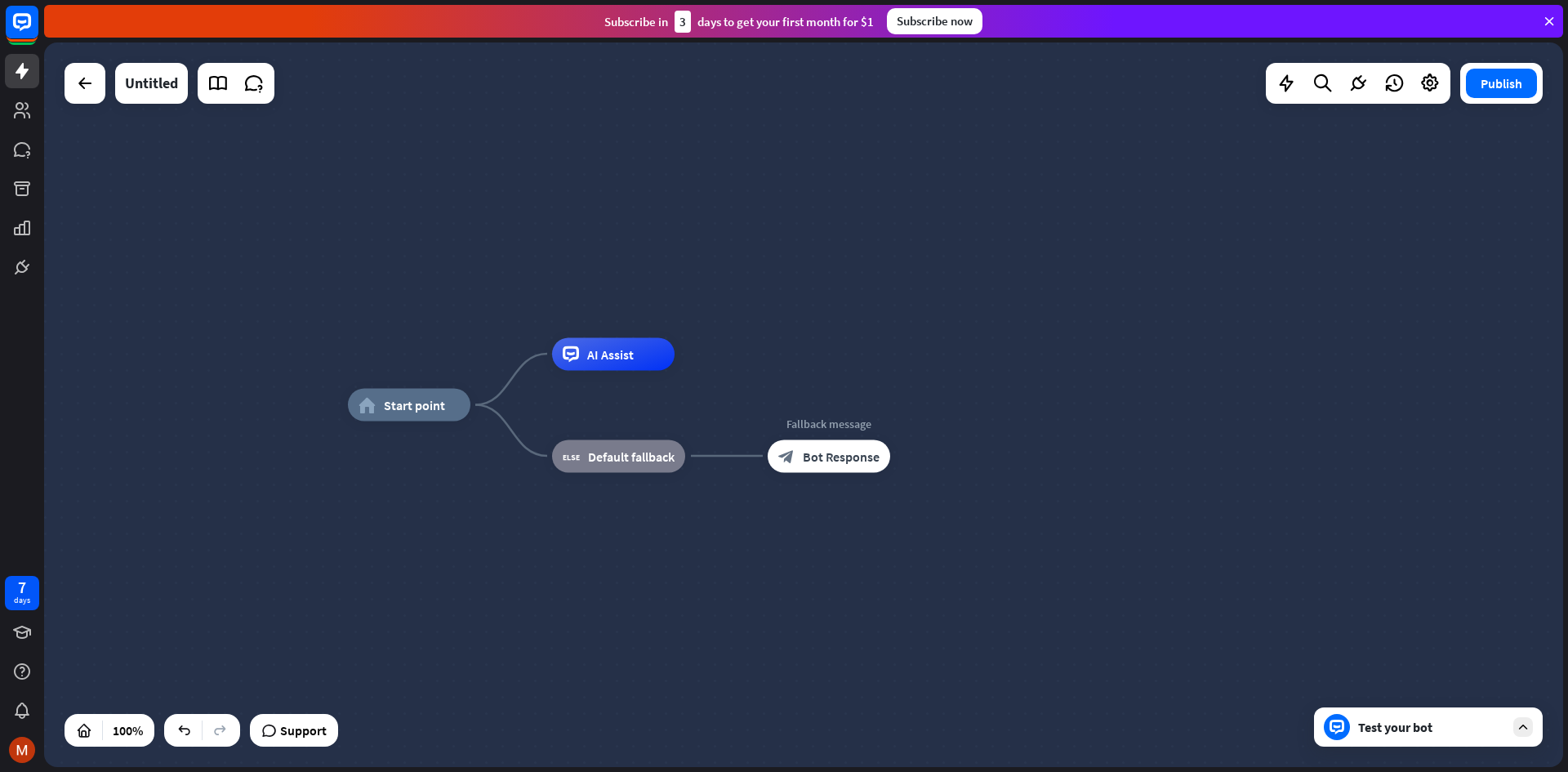
drag, startPoint x: 634, startPoint y: 356, endPoint x: 954, endPoint y: 286, distance: 327.6
click at [954, 286] on div "home_2 Start point Edit name more_horiz AI Assist block_fallback Default fallba…" at bounding box center [804, 405] width 1519 height 724
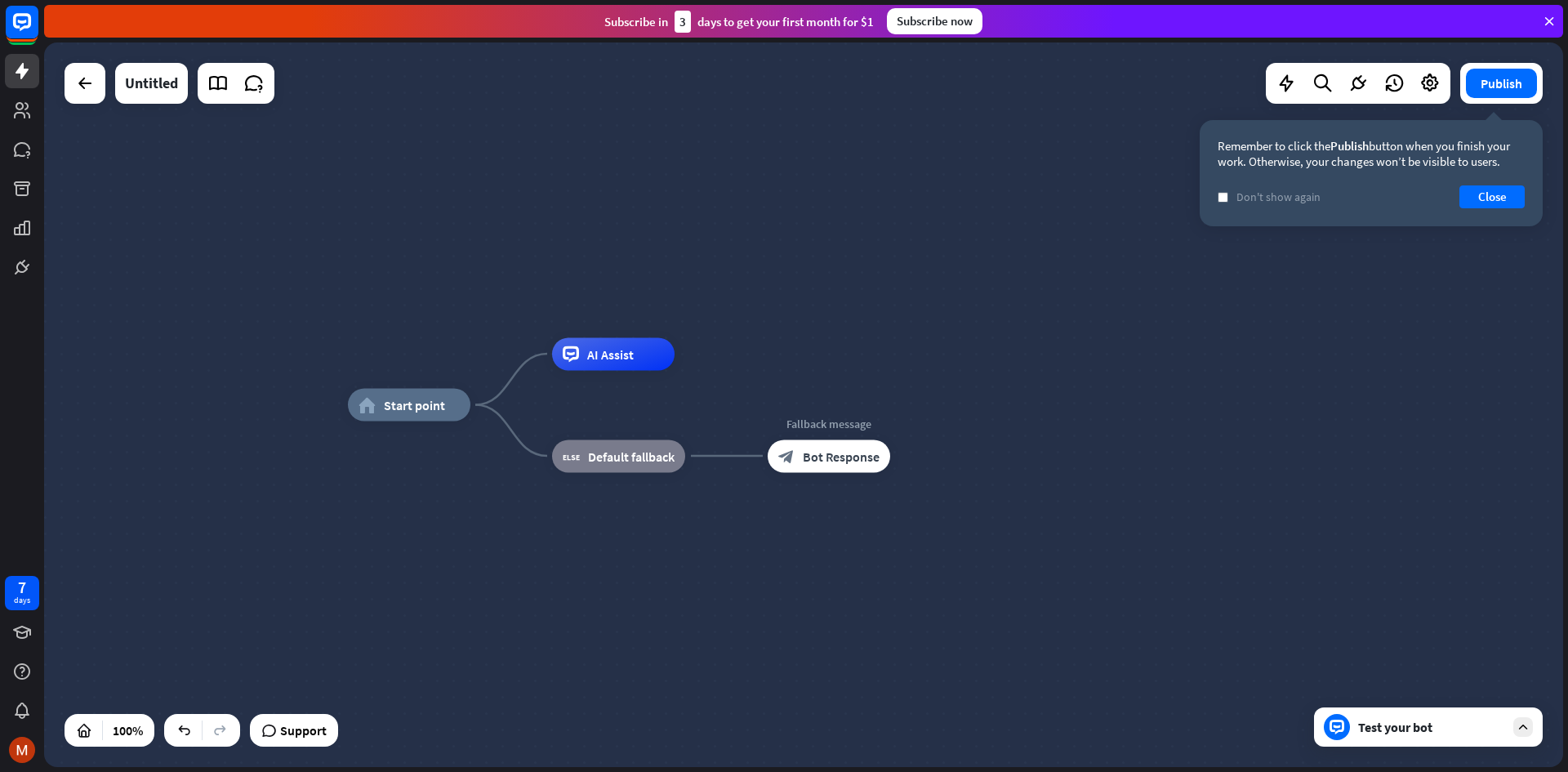
drag, startPoint x: 580, startPoint y: 367, endPoint x: 919, endPoint y: 335, distance: 340.5
click at [920, 335] on div "home_2 Start point Edit name more_horiz AI Assist block_fallback Default fallba…" at bounding box center [804, 405] width 1519 height 724
click at [1510, 192] on button "Close" at bounding box center [1491, 197] width 65 height 23
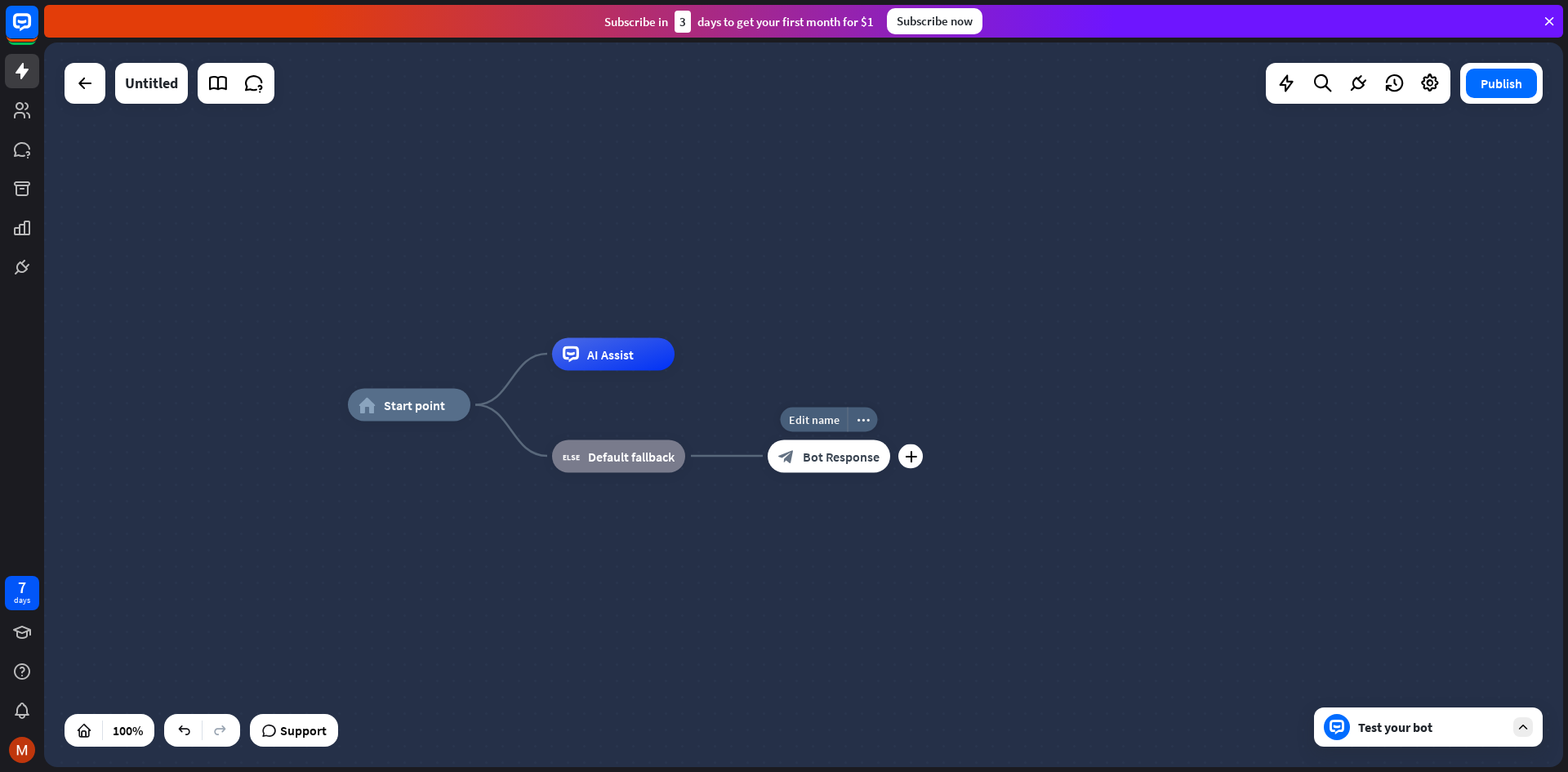
click at [820, 472] on div "block_bot_response Bot Response" at bounding box center [829, 456] width 123 height 33
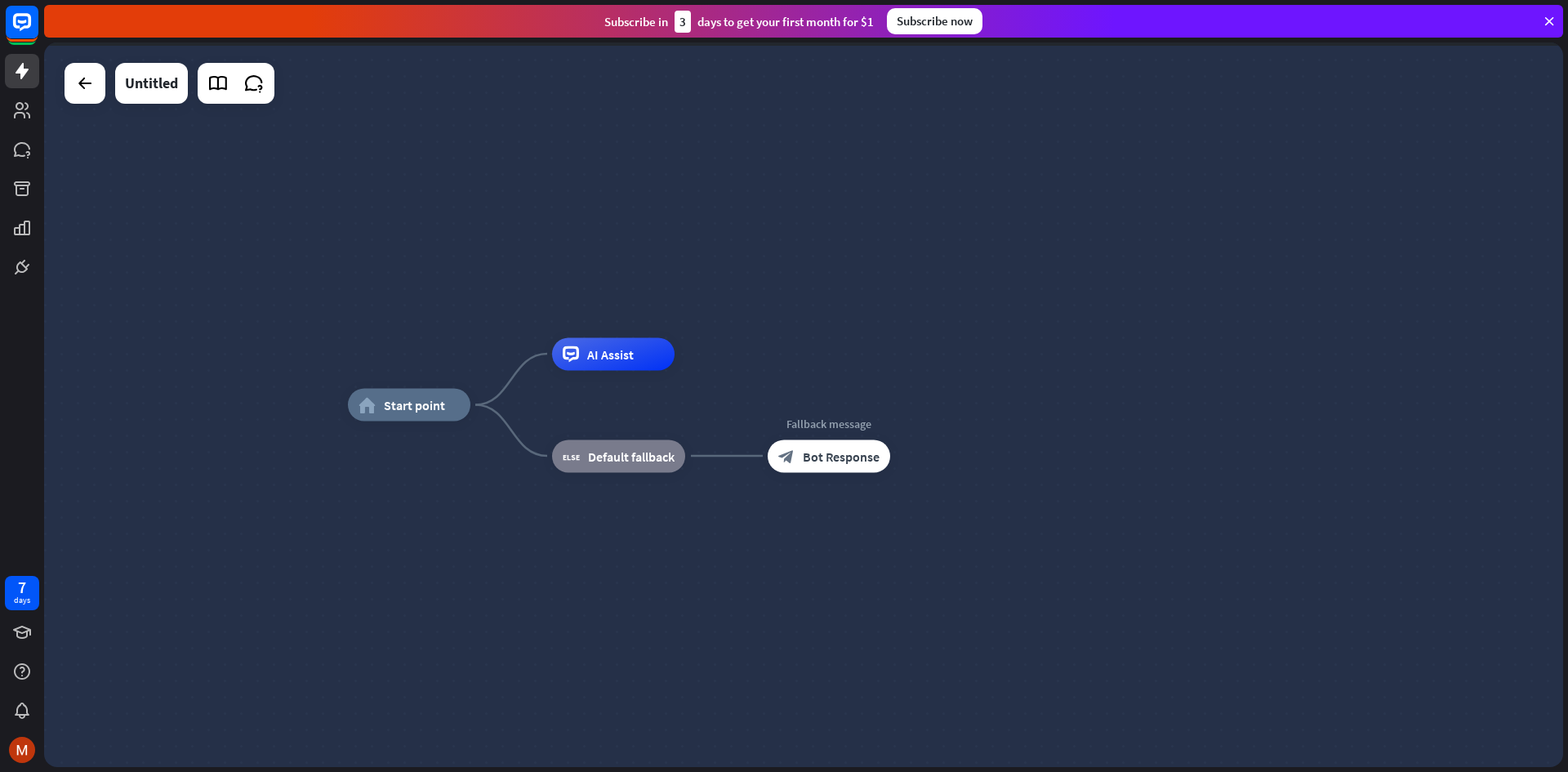
click at [820, 472] on div at bounding box center [804, 405] width 1519 height 724
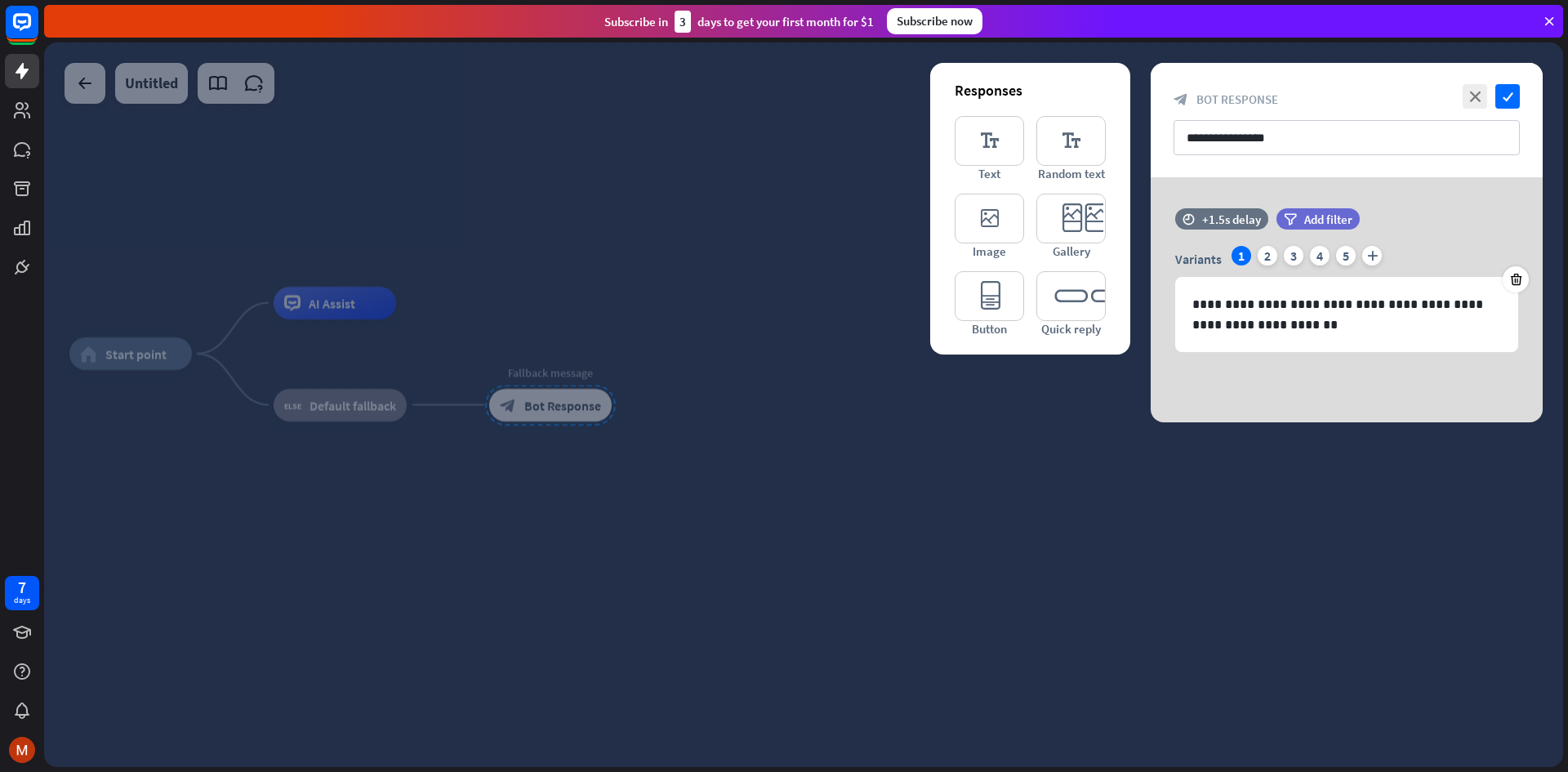
click at [703, 435] on div at bounding box center [804, 405] width 1519 height 724
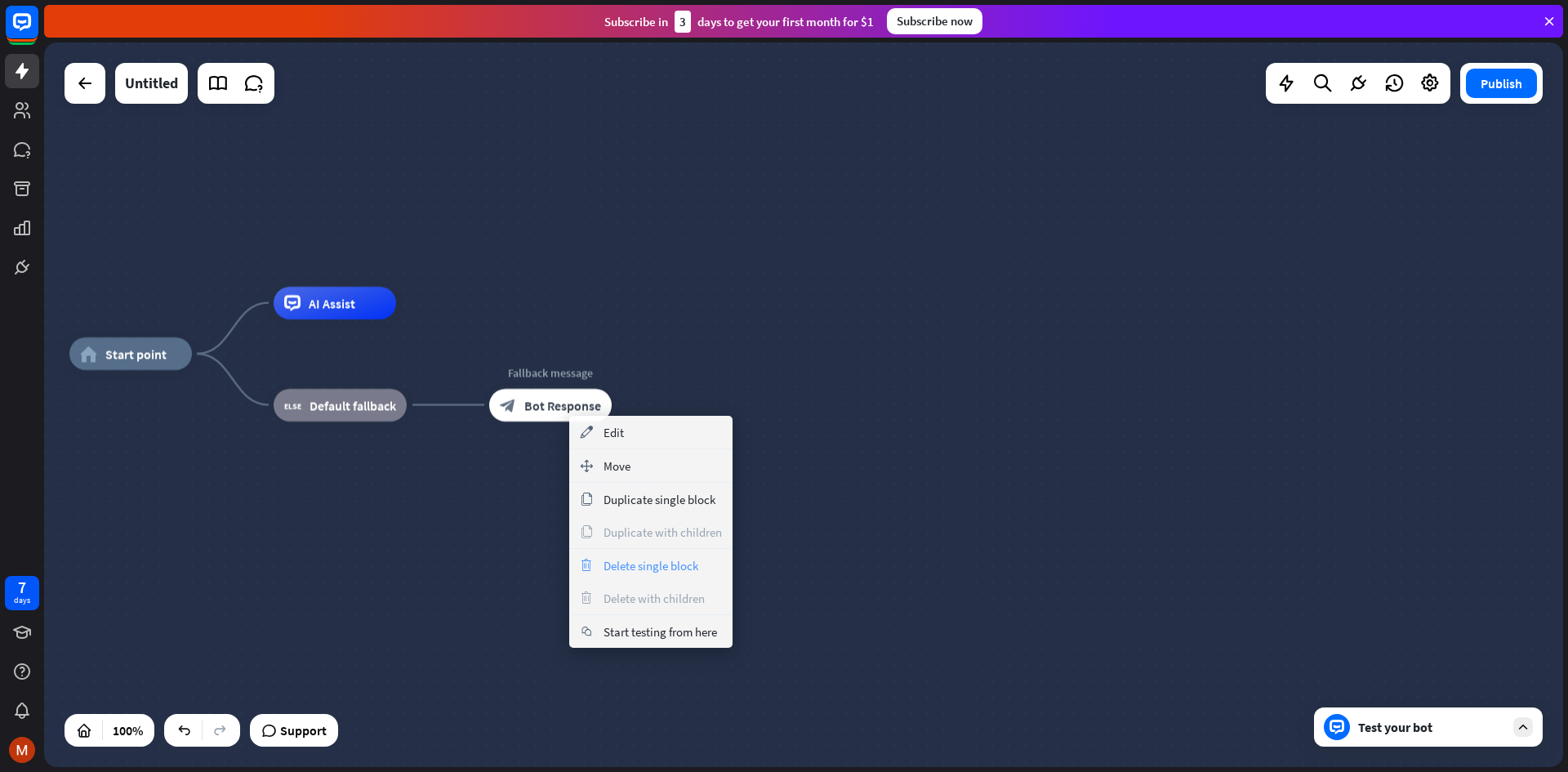
click at [630, 574] on div "trash Delete single block" at bounding box center [651, 565] width 163 height 33
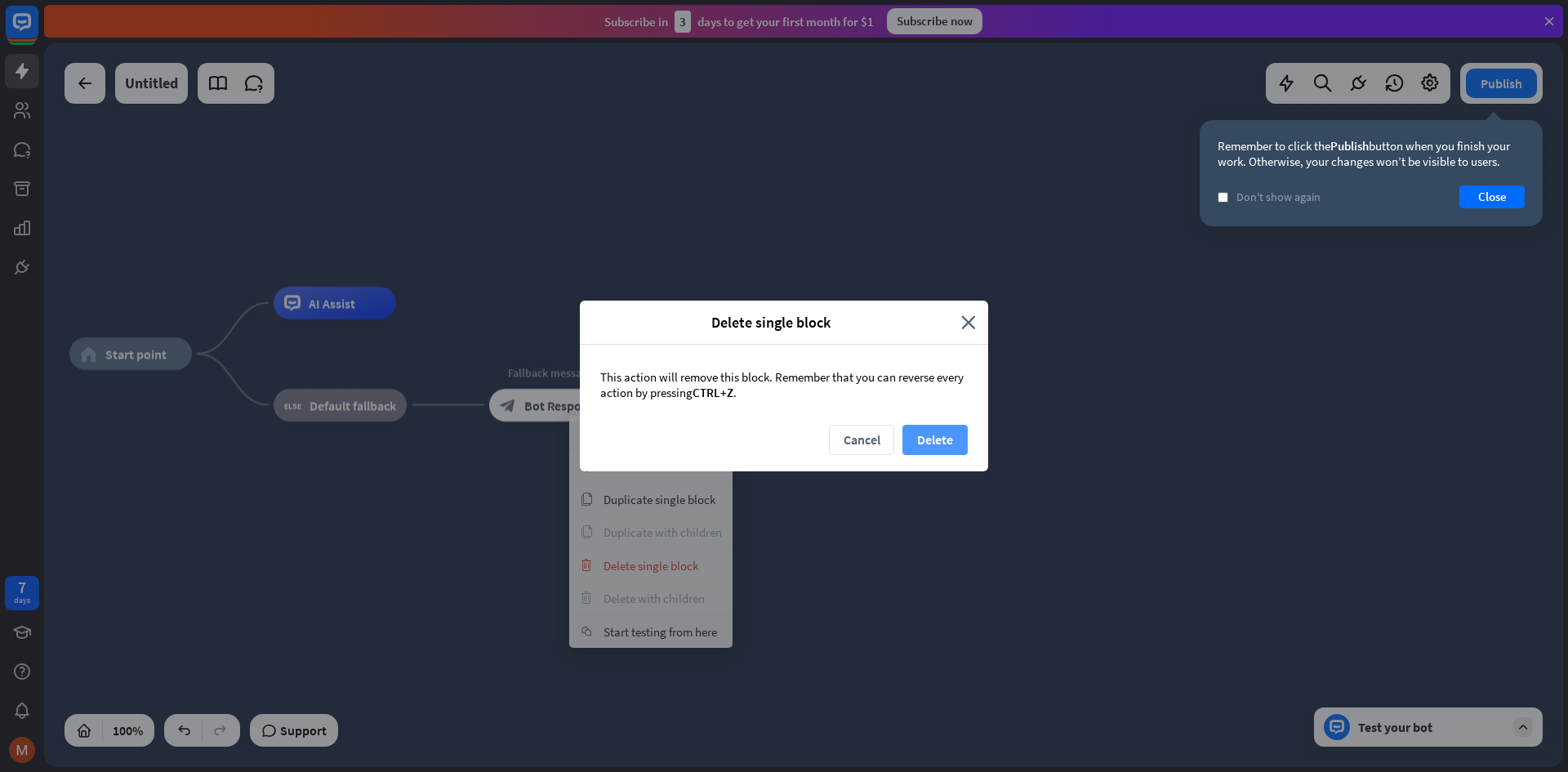
click at [953, 439] on button "Delete" at bounding box center [935, 439] width 65 height 30
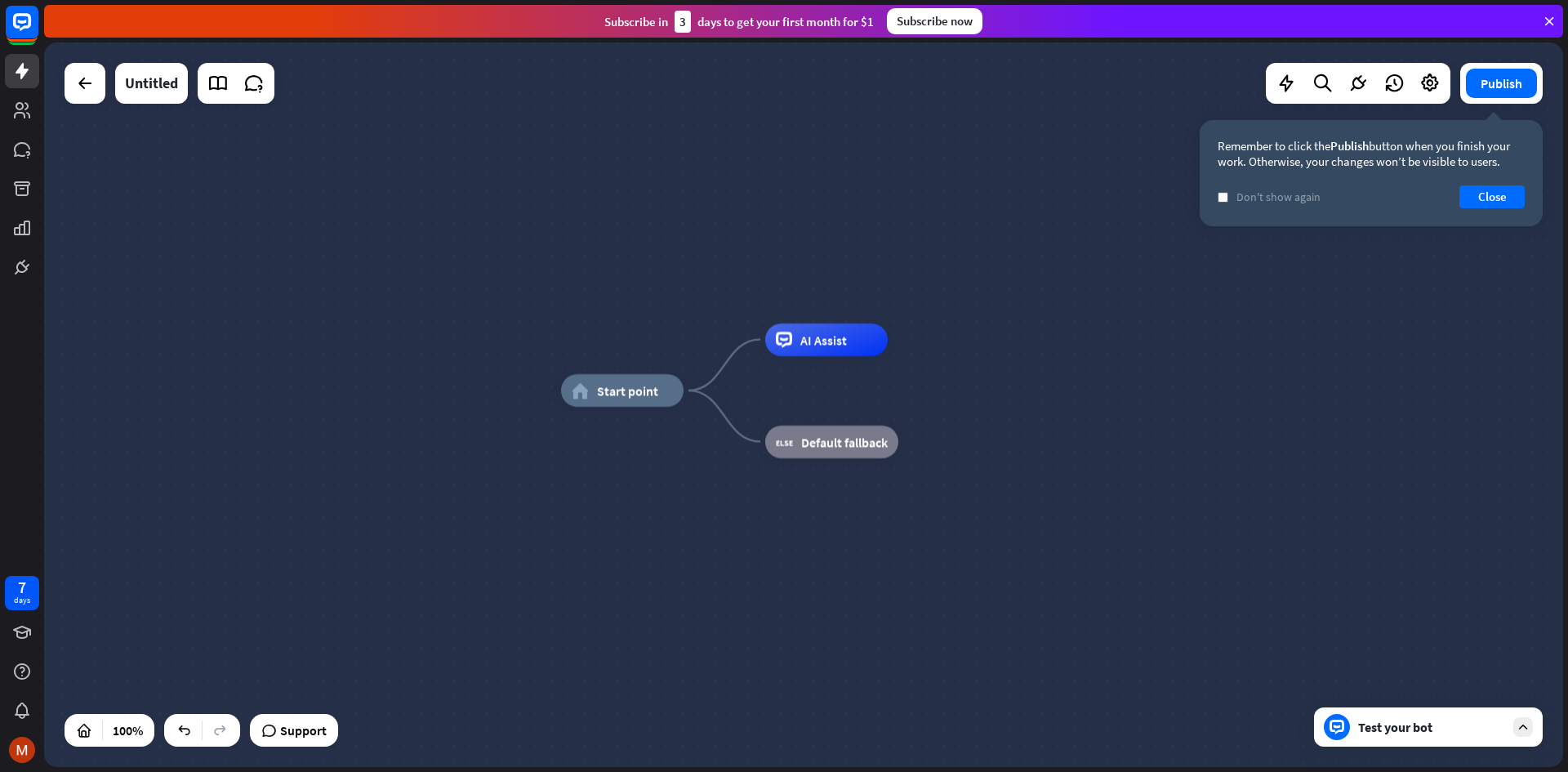
drag, startPoint x: 691, startPoint y: 463, endPoint x: 1235, endPoint y: 556, distance: 551.9
click at [1235, 556] on div "home_2 Start point AI Assist block_fallback Default fallback" at bounding box center [1321, 752] width 1519 height 724
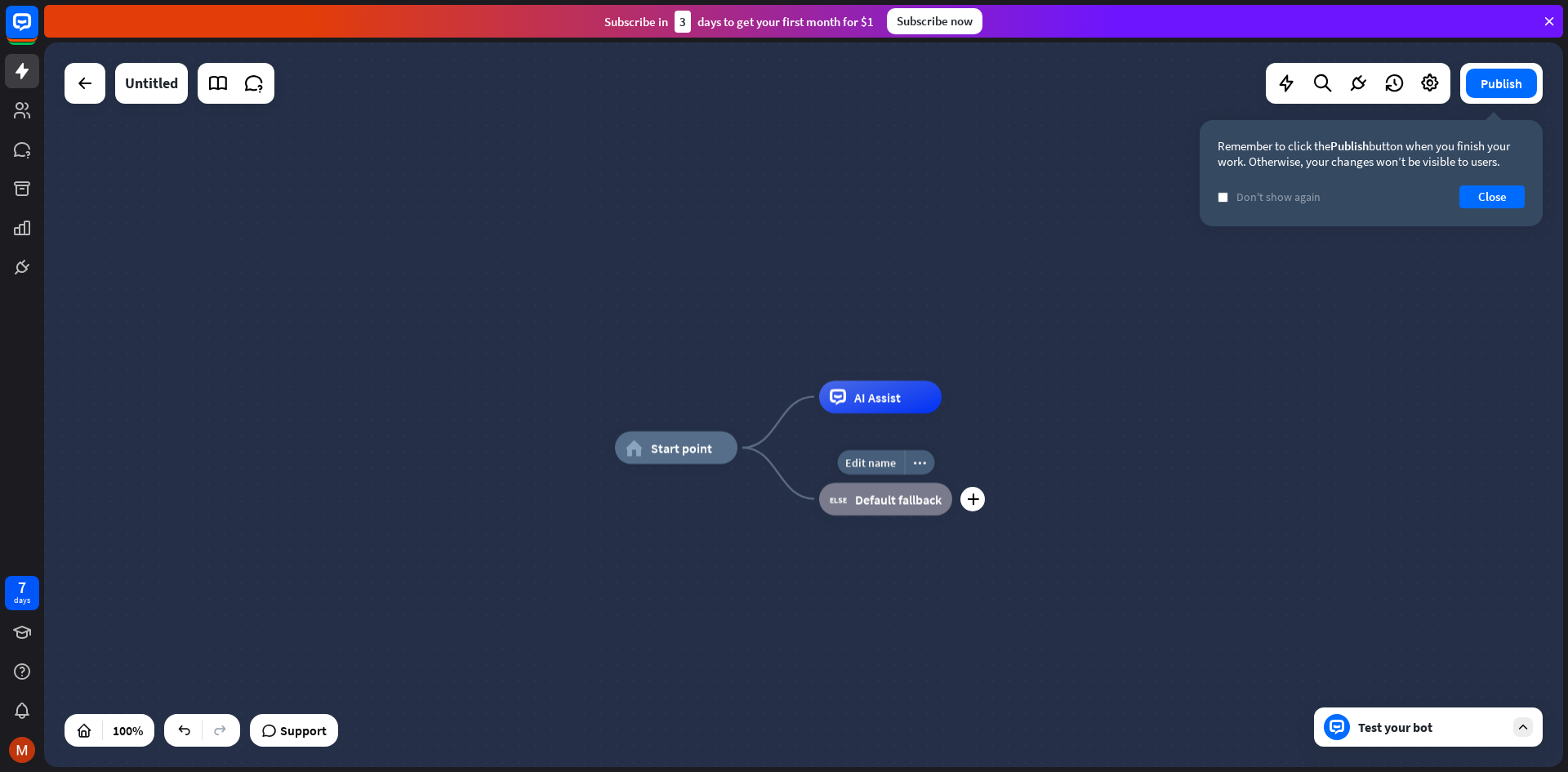
click at [836, 494] on icon "block_fallback" at bounding box center [838, 499] width 17 height 16
drag, startPoint x: 845, startPoint y: 516, endPoint x: 849, endPoint y: 506, distance: 10.8
click at [904, 492] on span "Default fallback" at bounding box center [898, 499] width 86 height 16
click at [920, 471] on div "more_horiz" at bounding box center [919, 463] width 30 height 25
click at [819, 515] on div "plus block_fallback Default fallback" at bounding box center [886, 499] width 133 height 33
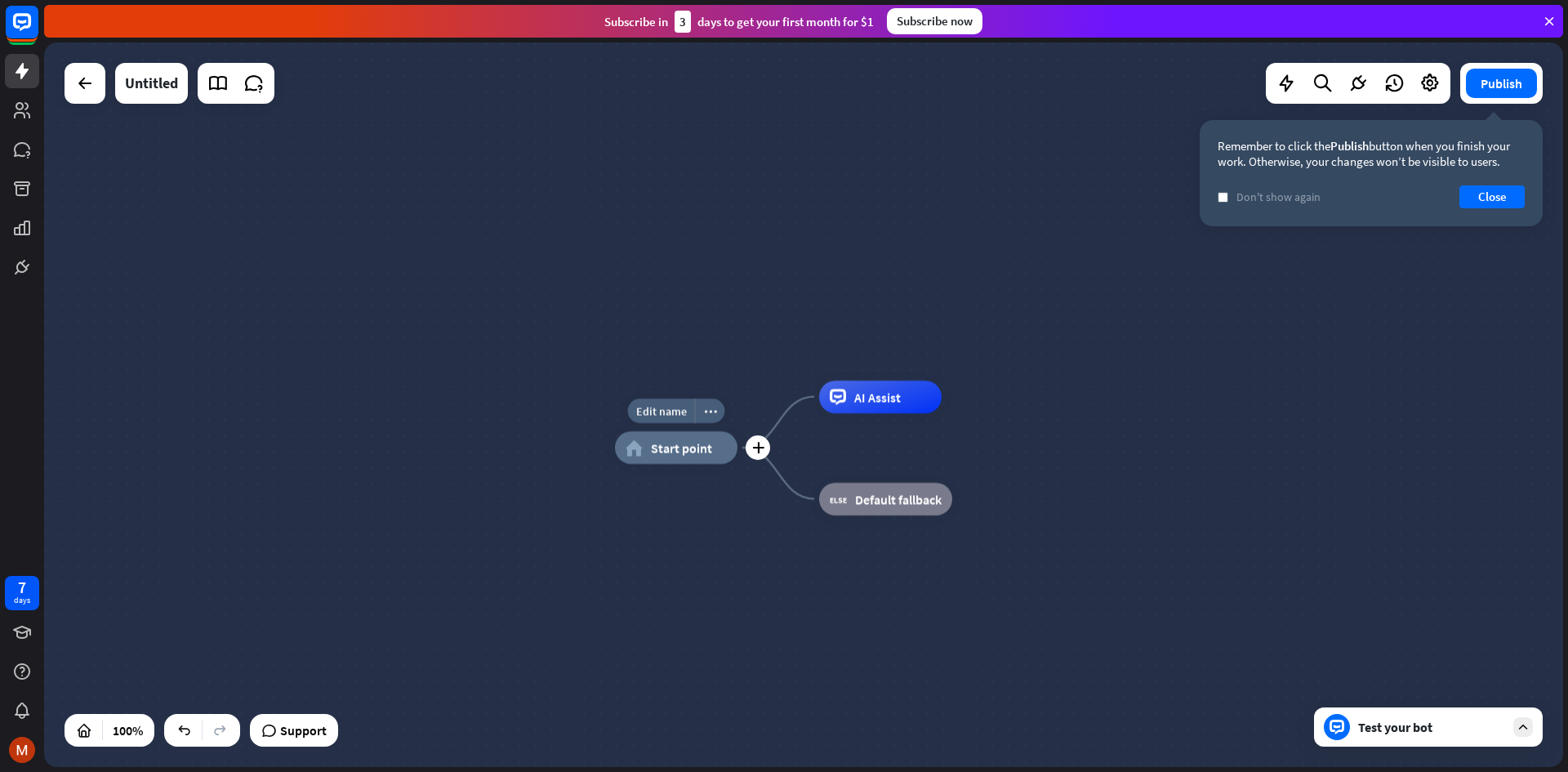
click at [711, 453] on div "home_2 Start point" at bounding box center [676, 448] width 123 height 33
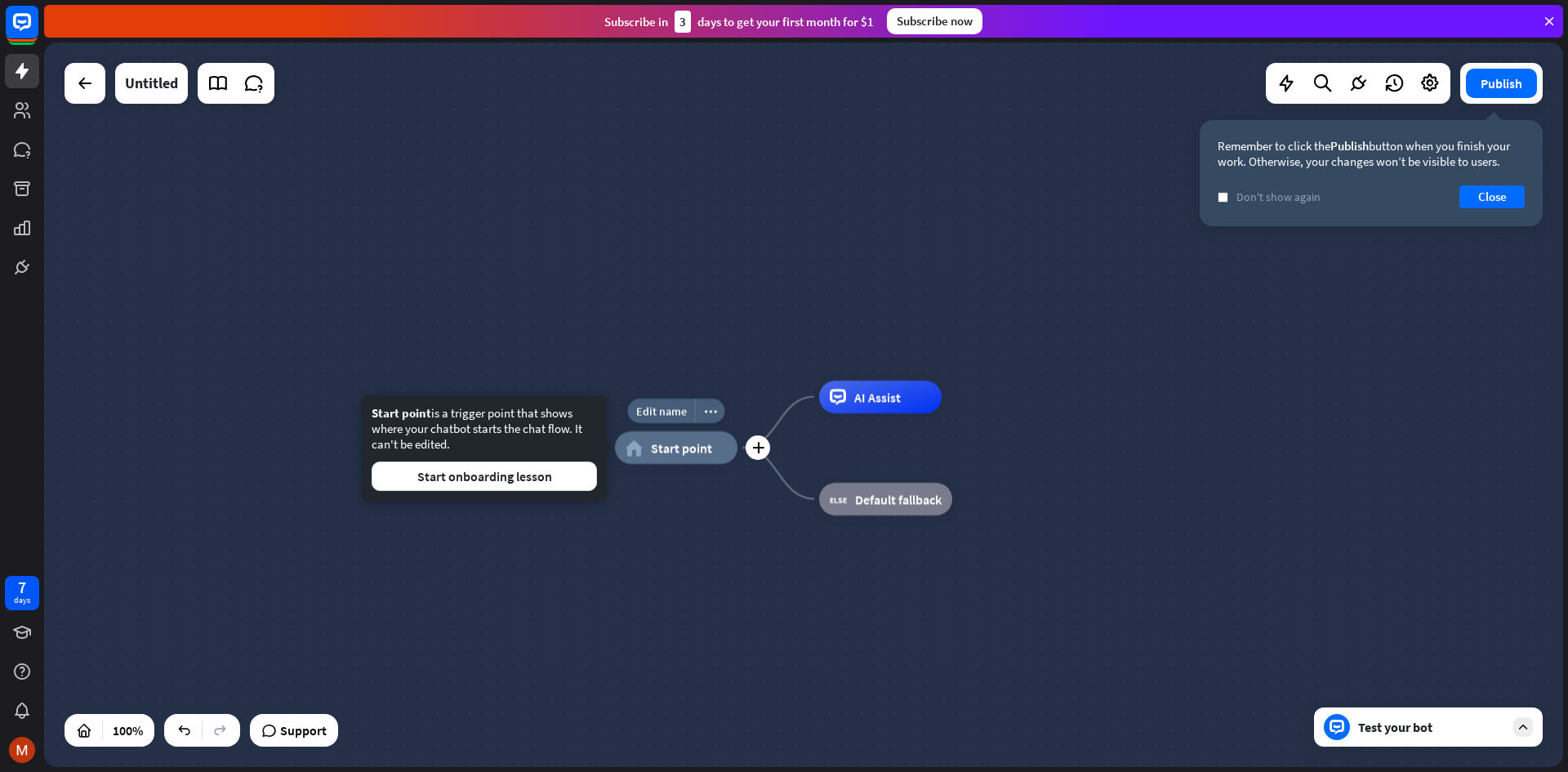
click at [713, 453] on div "home_2 Start point" at bounding box center [676, 448] width 123 height 33
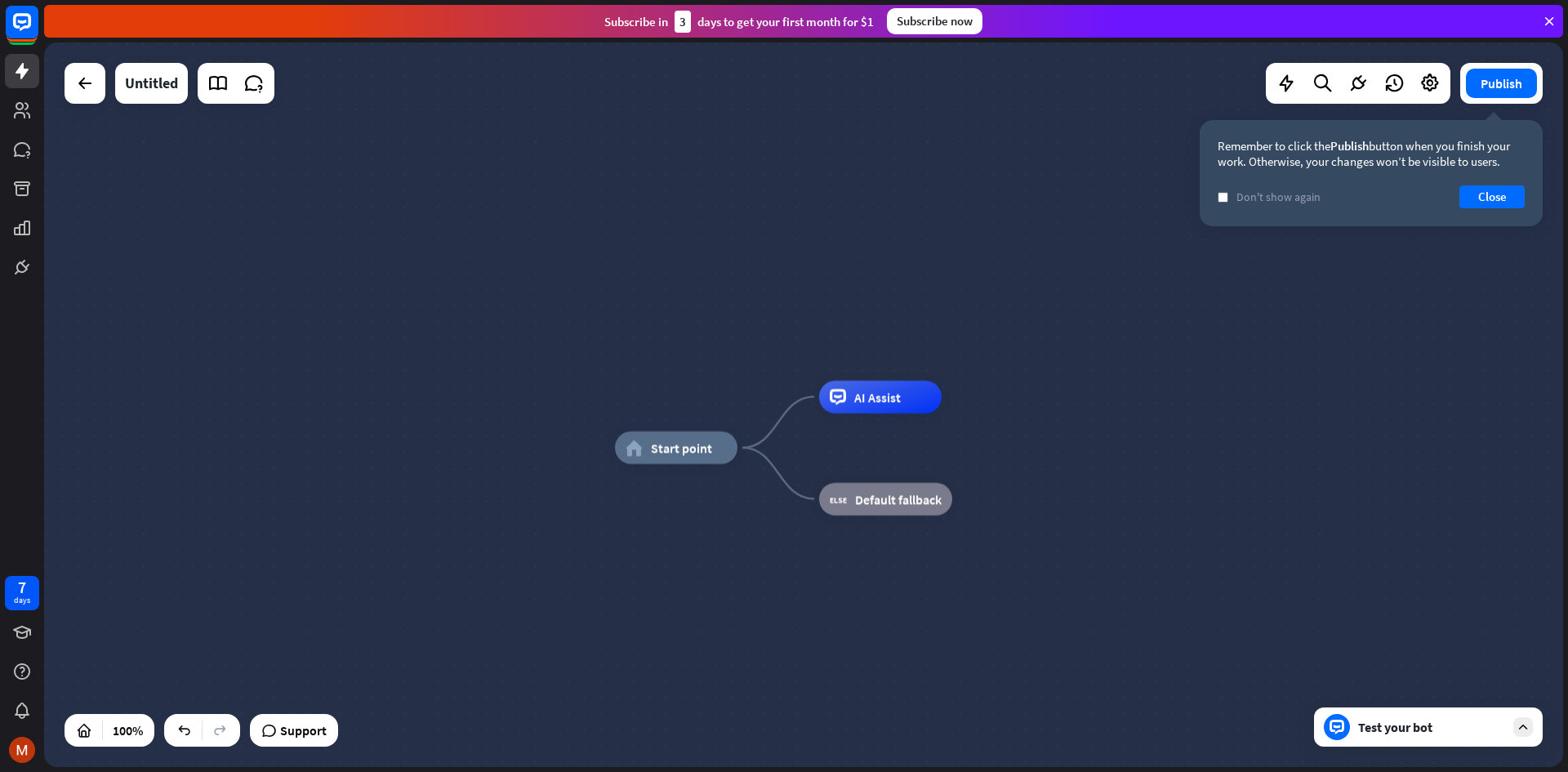
click at [766, 453] on div "plus" at bounding box center [759, 449] width 25 height 25
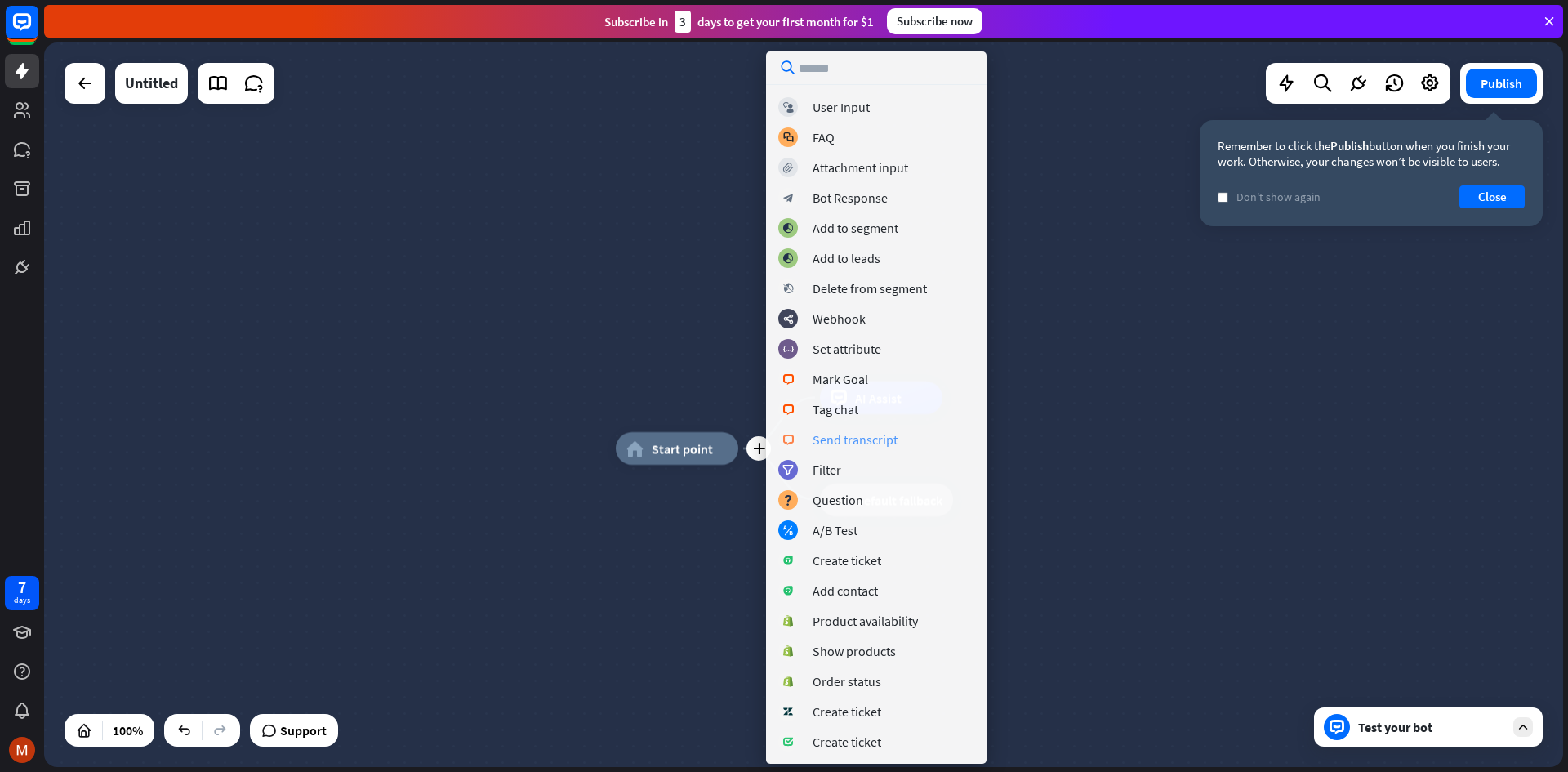
click at [878, 444] on div "Send transcript" at bounding box center [854, 439] width 85 height 16
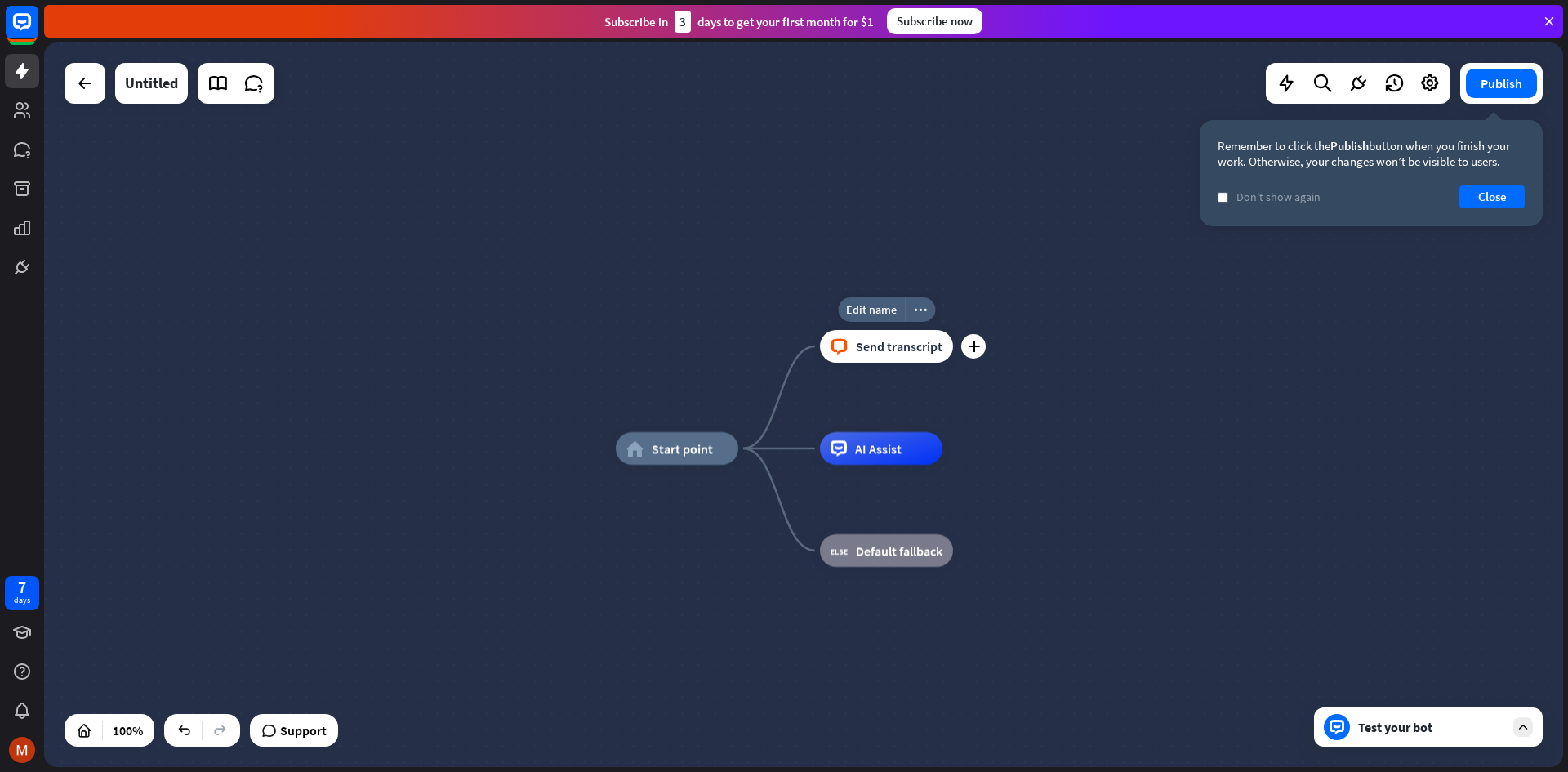
click at [888, 342] on span "Send transcript" at bounding box center [899, 346] width 86 height 16
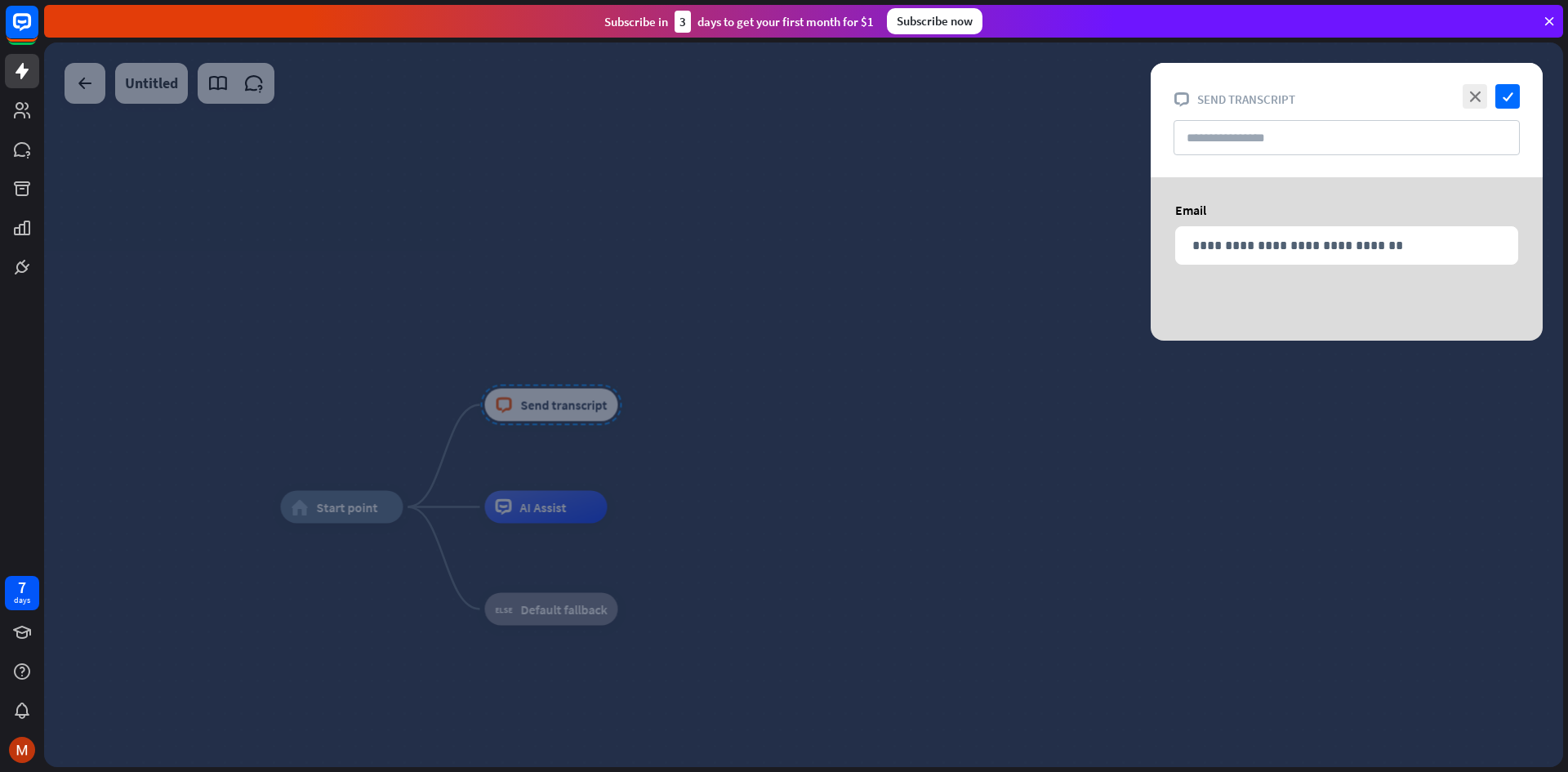
click at [555, 502] on div at bounding box center [804, 405] width 1519 height 724
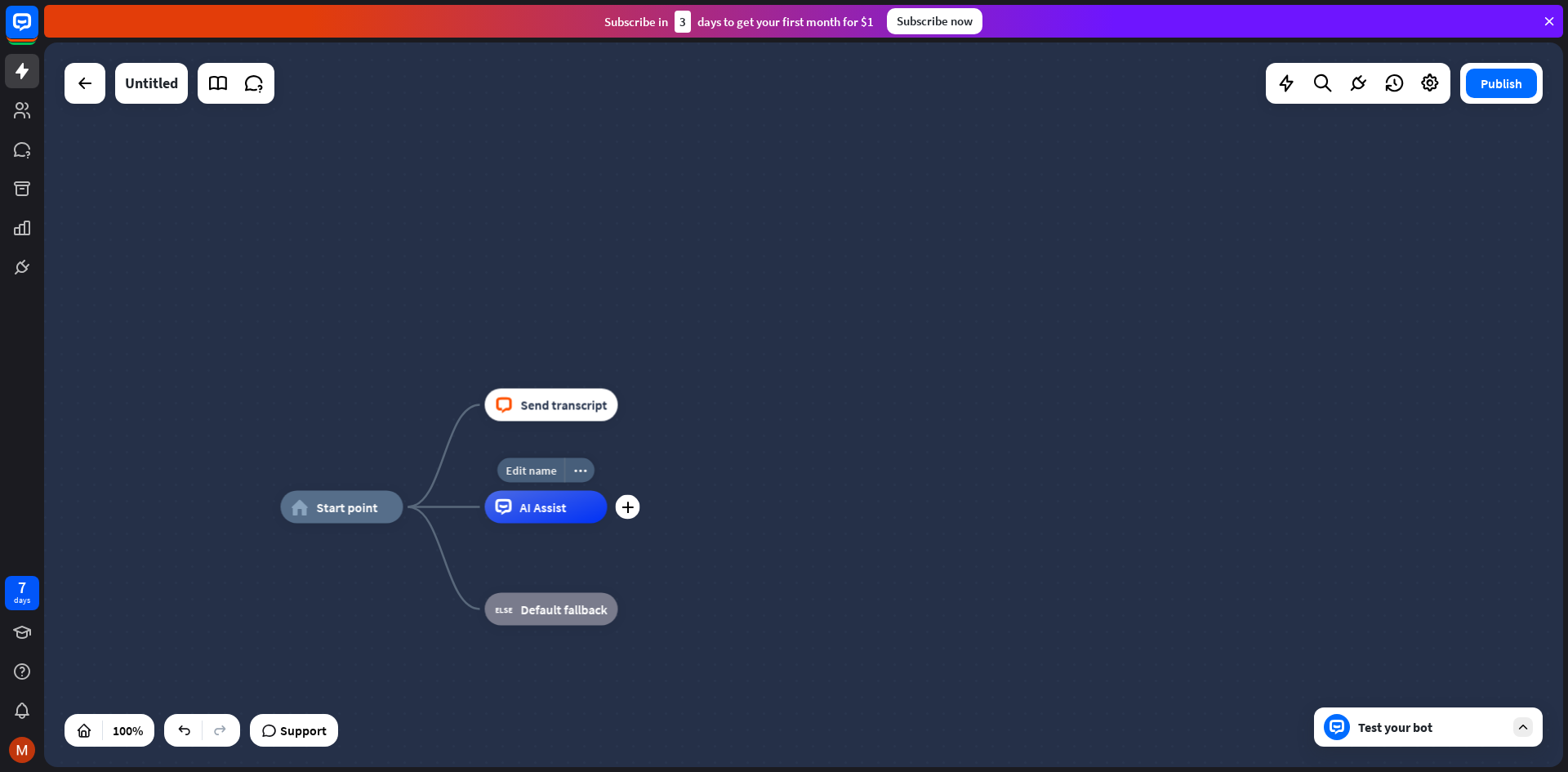
click at [543, 522] on div "AI Assist" at bounding box center [546, 507] width 123 height 33
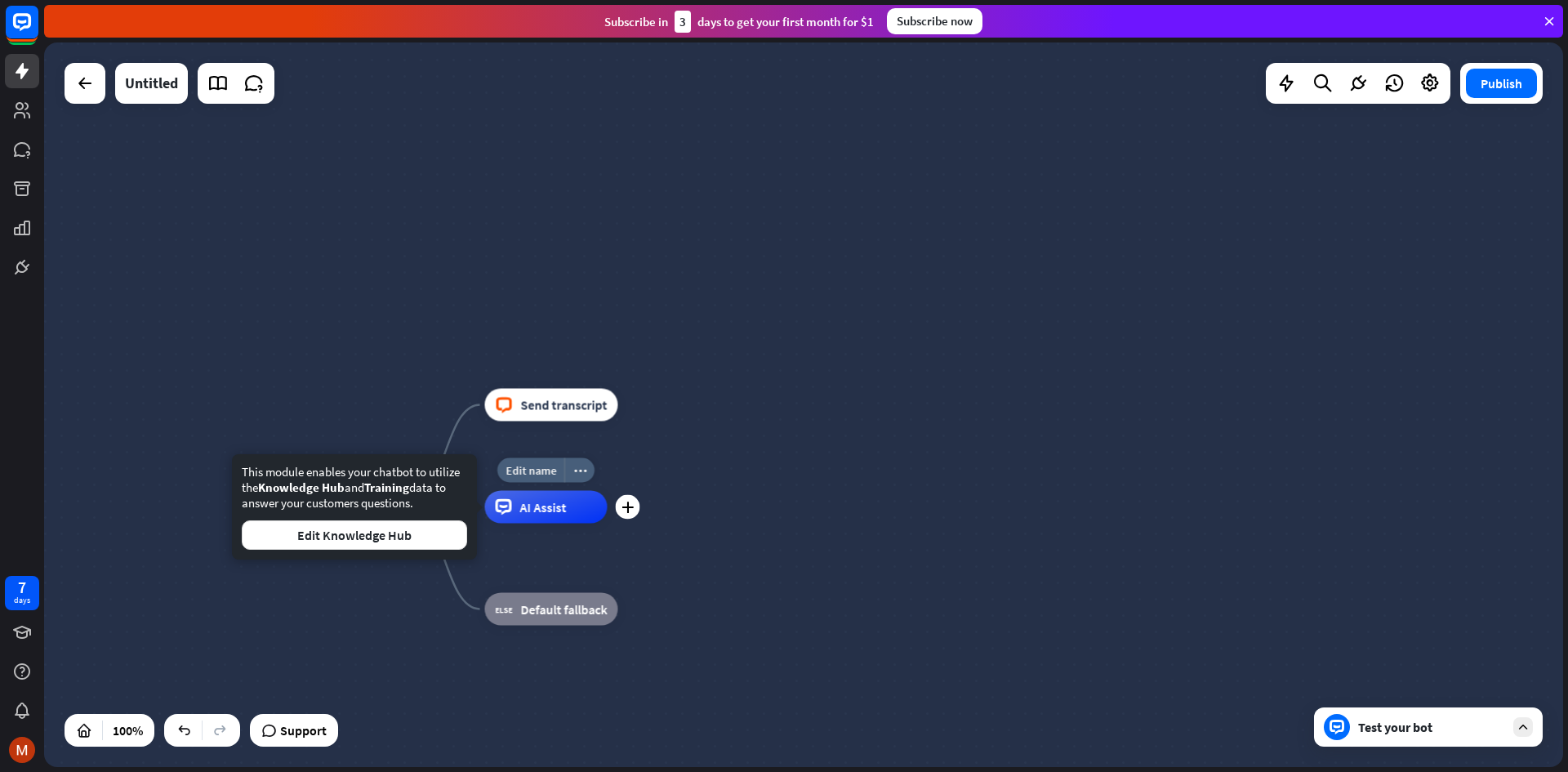
click at [607, 521] on div "Edit name more_horiz plus AI Assist" at bounding box center [546, 507] width 123 height 33
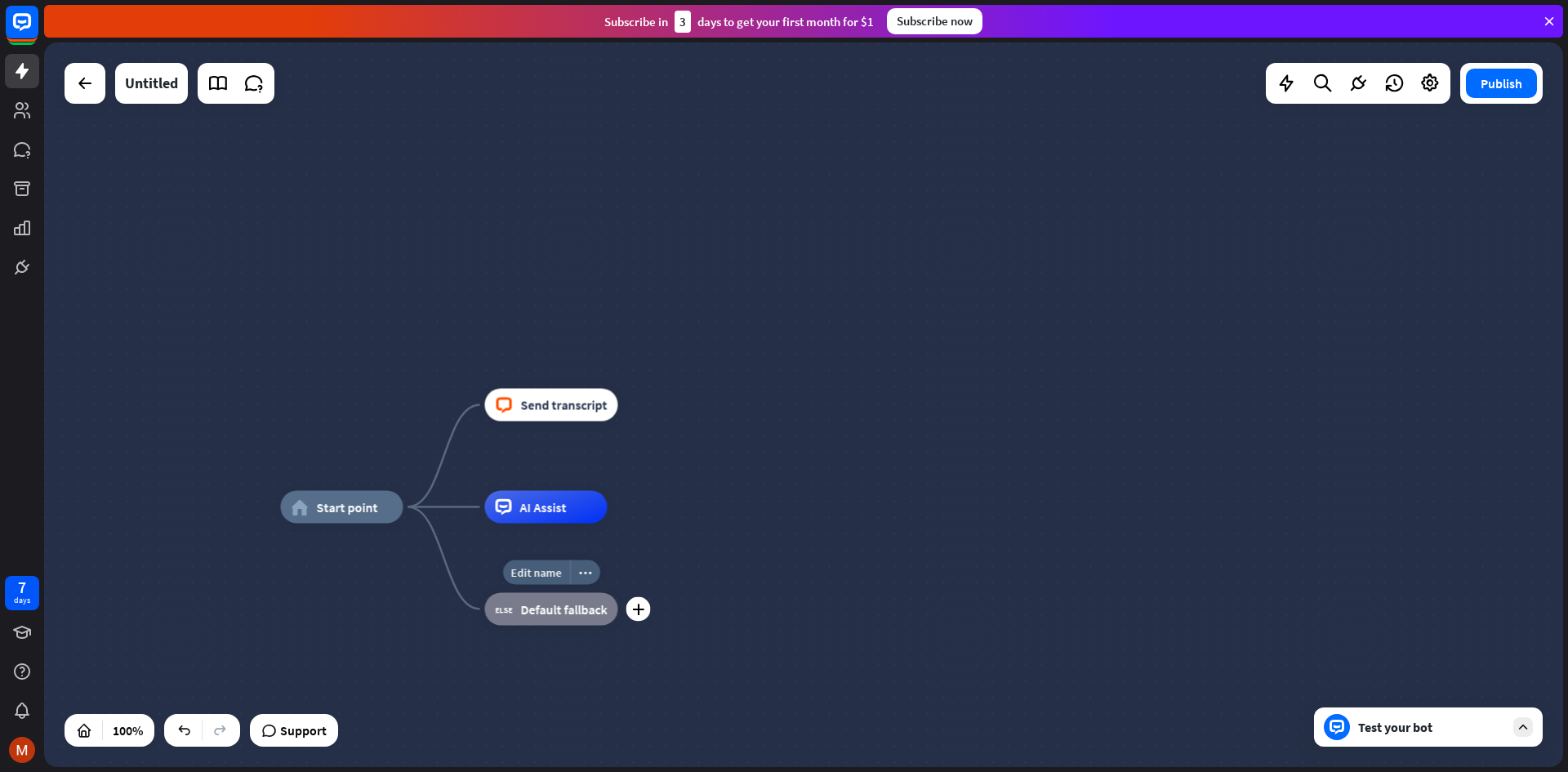
click at [593, 582] on div "more_horiz" at bounding box center [585, 573] width 30 height 25
